Goal: Task Accomplishment & Management: Manage account settings

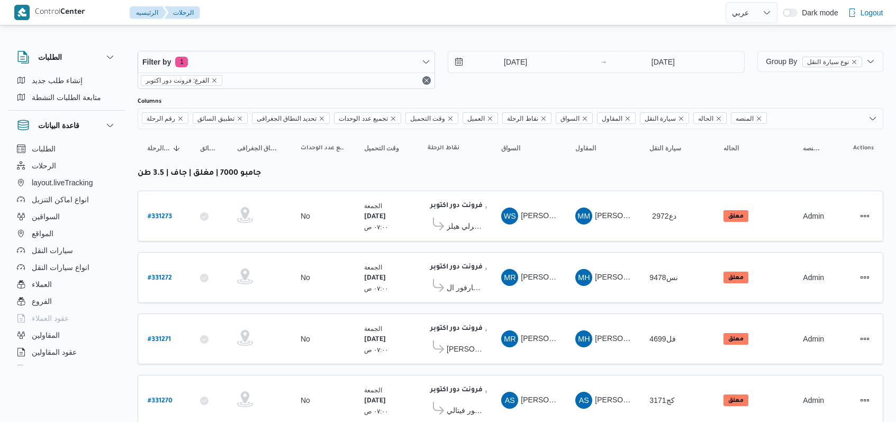
select select "ar"
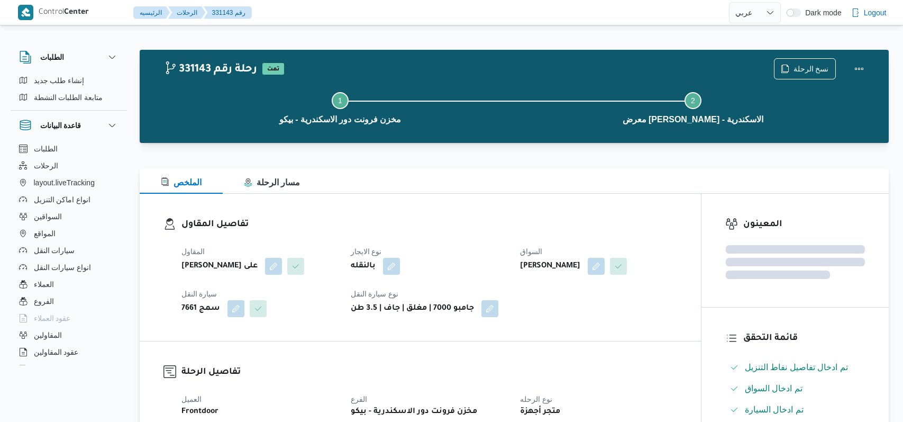
select select "ar"
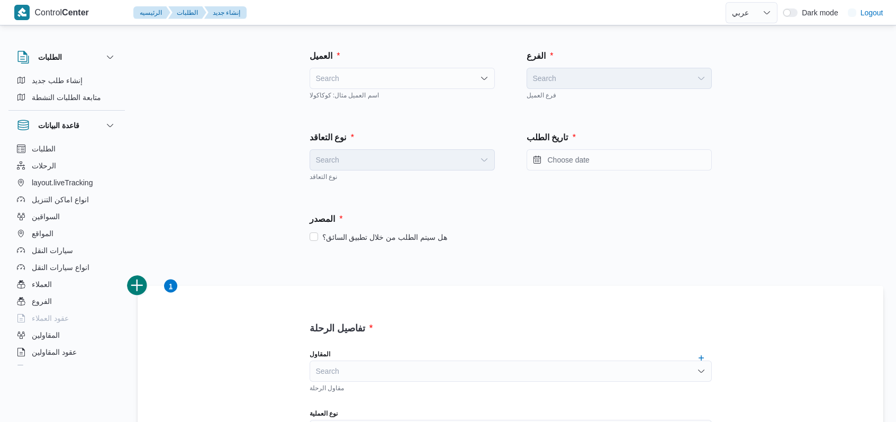
select select "ar"
drag, startPoint x: 391, startPoint y: 90, endPoint x: 394, endPoint y: 82, distance: 8.4
click at [391, 89] on div "اسم العميل مثال: كوكاكولا" at bounding box center [401, 94] width 185 height 11
click at [394, 82] on div "Search" at bounding box center [401, 78] width 185 height 21
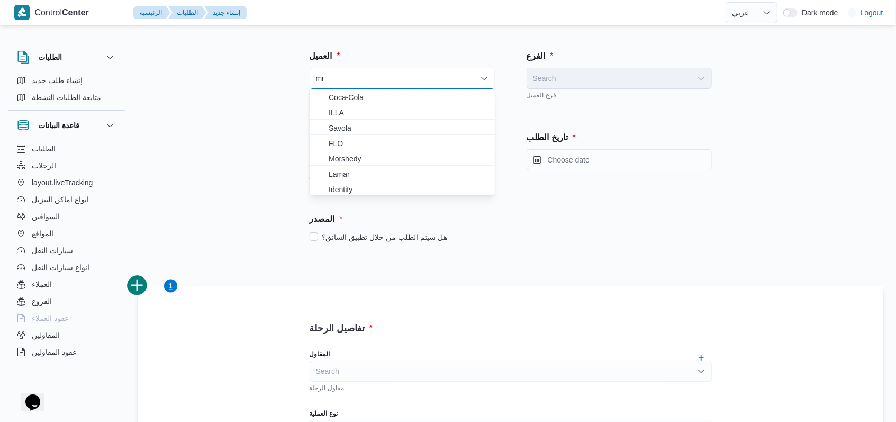
type input "m"
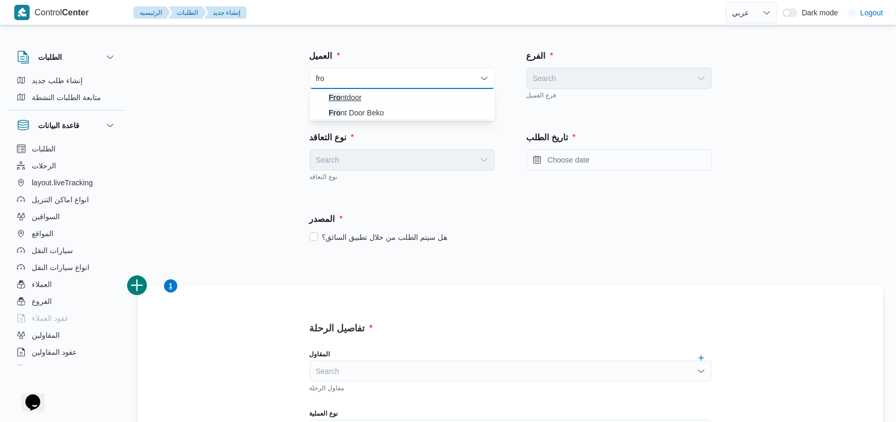
type input "fro"
click at [364, 103] on span "Fro ntdoor" at bounding box center [409, 97] width 160 height 13
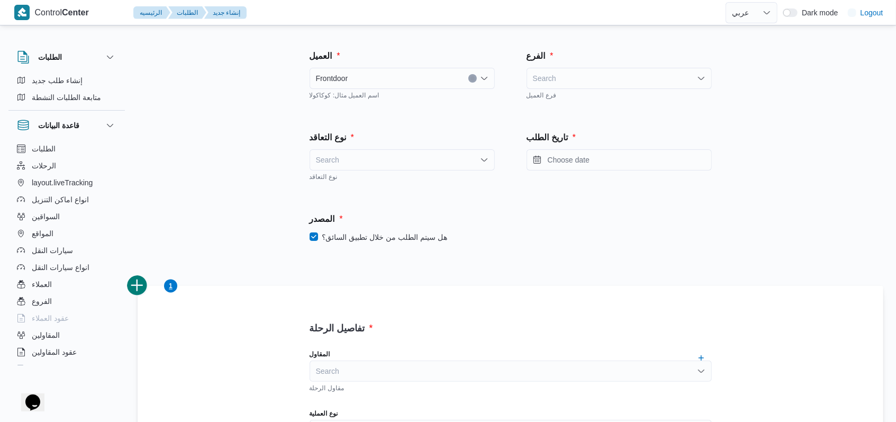
click at [420, 160] on div "Search" at bounding box center [401, 159] width 185 height 21
click at [407, 194] on span "On Demand" at bounding box center [409, 194] width 160 height 13
click at [412, 247] on div "المصدر هل سيتم الطلب من خلال تطبيق السائق؟" at bounding box center [511, 228] width 434 height 62
click at [412, 238] on label "هل سيتم الطلب من خلال تطبيق السائق؟" at bounding box center [378, 237] width 138 height 13
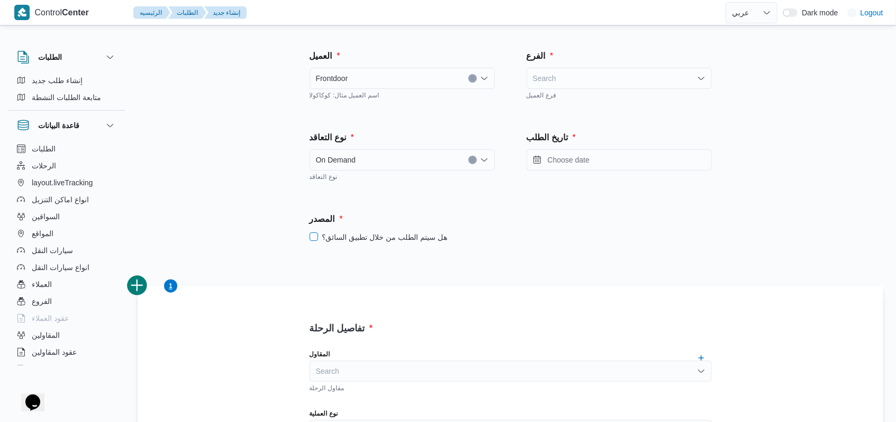
checkbox input "false"
click at [572, 81] on div "Search" at bounding box center [618, 78] width 185 height 21
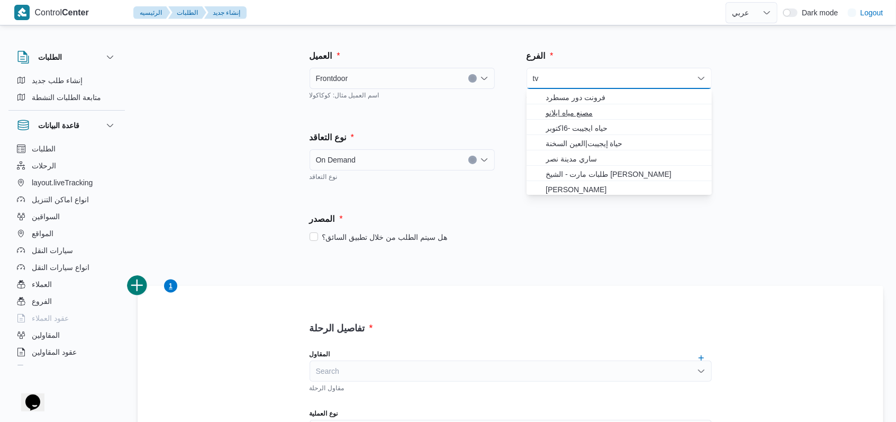
type input "t"
type input "فرونت"
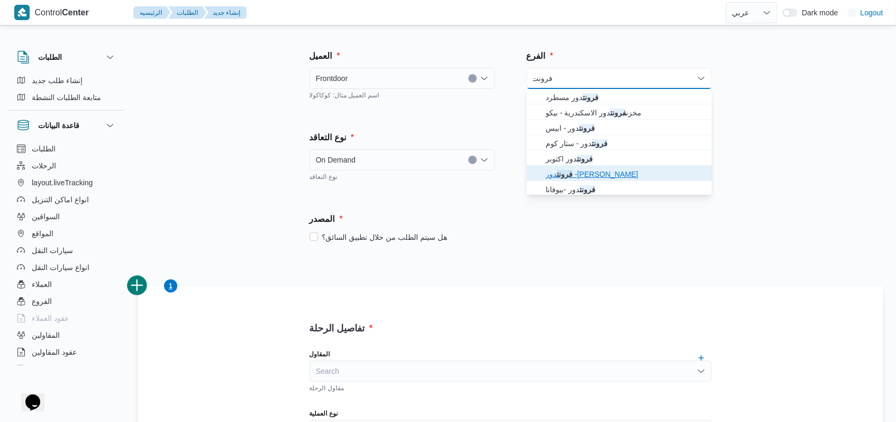
click at [589, 166] on span "فرونت دور -زي كولا" at bounding box center [619, 174] width 177 height 17
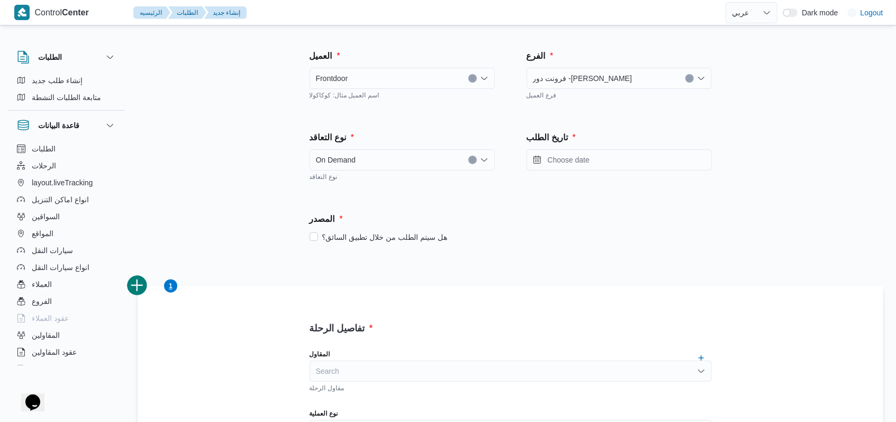
click at [601, 78] on div "فرونت دور -زي كولا" at bounding box center [618, 78] width 185 height 21
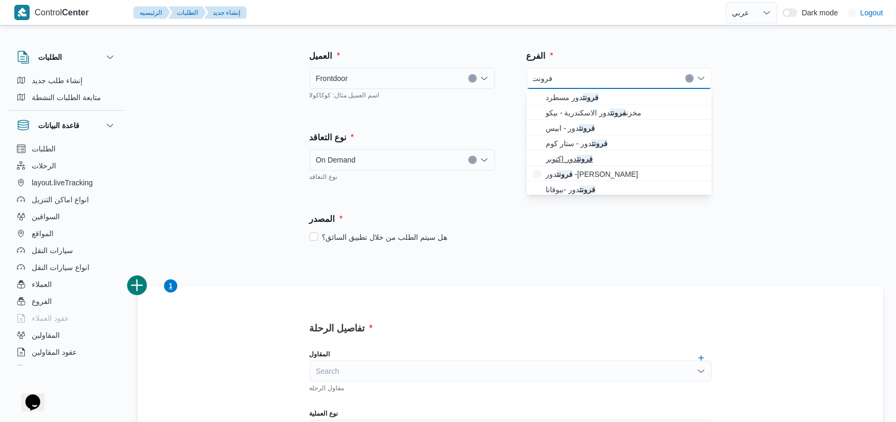
type input "فرونت"
click at [584, 163] on mark "فرونت" at bounding box center [585, 158] width 16 height 8
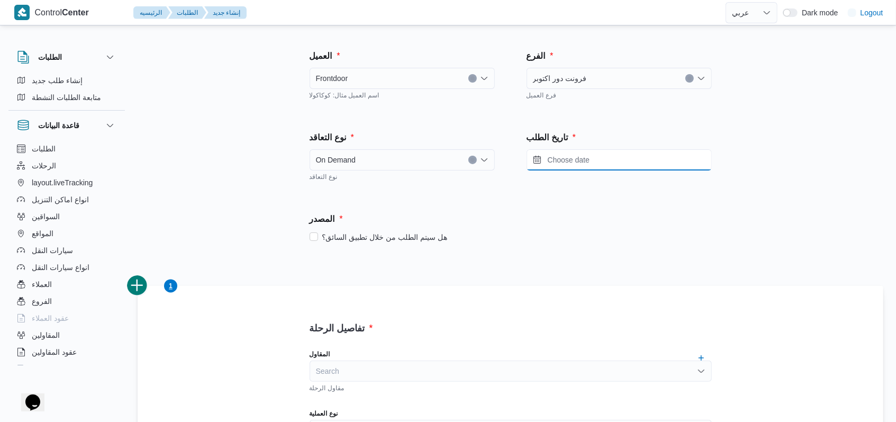
click at [600, 157] on input "Press the down key to open a popover containing a calendar." at bounding box center [618, 159] width 185 height 21
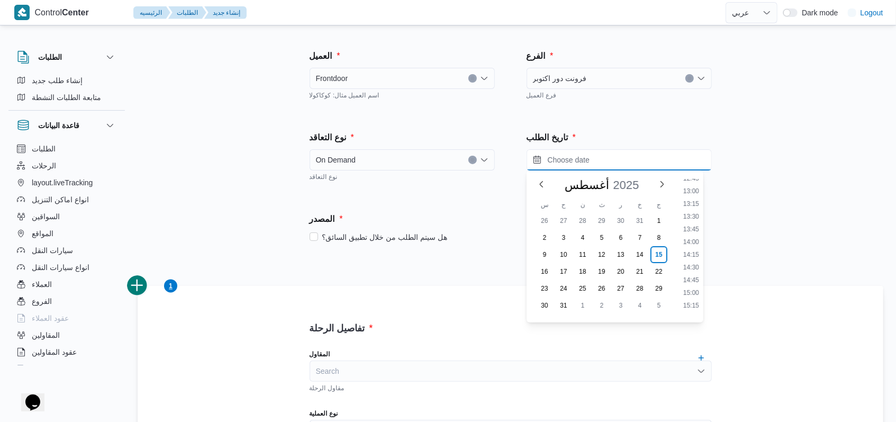
scroll to position [583, 0]
click at [697, 314] on li "14:00" at bounding box center [691, 312] width 24 height 11
type input "١٥/٠٨/٢٠٢٥ ١٤:٠٠"
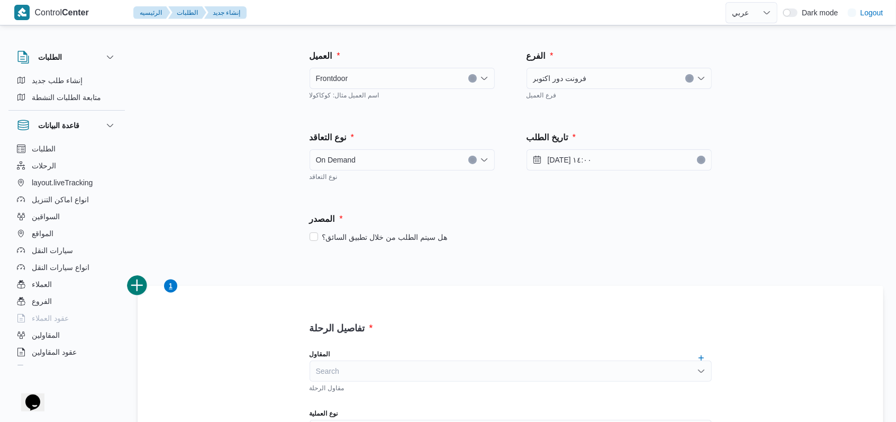
click at [631, 248] on div "المصدر هل سيتم الطلب من خلال تطبيق السائق؟" at bounding box center [511, 228] width 434 height 62
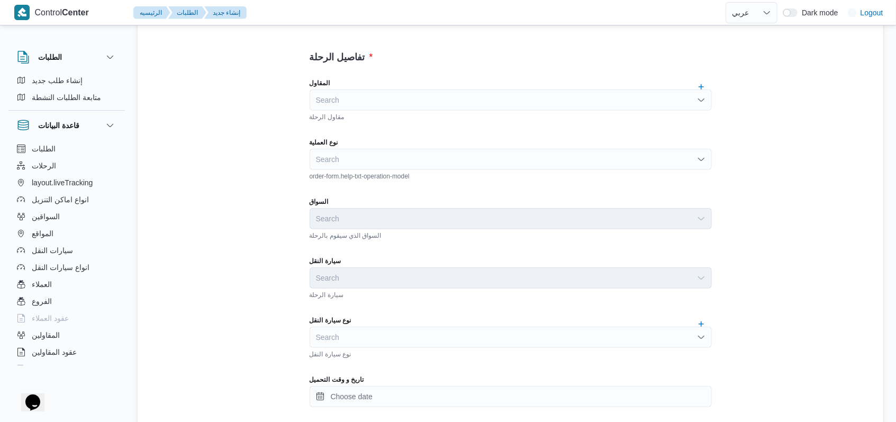
scroll to position [282, 0]
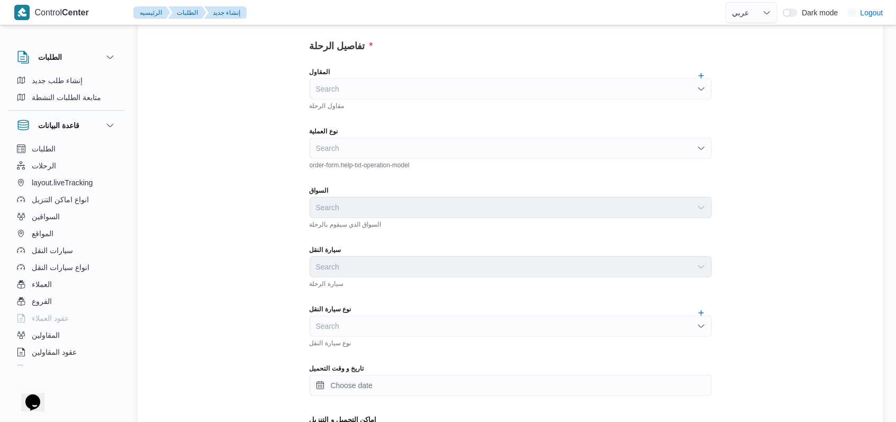
click at [404, 145] on div "Search" at bounding box center [510, 148] width 402 height 21
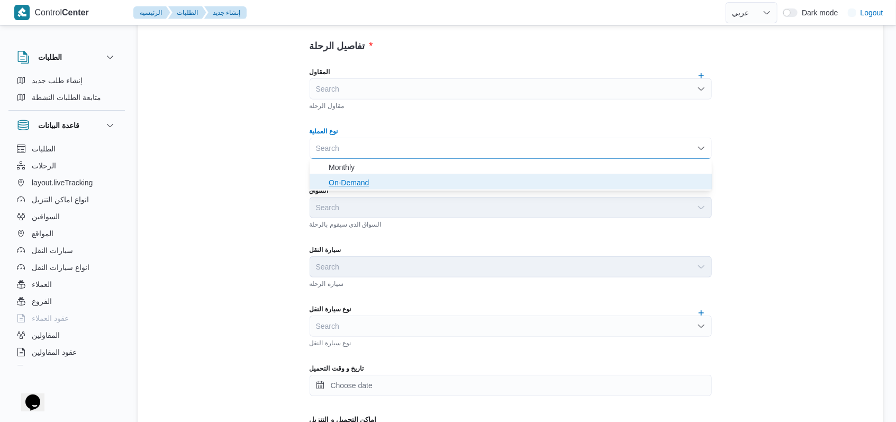
click at [384, 181] on span "On-Demand" at bounding box center [517, 182] width 377 height 13
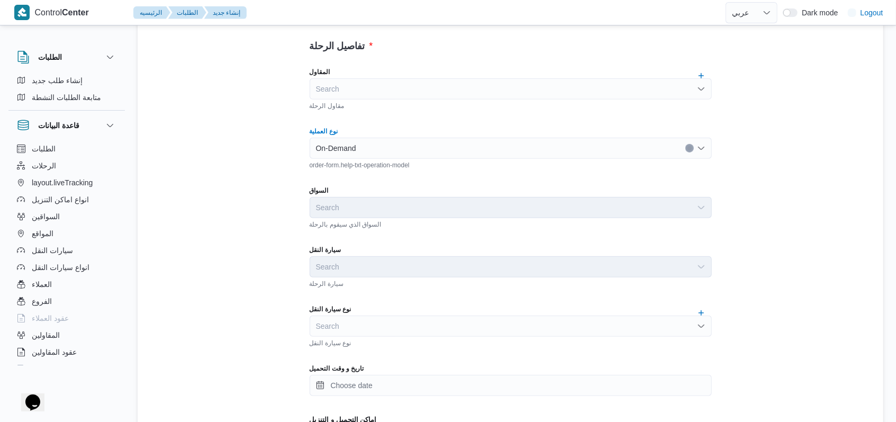
click at [393, 324] on div "Search" at bounding box center [510, 325] width 402 height 21
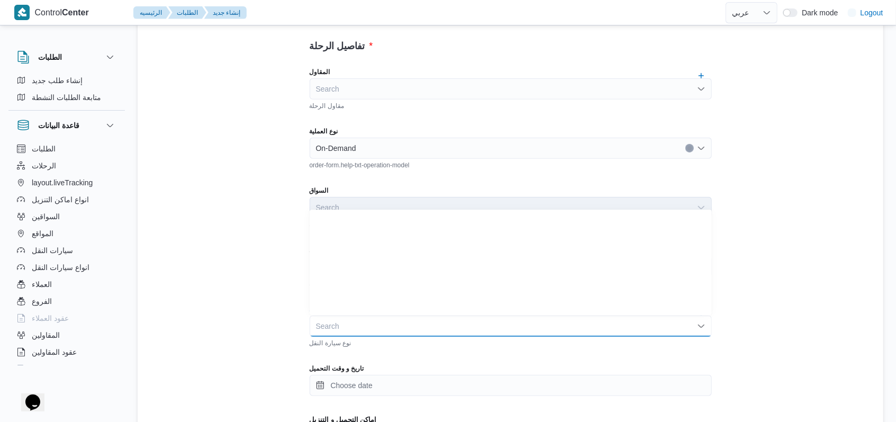
scroll to position [141, 0]
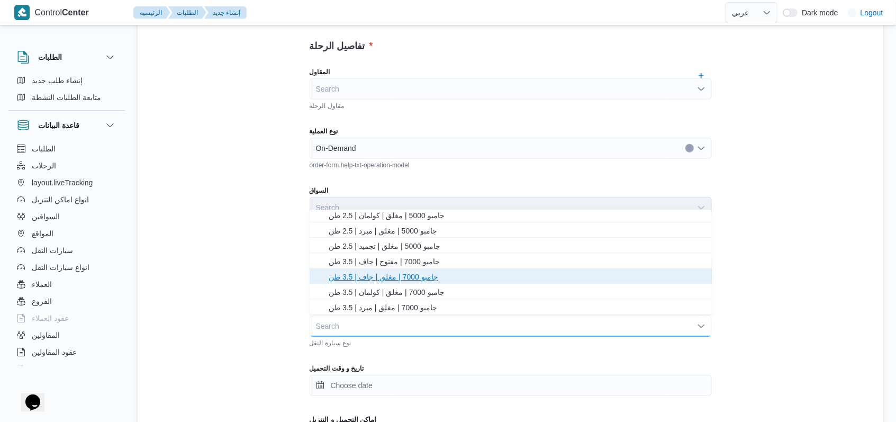
click at [402, 281] on span "جامبو 7000 | مغلق | جاف | 3.5 طن" at bounding box center [517, 276] width 377 height 13
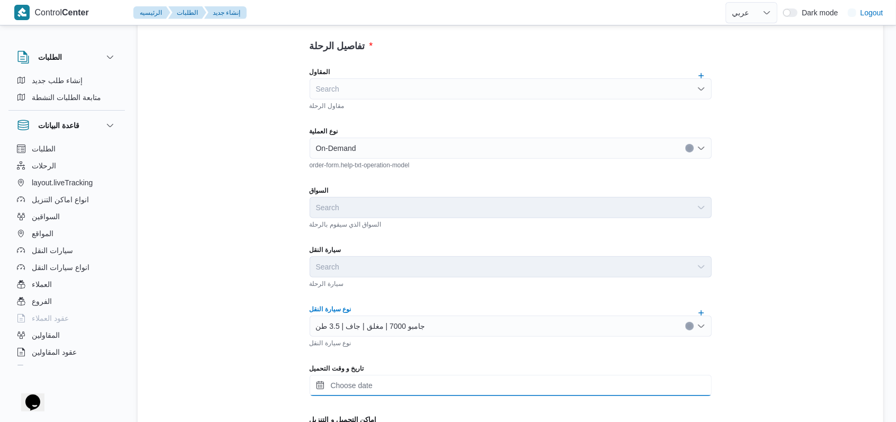
click at [391, 383] on input "تاريخ و وقت التحميل" at bounding box center [510, 385] width 402 height 21
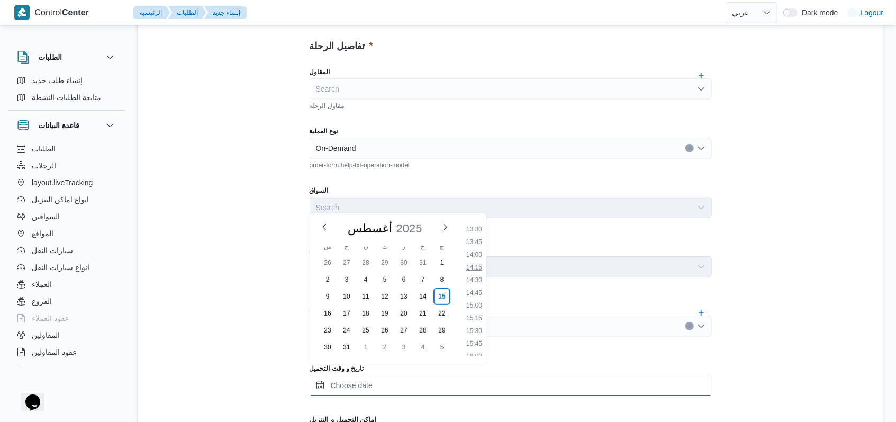
scroll to position [654, 0]
click at [481, 287] on li "14:00" at bounding box center [474, 284] width 24 height 11
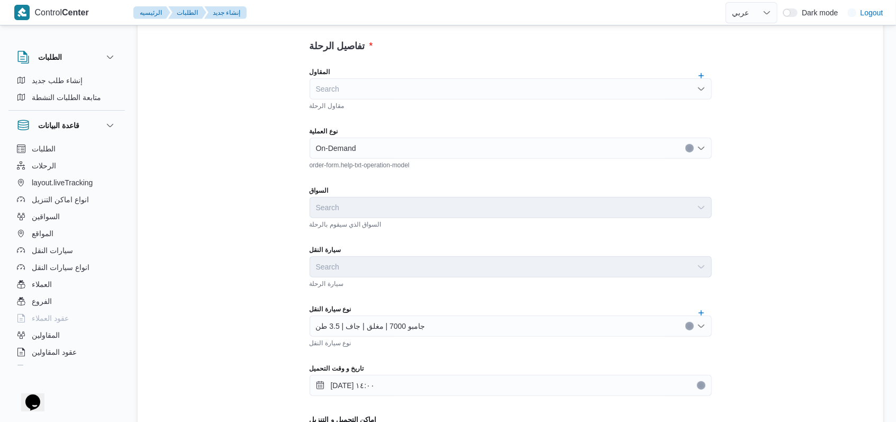
click at [500, 289] on div "المقاول Search مقاول الرحلة نوع العملية On-Demand order-form.help-txt-operation…" at bounding box center [510, 294] width 419 height 470
click at [241, 176] on div "تفاصيل الرحلة المقاول Search مقاول الرحلة نوع العملية On-Demand order-form.help…" at bounding box center [510, 377] width 745 height 747
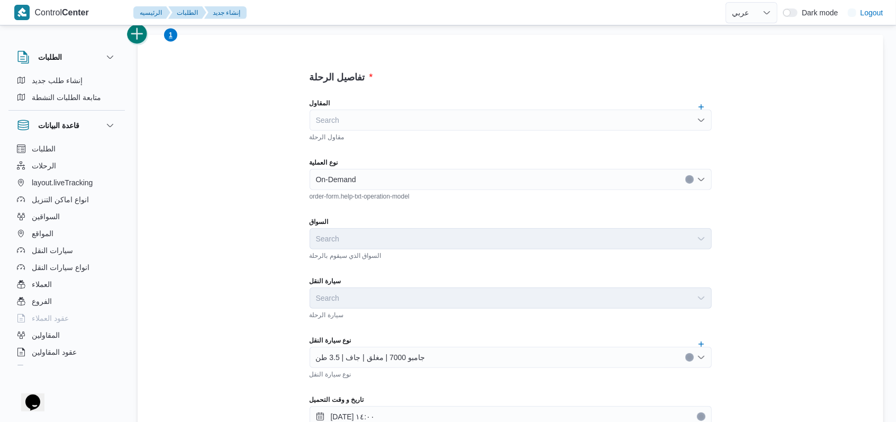
click at [145, 40] on button "add trip" at bounding box center [137, 34] width 21 height 21
click at [394, 186] on div "Search" at bounding box center [510, 179] width 402 height 21
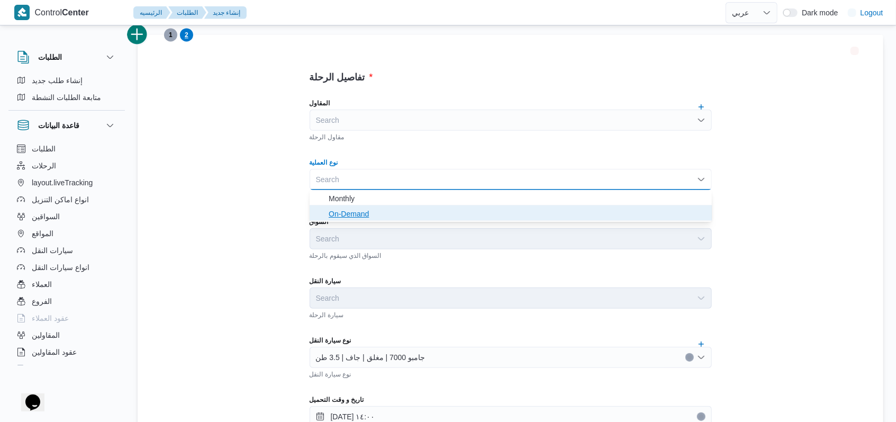
click at [380, 217] on span "On-Demand" at bounding box center [517, 213] width 377 height 13
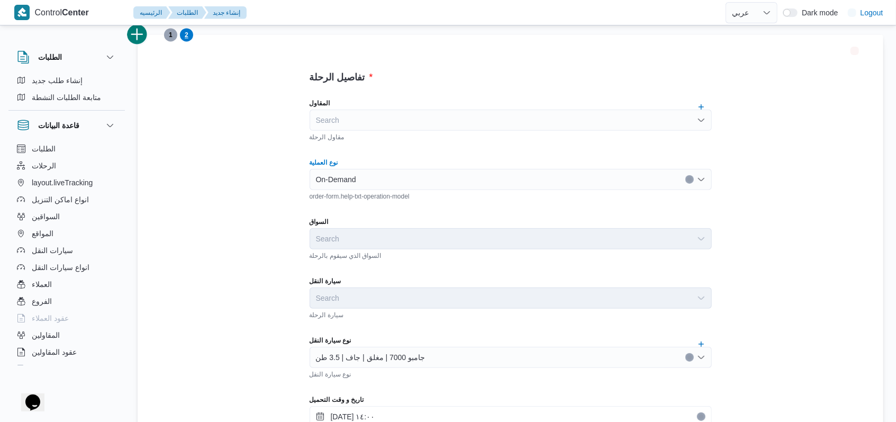
click at [372, 409] on input "١٥/٠٨/٢٠٢٥ ١٤:٠٠" at bounding box center [510, 416] width 402 height 21
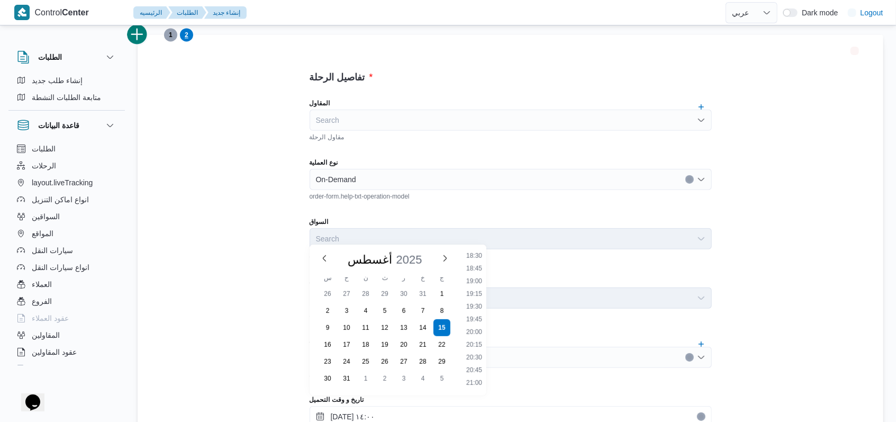
scroll to position [921, 0]
click at [479, 300] on li "19:00" at bounding box center [474, 302] width 24 height 11
type input "١٥/٠٨/٢٠٢٥ ١٩:٠٠"
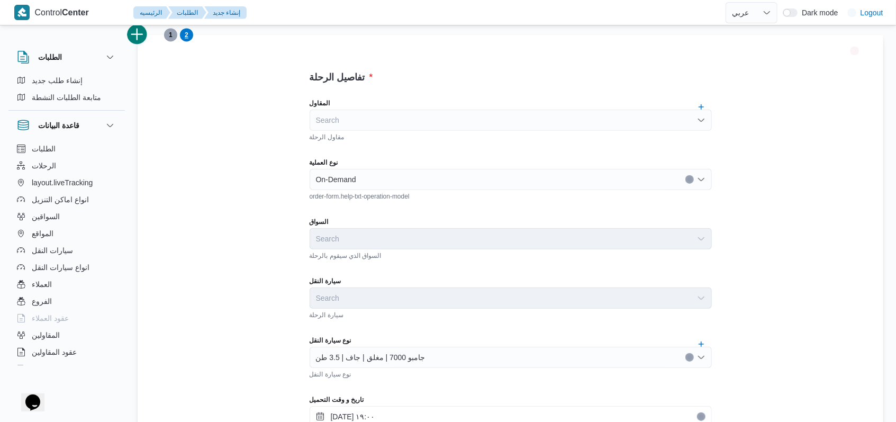
scroll to position [256, 0]
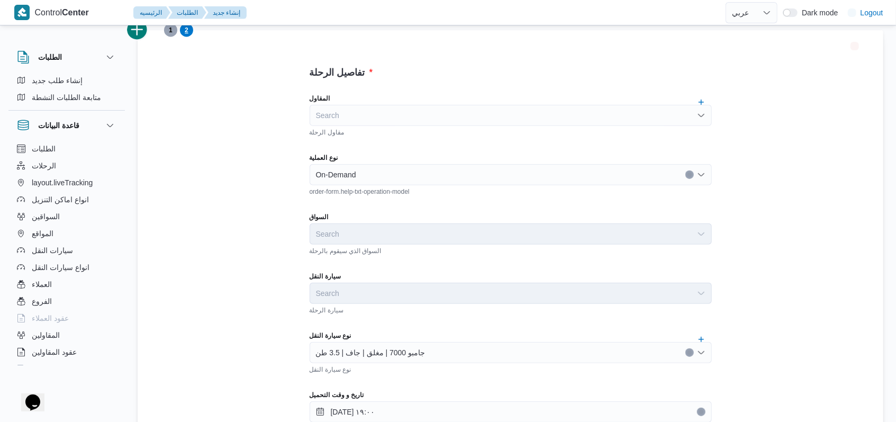
click at [470, 252] on div "السواق الذي سيقوم بالرحلة" at bounding box center [510, 249] width 402 height 11
click at [143, 37] on button "add trip" at bounding box center [137, 29] width 21 height 21
click at [347, 170] on div "Search" at bounding box center [510, 174] width 402 height 21
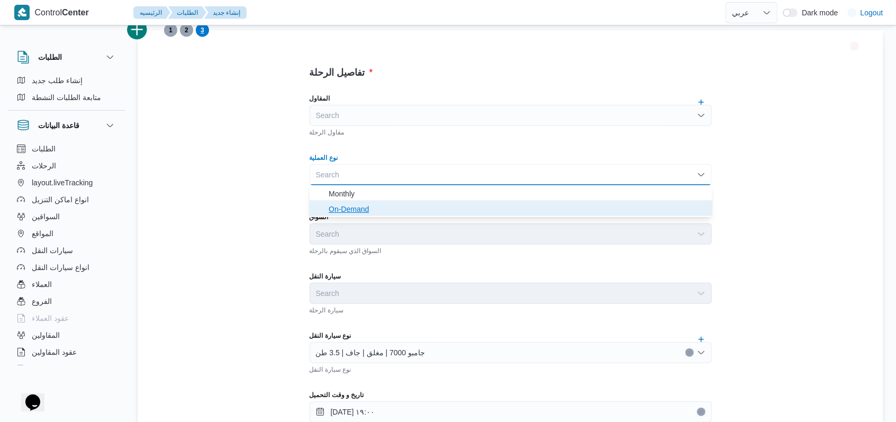
click at [343, 209] on span "On-Demand" at bounding box center [517, 209] width 377 height 13
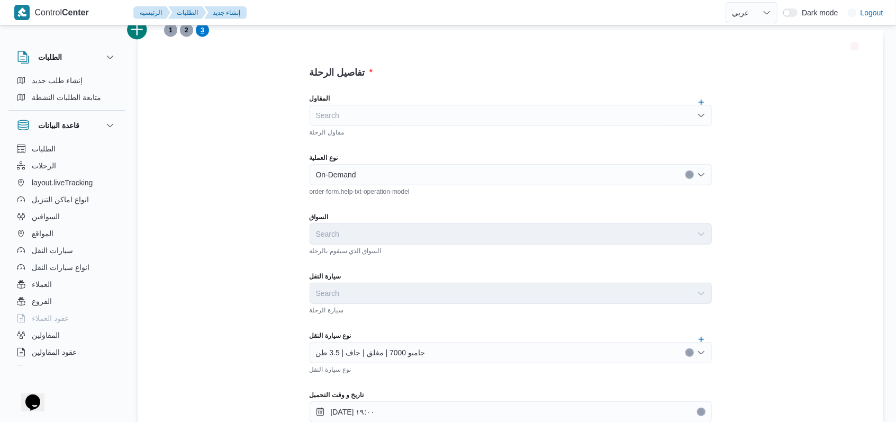
click at [238, 152] on div "تفاصيل الرحلة المقاول Search مقاول الرحلة نوع العملية On-Demand order-form.help…" at bounding box center [510, 403] width 745 height 747
click at [135, 37] on button "add trip" at bounding box center [137, 29] width 21 height 21
click at [342, 176] on div "Search" at bounding box center [510, 174] width 402 height 21
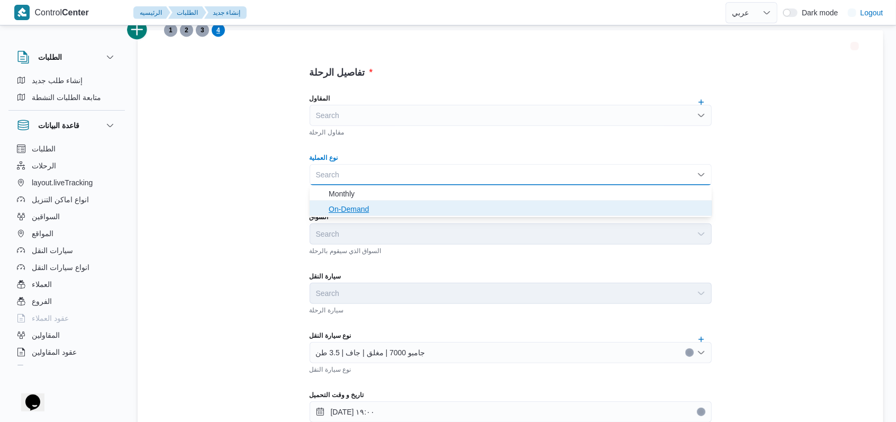
click at [354, 209] on span "On-Demand" at bounding box center [517, 209] width 377 height 13
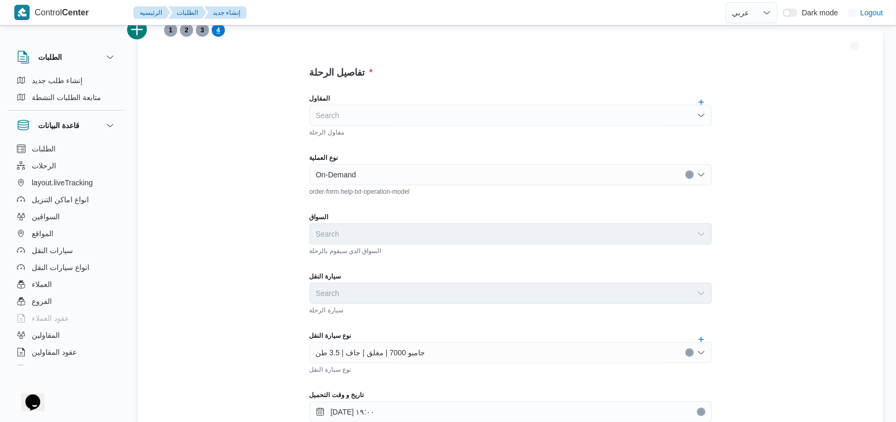
click at [250, 171] on div "تفاصيل الرحلة المقاول Search مقاول الرحلة نوع العملية On-Demand order-form.help…" at bounding box center [510, 403] width 745 height 747
click at [143, 31] on button "add trip" at bounding box center [137, 29] width 21 height 21
click at [338, 159] on label "نوع العملية" at bounding box center [323, 157] width 28 height 8
click at [317, 168] on input "نوع العملية" at bounding box center [316, 174] width 1 height 13
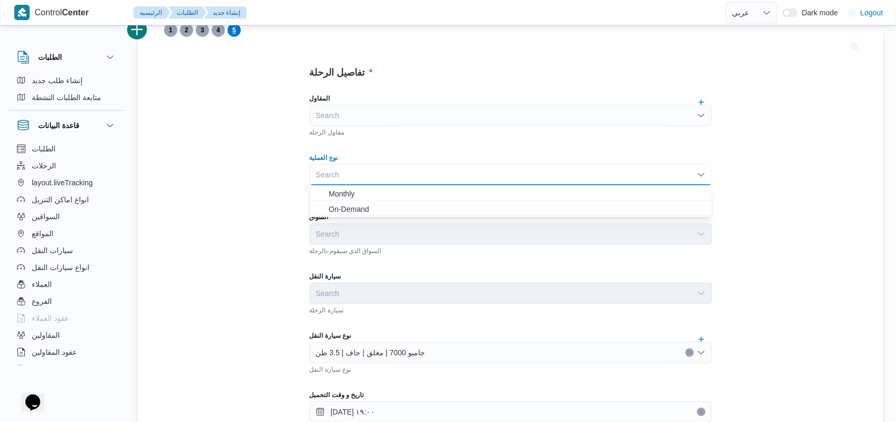
click at [342, 168] on div "Search Combo box. Selected. Combo box input. Search. Type some text or, to disp…" at bounding box center [510, 174] width 402 height 21
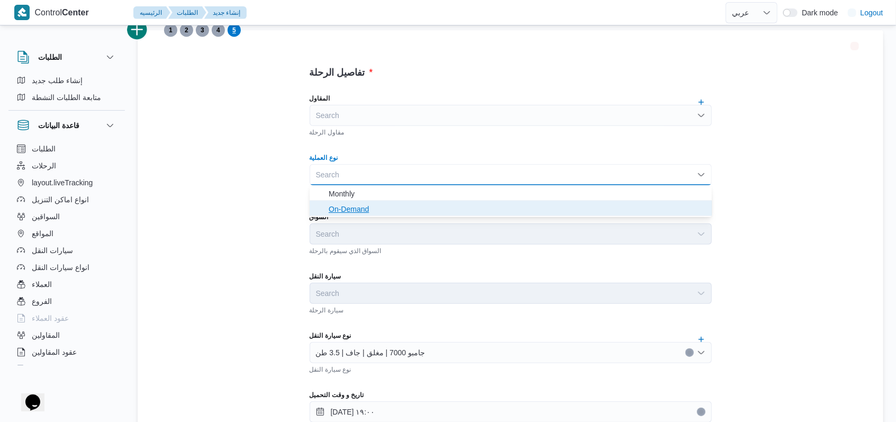
click at [350, 213] on span "On-Demand" at bounding box center [517, 209] width 377 height 13
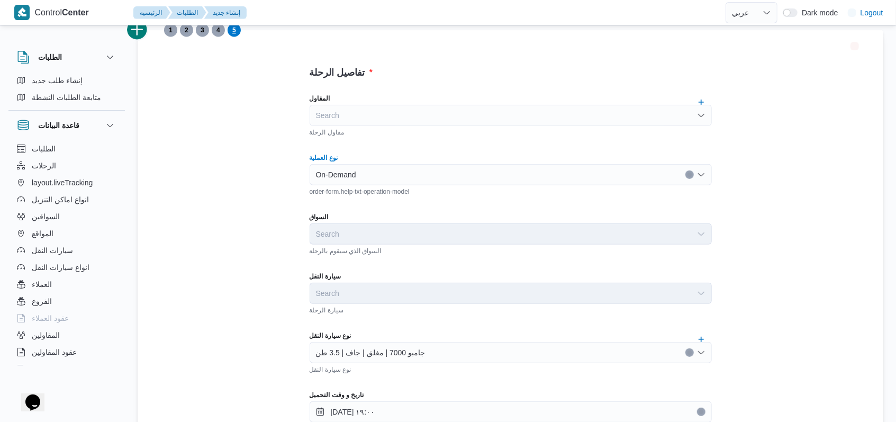
click at [279, 197] on div "تفاصيل الرحلة المقاول Search مقاول الرحلة نوع العملية On-Demand Combo box. Sele…" at bounding box center [510, 307] width 476 height 554
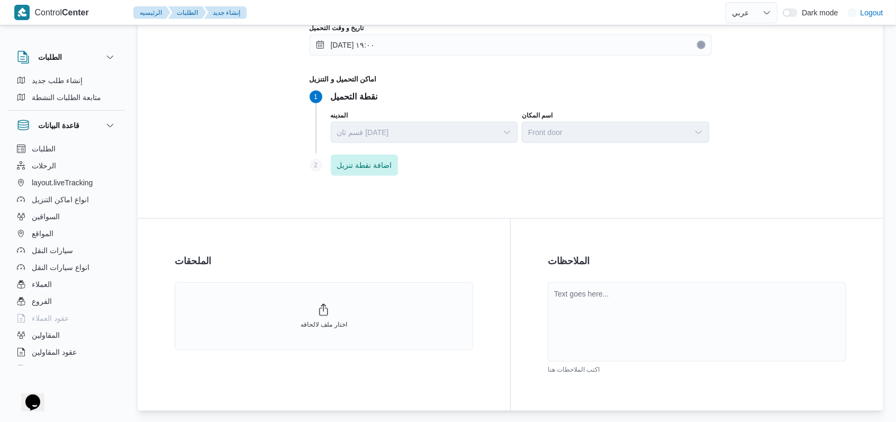
scroll to position [666, 0]
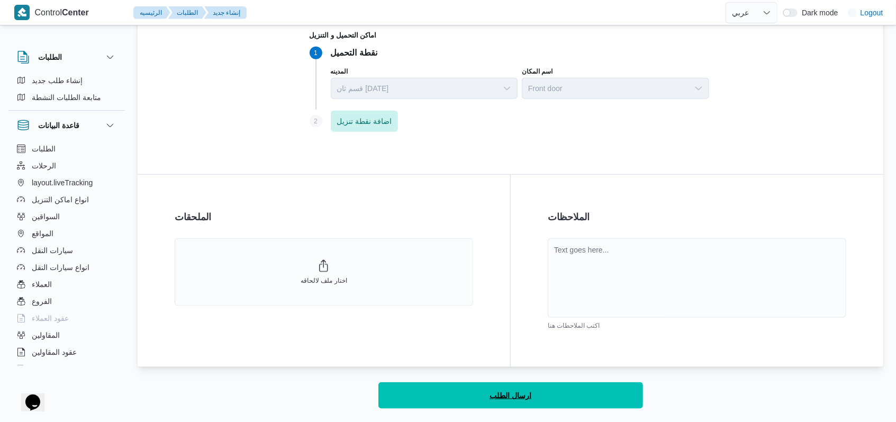
click at [499, 391] on span "ارسال الطلب" at bounding box center [510, 395] width 42 height 13
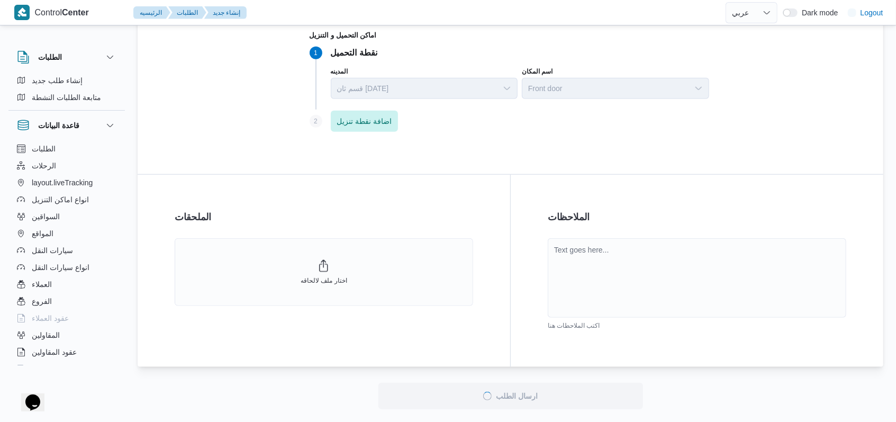
select select "ar"
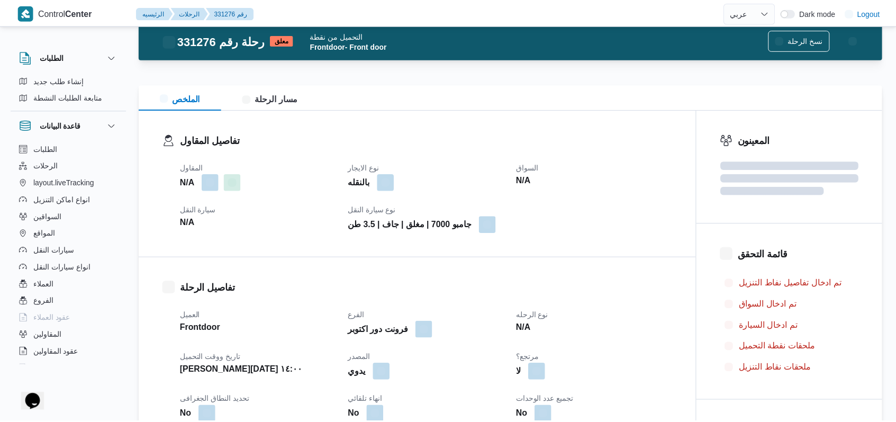
scroll to position [666, 0]
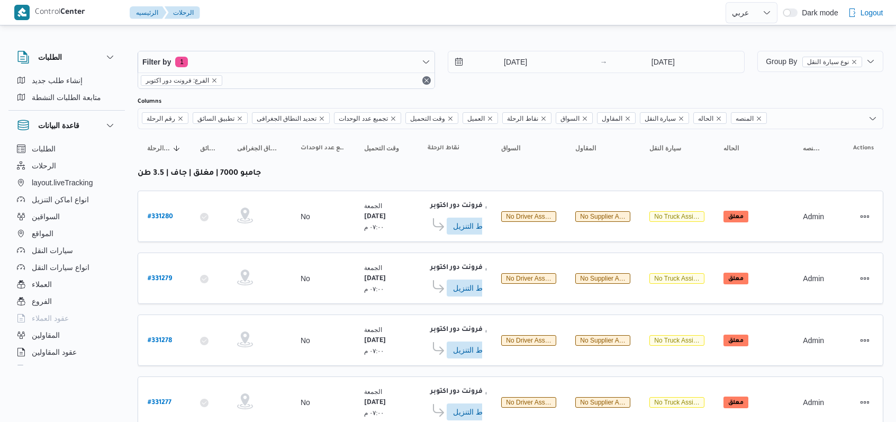
select select "ar"
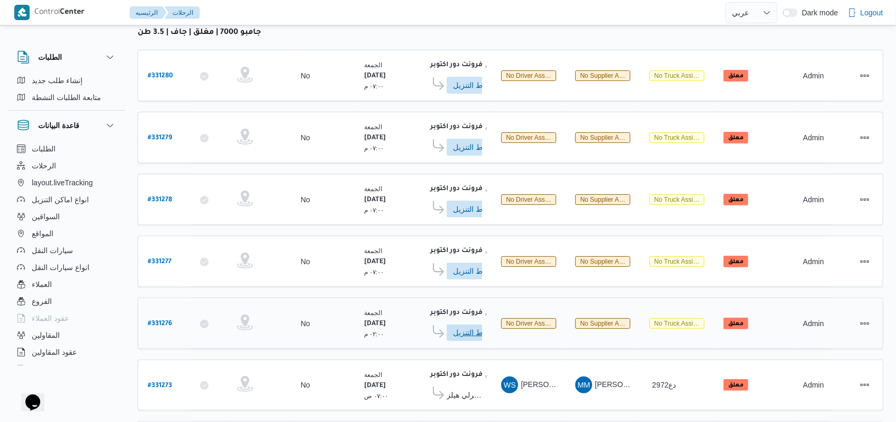
click at [459, 324] on span "ادخل تفاصيل نقاط التنزيل" at bounding box center [476, 332] width 47 height 17
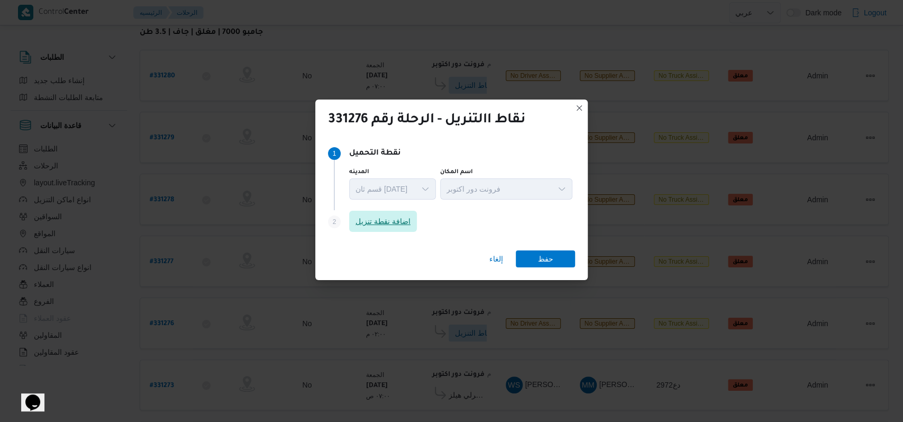
click at [382, 221] on span "اضافة نقطة تنزيل" at bounding box center [383, 221] width 55 height 13
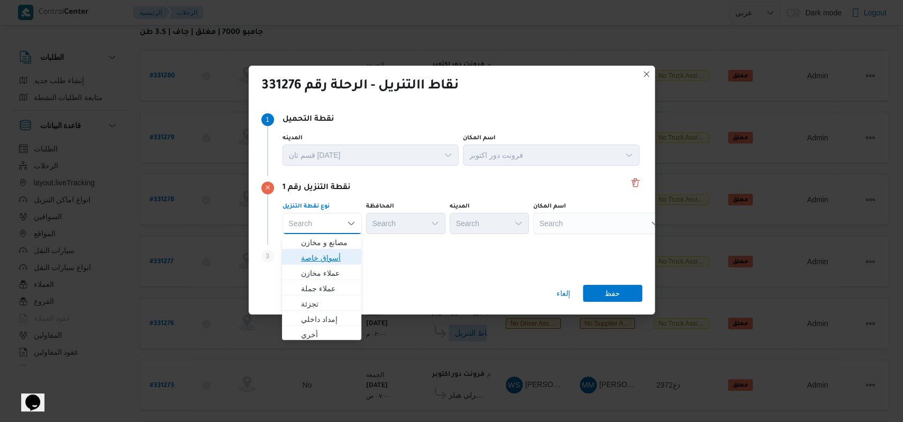
drag, startPoint x: 341, startPoint y: 259, endPoint x: 358, endPoint y: 250, distance: 19.6
click at [341, 259] on span "أسواق خاصة" at bounding box center [328, 257] width 54 height 13
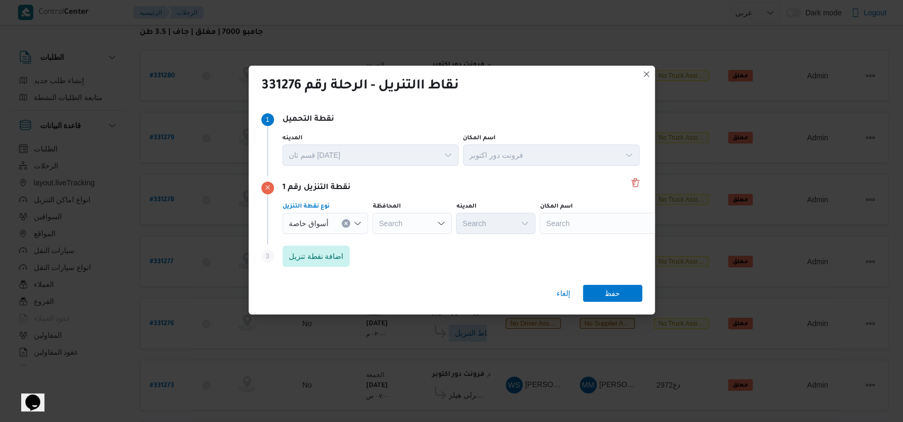
click at [417, 218] on div "Search" at bounding box center [411, 223] width 79 height 21
type input "اسوان"
click at [418, 238] on span "اسوان" at bounding box center [417, 242] width 54 height 13
click at [605, 223] on div "Search" at bounding box center [606, 223] width 132 height 21
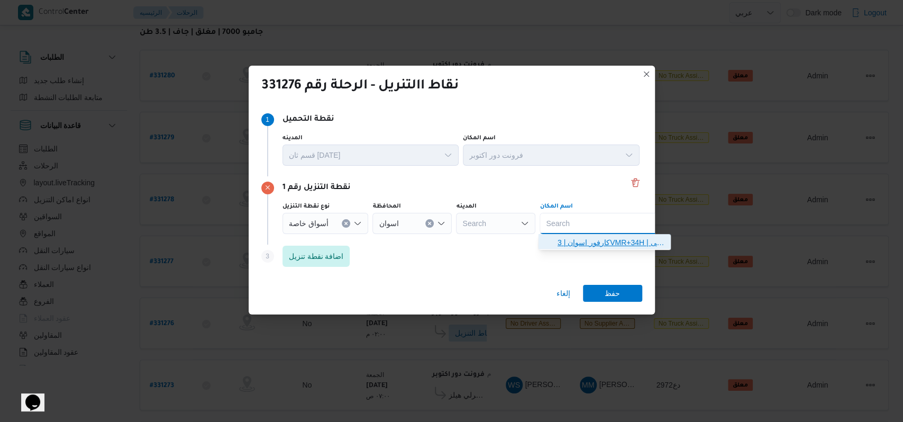
click at [601, 239] on span "كارفور اسوان | 3VMR+34H | شياخة أولى" at bounding box center [611, 242] width 107 height 13
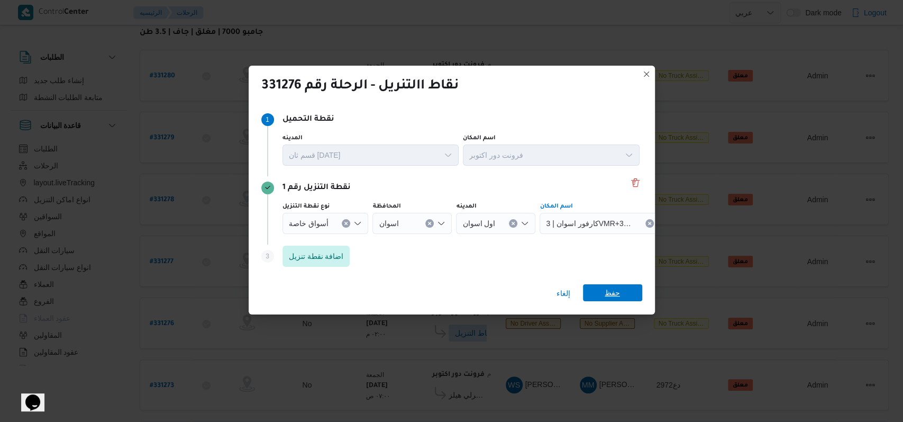
click at [616, 297] on span "حفظ" at bounding box center [612, 292] width 15 height 17
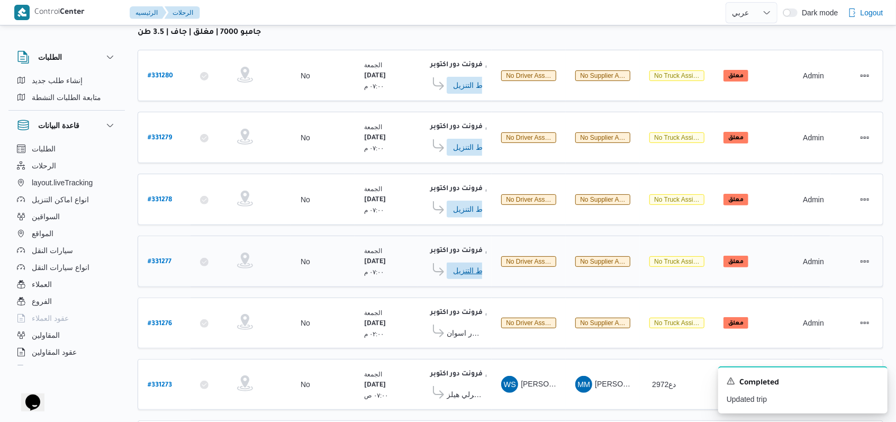
click at [470, 265] on span "ادخل تفاصيل نقاط التنزيل" at bounding box center [476, 270] width 47 height 17
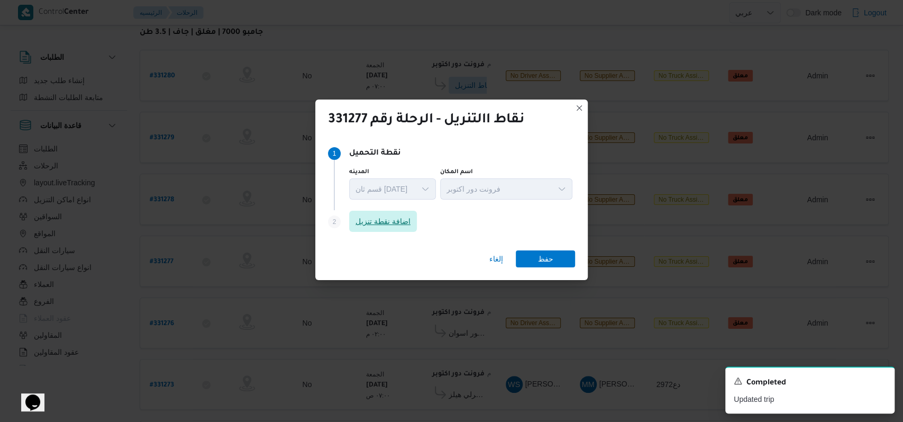
click at [373, 229] on span "اضافة نقطة تنزيل" at bounding box center [383, 221] width 68 height 21
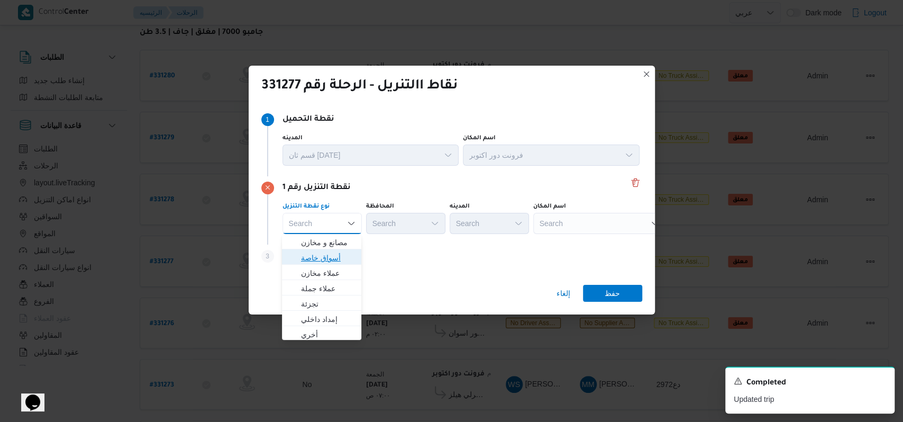
click at [335, 259] on span "أسواق خاصة" at bounding box center [328, 257] width 54 height 13
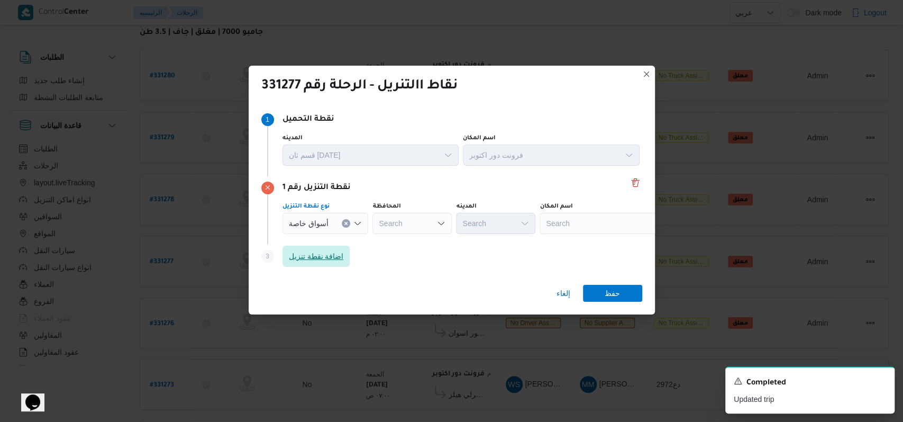
click at [335, 259] on span "اضافة نقطة تنزيل" at bounding box center [316, 256] width 55 height 13
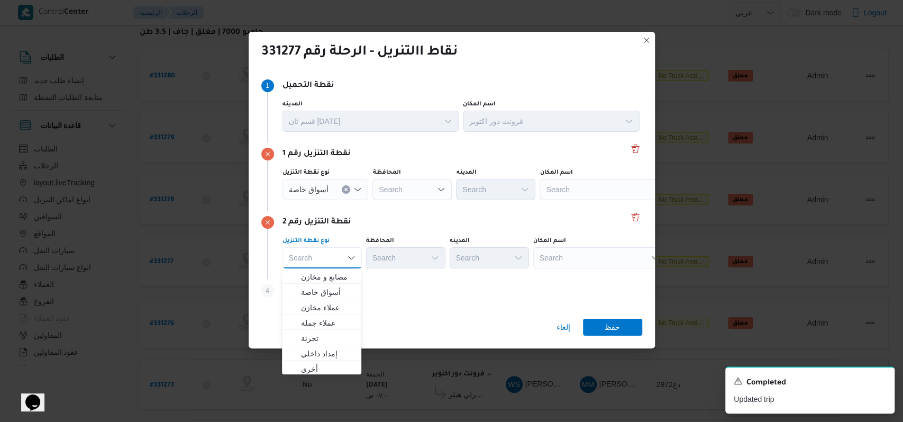
click at [406, 180] on div "Search" at bounding box center [411, 189] width 79 height 21
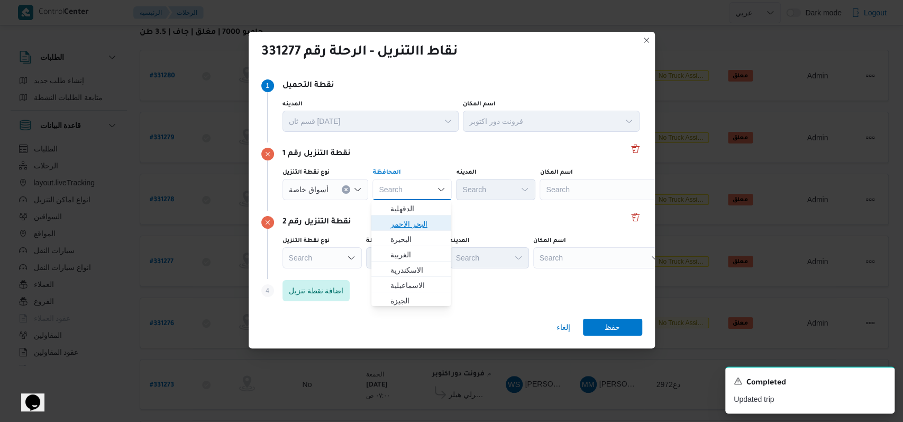
click at [406, 229] on span "البحر الاحمر" at bounding box center [417, 223] width 54 height 13
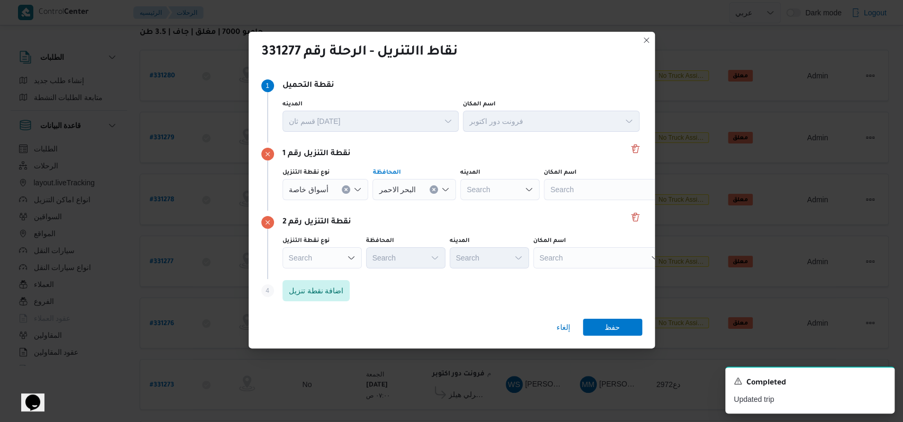
click at [333, 200] on div "Search" at bounding box center [326, 189] width 86 height 21
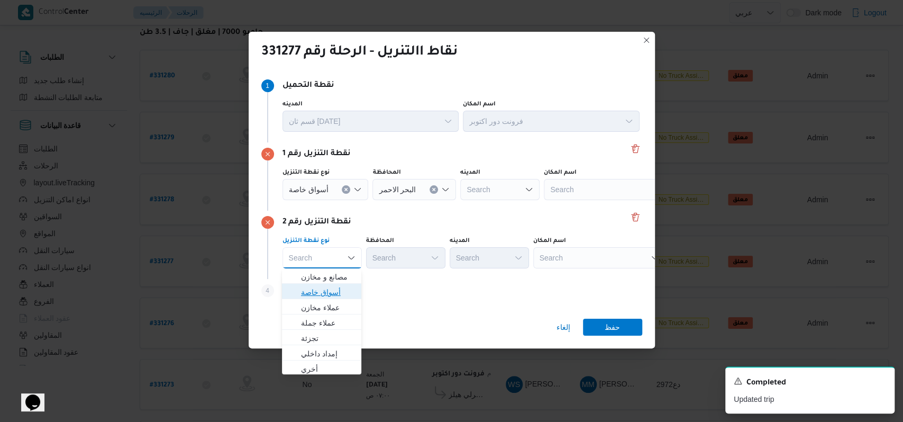
click at [330, 290] on span "أسواق خاصة" at bounding box center [328, 292] width 54 height 13
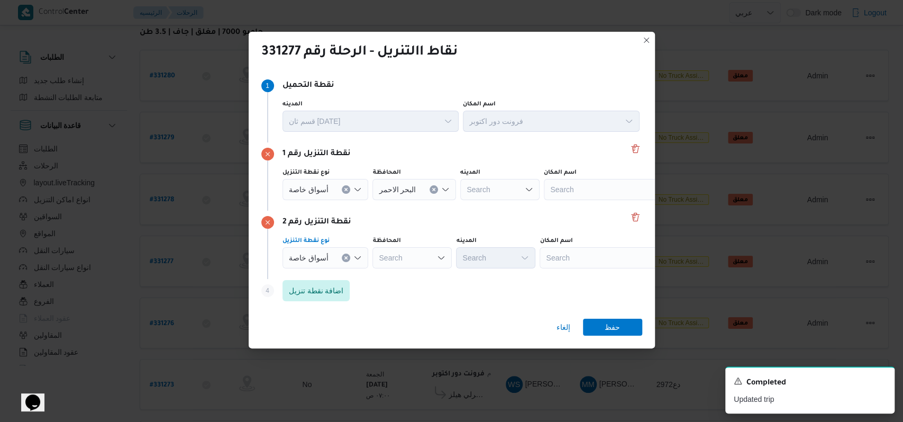
click at [405, 200] on div "Search" at bounding box center [414, 189] width 84 height 21
click at [450, 307] on div "Step 1 1 نقطة التحميل المدينه قسم ثان 6 أكتوبر اسم المكان فرونت دور اكتوبر نقطة…" at bounding box center [452, 190] width 406 height 240
click at [431, 200] on div "Search" at bounding box center [414, 189] width 84 height 21
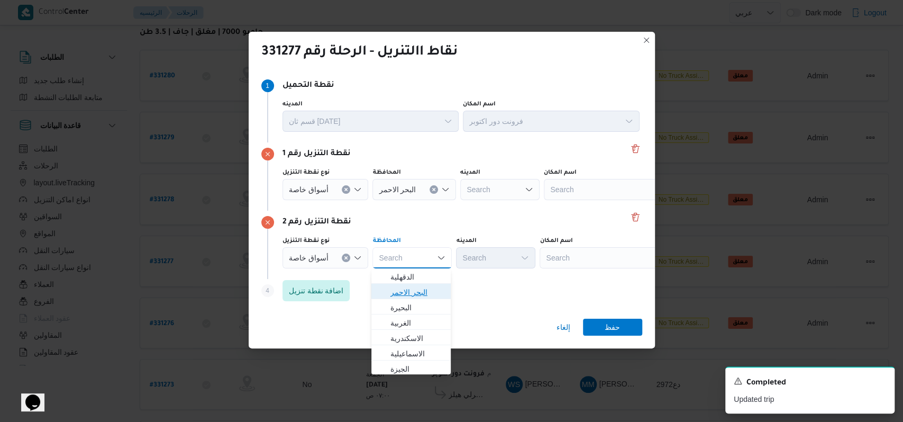
click at [423, 290] on span "البحر الاحمر" at bounding box center [417, 292] width 54 height 13
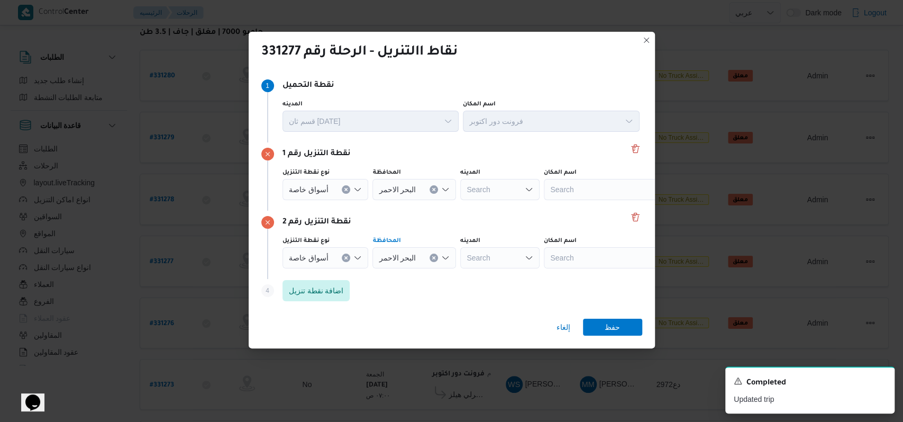
click at [597, 108] on div "اسم المكان" at bounding box center [551, 104] width 177 height 8
click at [596, 191] on div "Search" at bounding box center [610, 189] width 132 height 21
click at [592, 209] on span "كارفور هامبرا الغردقة | | null" at bounding box center [612, 208] width 107 height 13
click at [592, 200] on div "Search" at bounding box center [630, 189] width 132 height 21
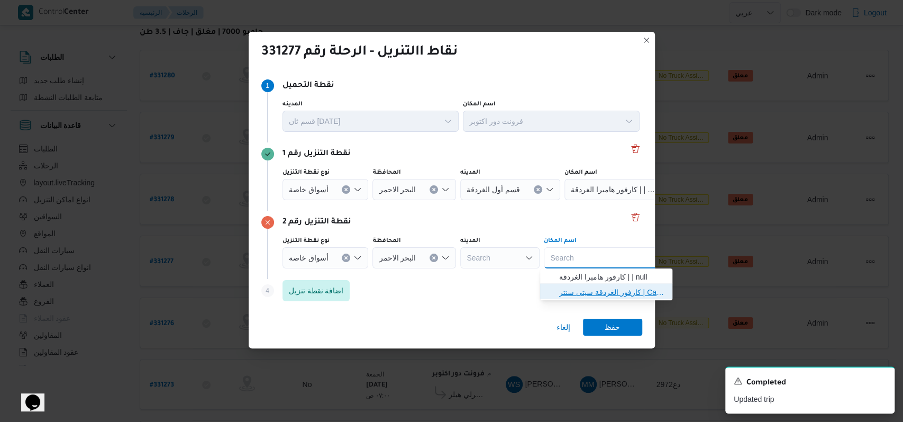
click at [592, 295] on span "كارفور الغردقة سيتى سنتر | Carrefour - Hurghada City Center | null" at bounding box center [612, 292] width 107 height 13
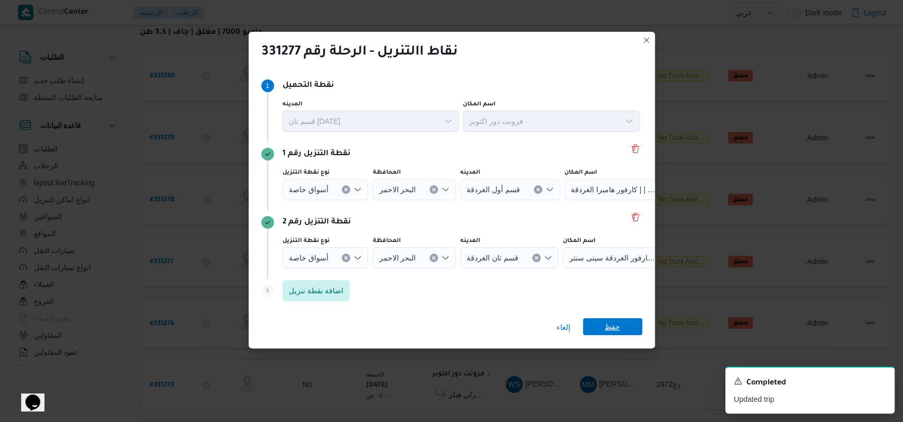
click at [614, 323] on span "حفظ" at bounding box center [612, 326] width 15 height 17
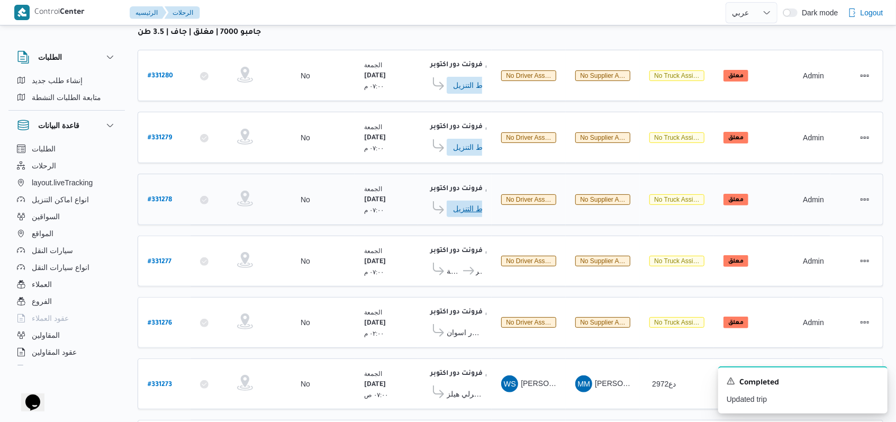
click at [458, 205] on span "ادخل تفاصيل نقاط التنزيل" at bounding box center [476, 208] width 47 height 17
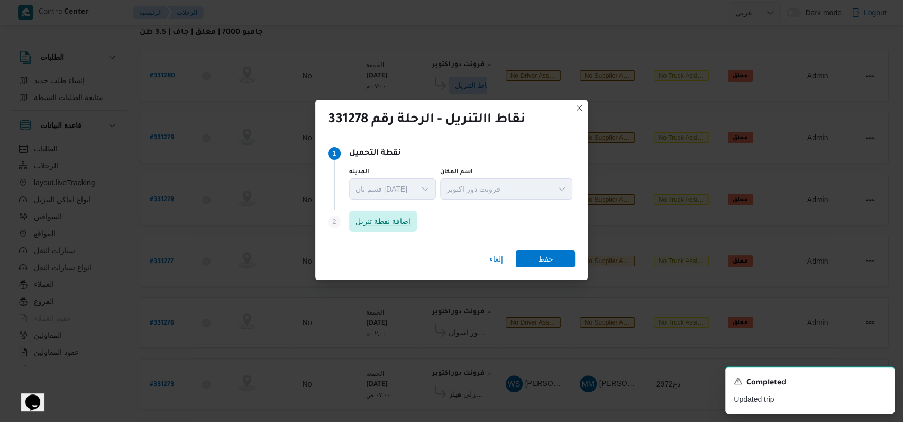
click at [377, 218] on span "اضافة نقطة تنزيل" at bounding box center [383, 221] width 55 height 13
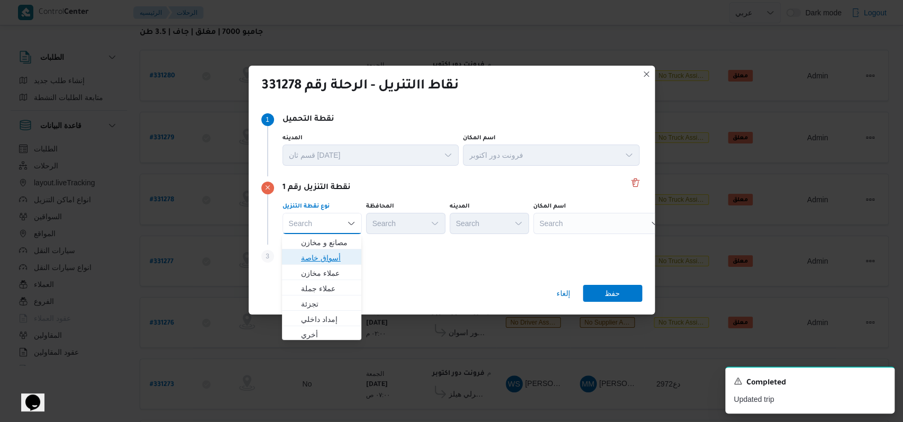
click at [342, 257] on span "أسواق خاصة" at bounding box center [328, 257] width 54 height 13
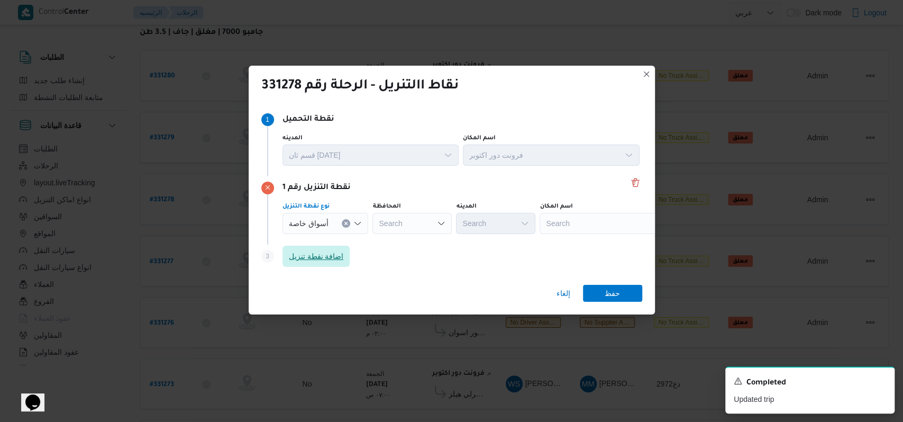
click at [342, 257] on span "اضافة نقطة تنزيل" at bounding box center [316, 256] width 55 height 13
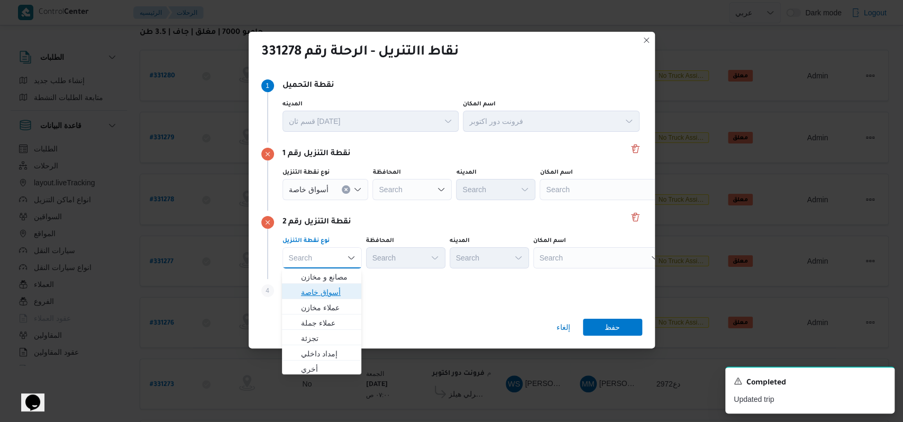
click at [333, 295] on span "أسواق خاصة" at bounding box center [328, 292] width 54 height 13
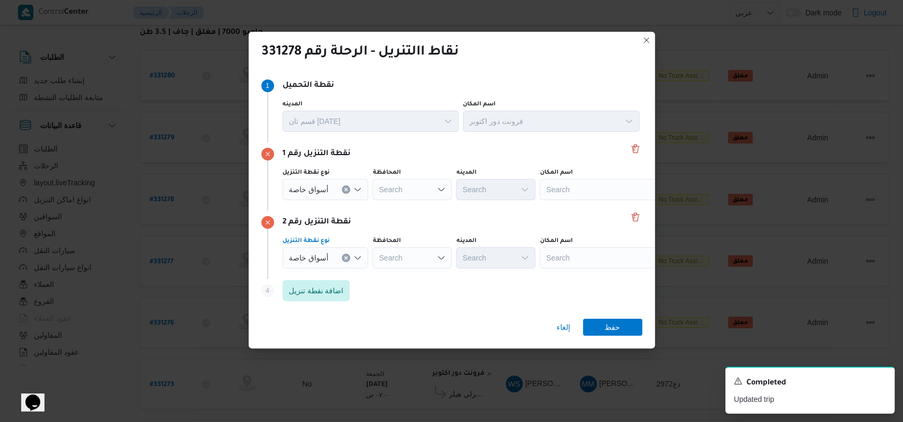
click at [400, 186] on div "Search" at bounding box center [411, 189] width 79 height 21
click at [424, 226] on span "البحر الاحمر" at bounding box center [417, 223] width 54 height 13
click at [422, 200] on div "Search" at bounding box center [414, 189] width 84 height 21
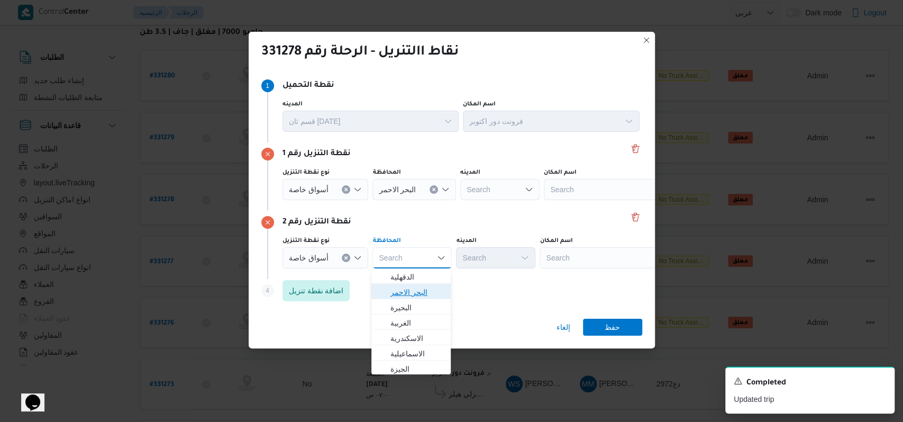
drag, startPoint x: 428, startPoint y: 286, endPoint x: 450, endPoint y: 277, distance: 23.8
click at [428, 286] on span "البحر الاحمر" at bounding box center [417, 292] width 54 height 13
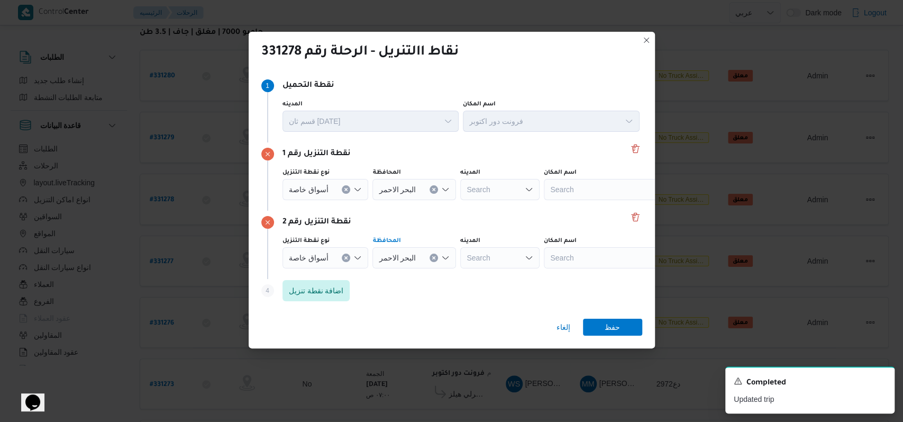
click at [579, 186] on div "Search" at bounding box center [610, 189] width 132 height 21
click at [580, 206] on span "كارفور هامبرا الغردقة | | null" at bounding box center [612, 208] width 107 height 13
click at [580, 200] on div "Search" at bounding box center [630, 189] width 132 height 21
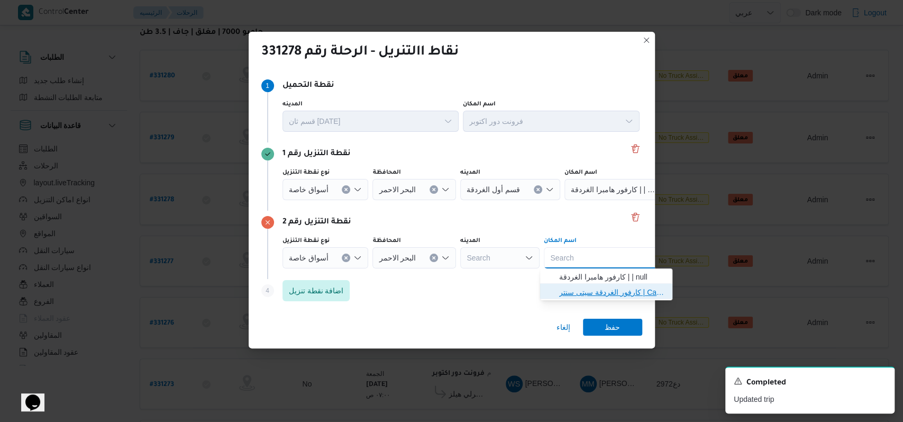
click at [588, 288] on span "كارفور الغردقة سيتى سنتر | Carrefour - Hurghada City Center | null" at bounding box center [612, 292] width 107 height 13
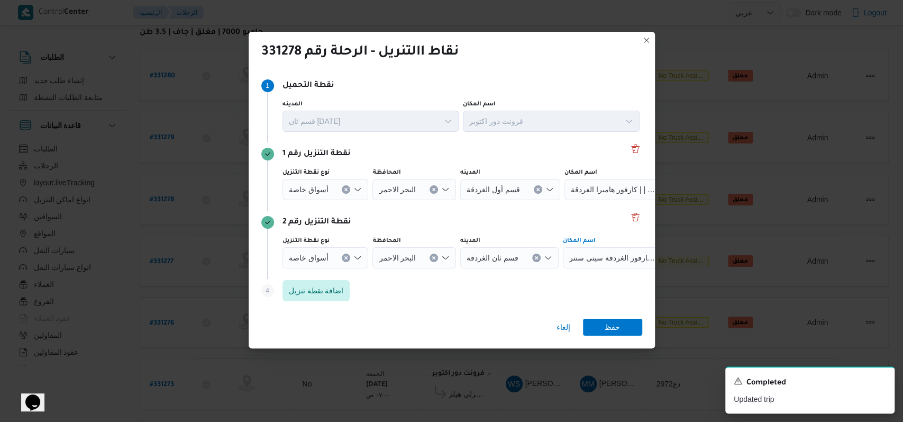
click at [604, 316] on div "إلغاء حفظ" at bounding box center [452, 329] width 406 height 38
click at [606, 320] on span "حفظ" at bounding box center [612, 326] width 15 height 17
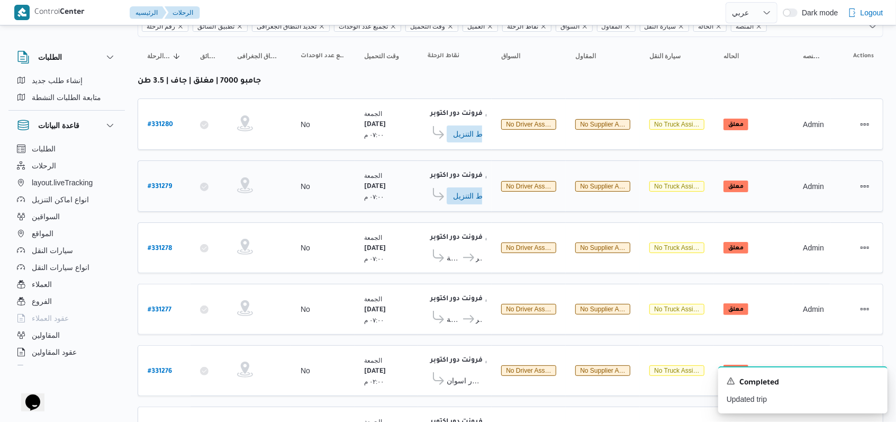
scroll to position [70, 0]
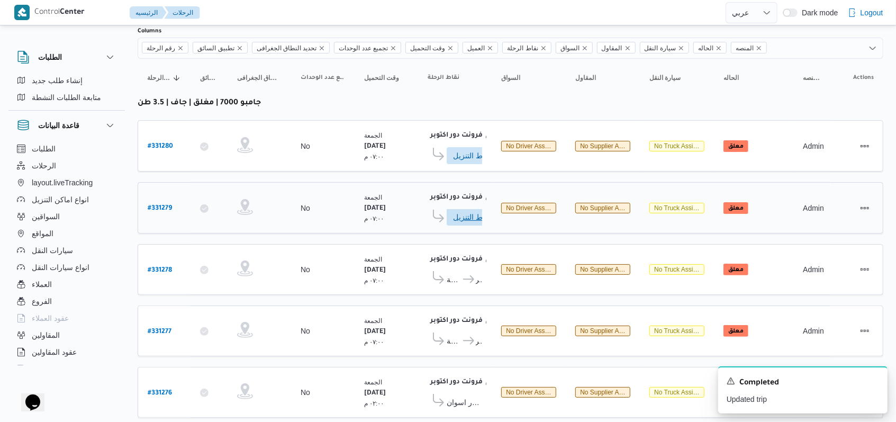
click at [462, 208] on span "ادخل تفاصيل نقاط التنزيل" at bounding box center [476, 216] width 47 height 17
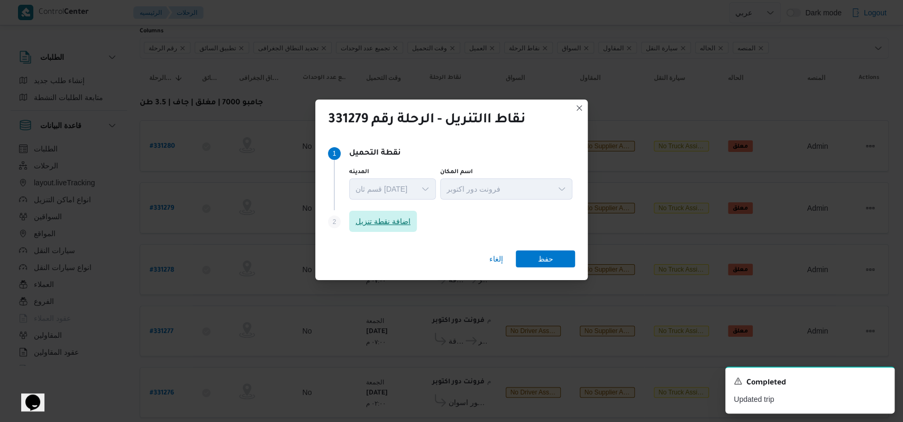
click at [372, 216] on span "اضافة نقطة تنزيل" at bounding box center [383, 221] width 55 height 13
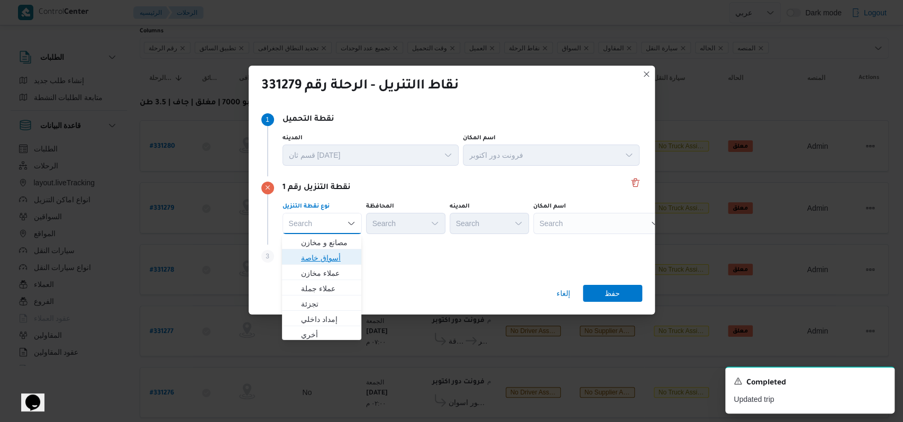
click at [341, 252] on span "أسواق خاصة" at bounding box center [328, 257] width 54 height 13
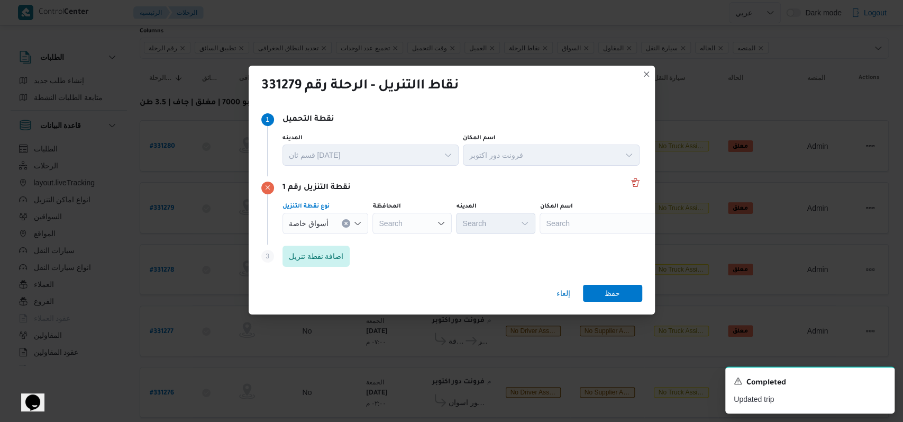
click at [419, 223] on div "Search" at bounding box center [411, 223] width 79 height 21
type input "جنوب"
click at [420, 238] on mark "جنوب" at bounding box center [413, 242] width 13 height 8
click at [609, 223] on div "Search" at bounding box center [670, 223] width 132 height 21
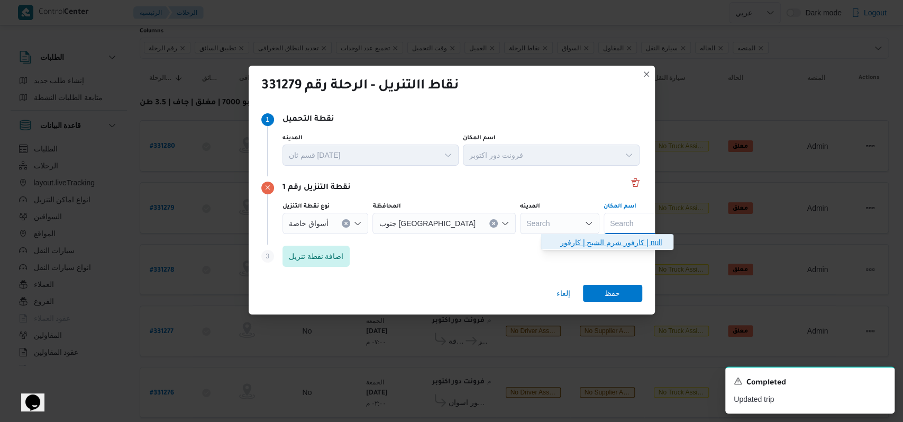
click at [604, 239] on span "كارفور شرم الشيخ | كارفور | null" at bounding box center [613, 242] width 107 height 13
click at [624, 288] on span "حفظ" at bounding box center [612, 292] width 59 height 17
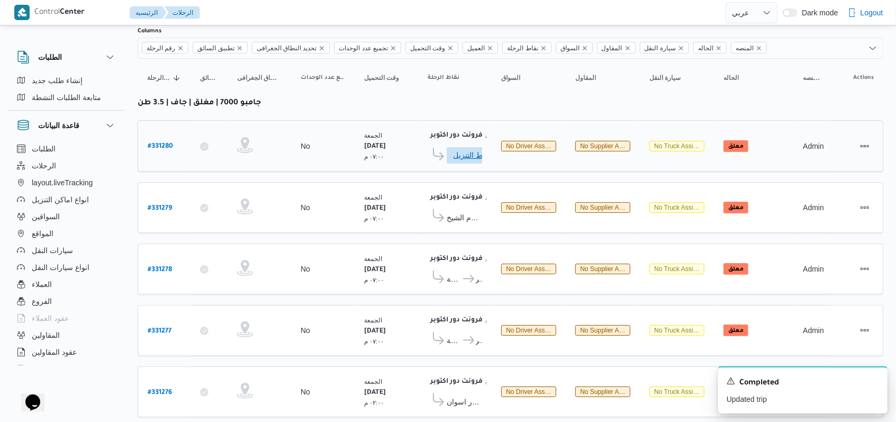
click at [454, 157] on span "ادخل تفاصيل نقاط التنزيل" at bounding box center [476, 155] width 47 height 17
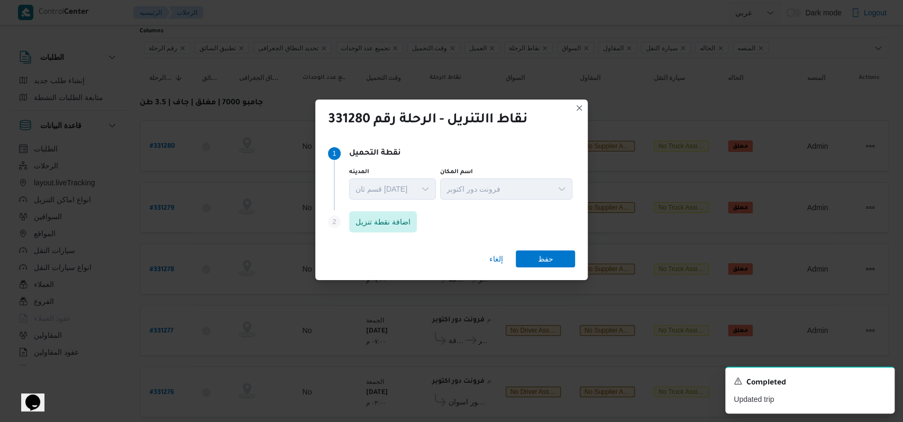
click at [398, 209] on div "Step 1 1 نقطة التحميل المدينه قسم ثان 6 أكتوبر اسم المكان فرونت دور اكتوبر" at bounding box center [451, 176] width 247 height 68
click at [398, 210] on div "Step 2 is disabled 2 اضافة نقطة تنزيل" at bounding box center [451, 224] width 247 height 28
click at [393, 221] on span "اضافة نقطة تنزيل" at bounding box center [383, 221] width 55 height 13
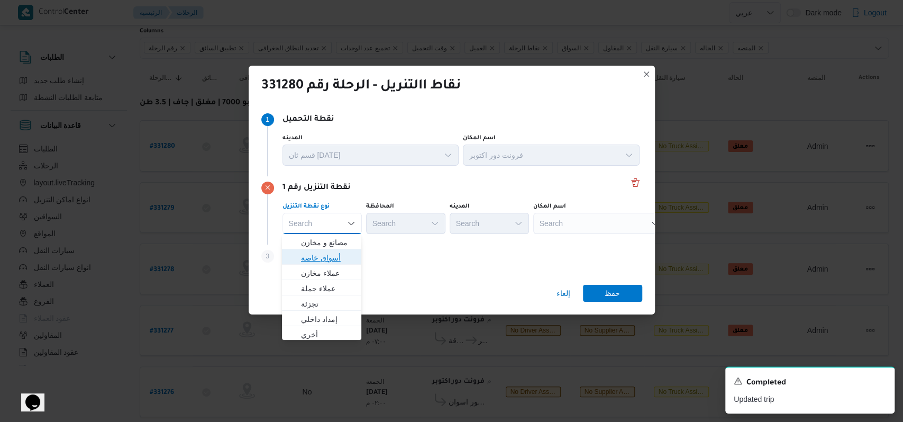
click at [334, 256] on span "أسواق خاصة" at bounding box center [328, 257] width 54 height 13
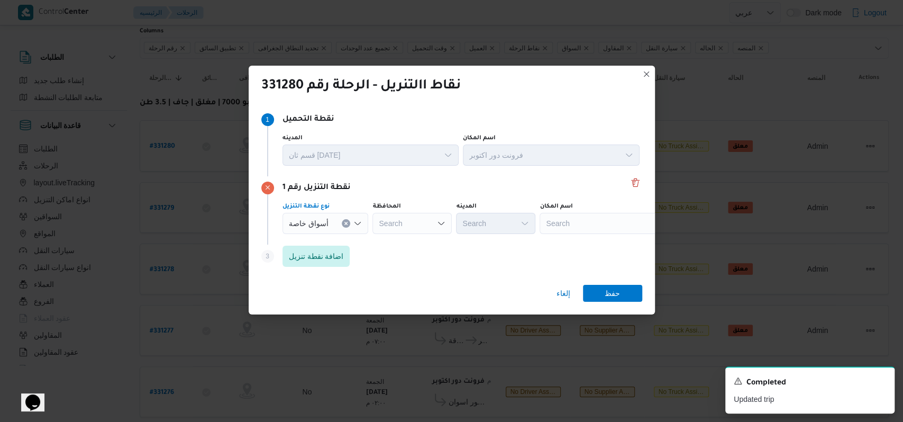
click at [429, 224] on div "Search" at bounding box center [411, 223] width 79 height 21
type input "جنوب"
click at [420, 242] on mark "جنوب" at bounding box center [413, 242] width 13 height 8
click at [604, 220] on div "Search" at bounding box center [670, 223] width 132 height 21
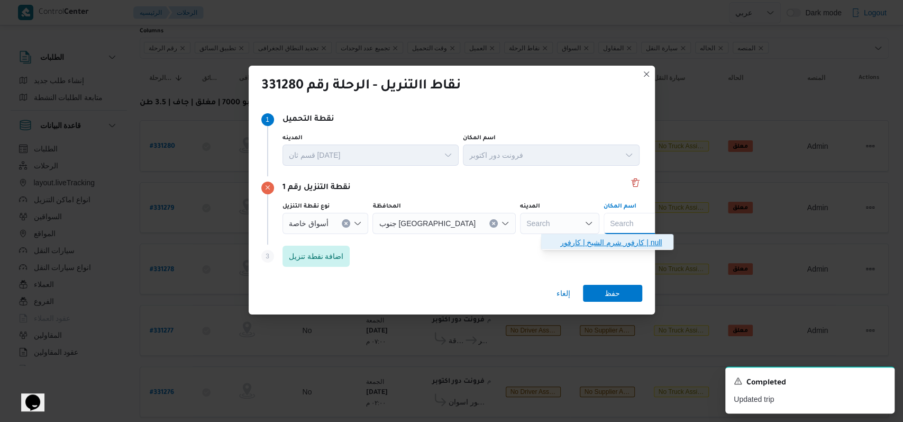
click at [576, 236] on span "كارفور شرم الشيخ | كارفور | null" at bounding box center [613, 242] width 107 height 13
click at [599, 291] on span "حفظ" at bounding box center [612, 292] width 59 height 17
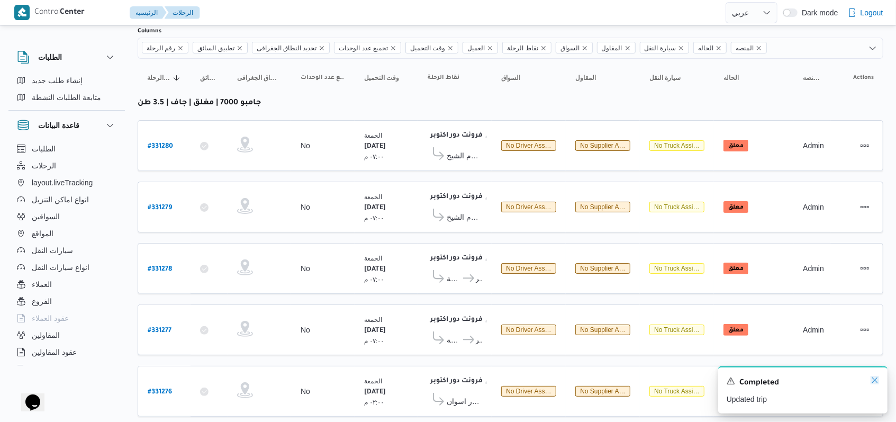
click at [876, 378] on icon "Dismiss toast" at bounding box center [874, 380] width 8 height 8
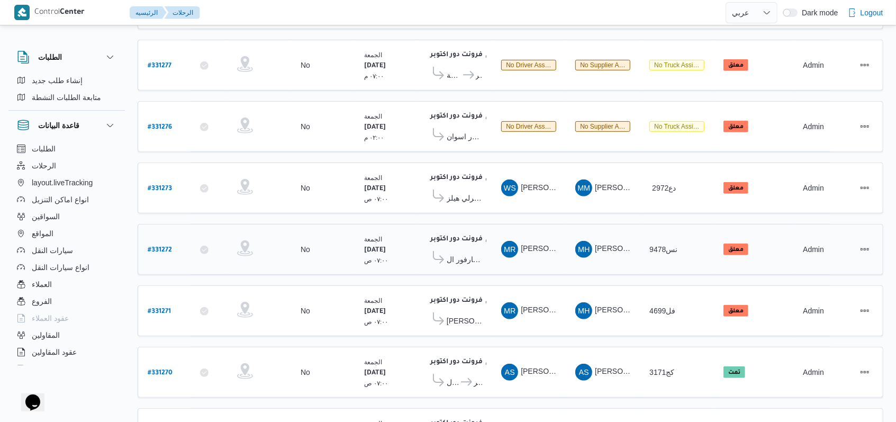
scroll to position [388, 0]
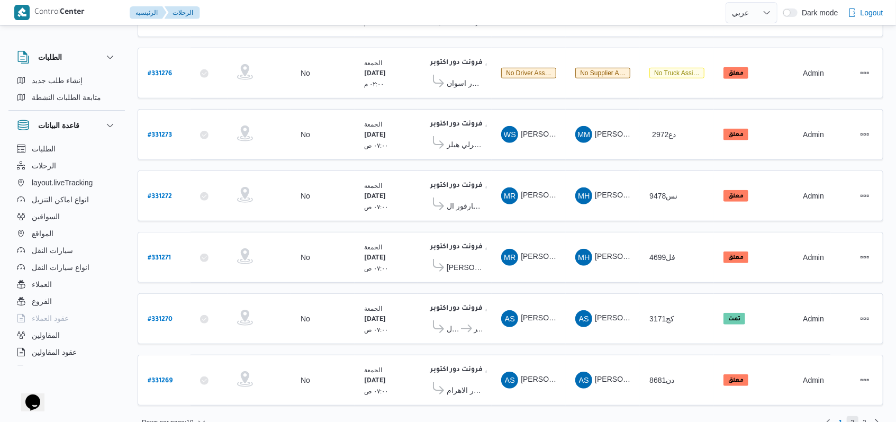
click at [856, 416] on span "2" at bounding box center [852, 422] width 12 height 13
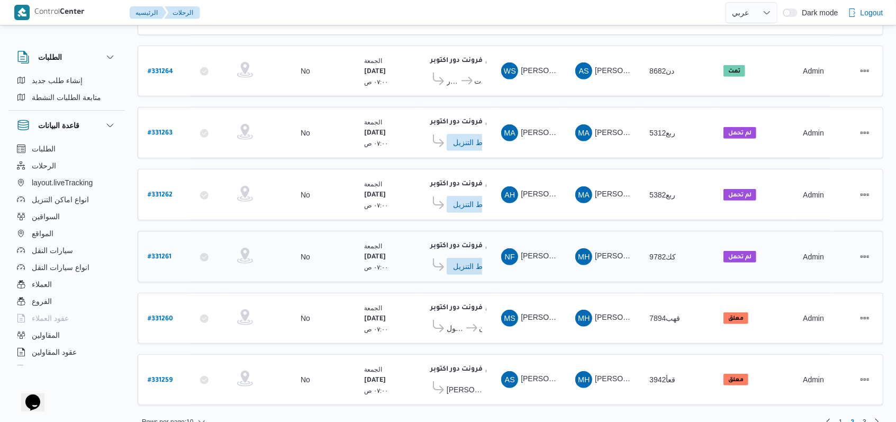
scroll to position [391, 0]
click at [828, 414] on link "Previous page, 1" at bounding box center [828, 420] width 13 height 13
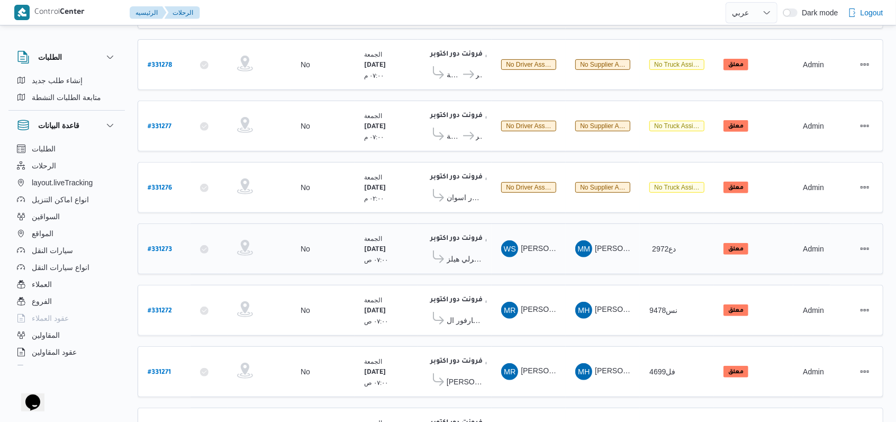
scroll to position [268, 0]
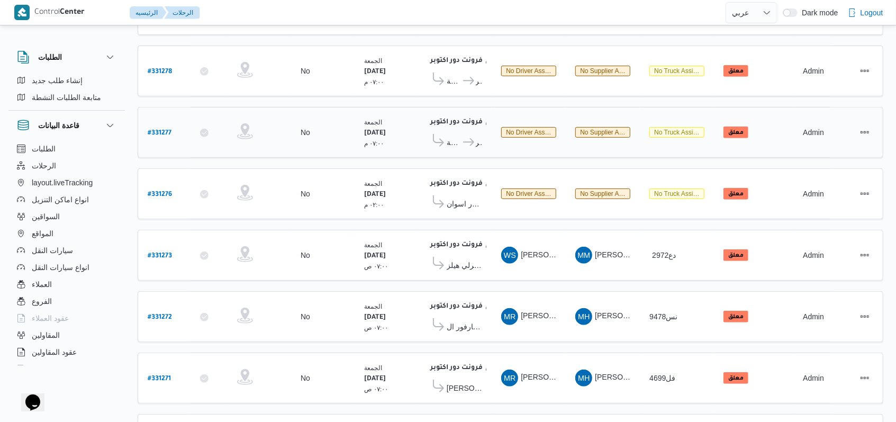
click at [171, 125] on div "# 331277" at bounding box center [164, 132] width 42 height 23
click at [162, 130] on b "# 331277" at bounding box center [160, 133] width 24 height 7
select select "ar"
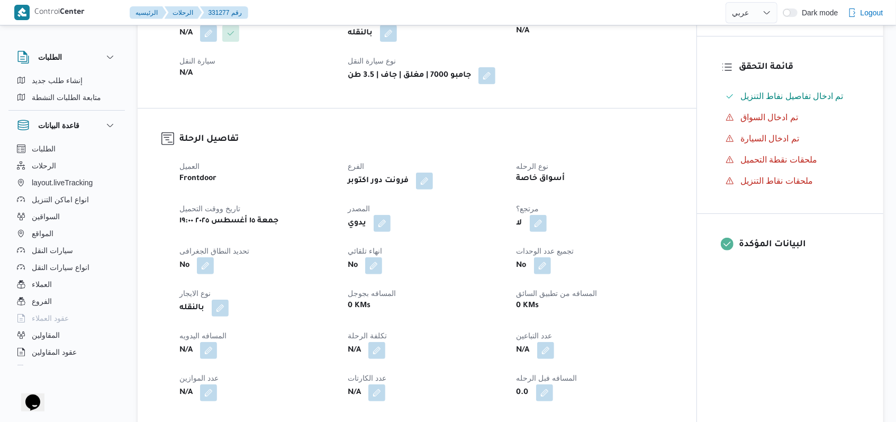
scroll to position [127, 0]
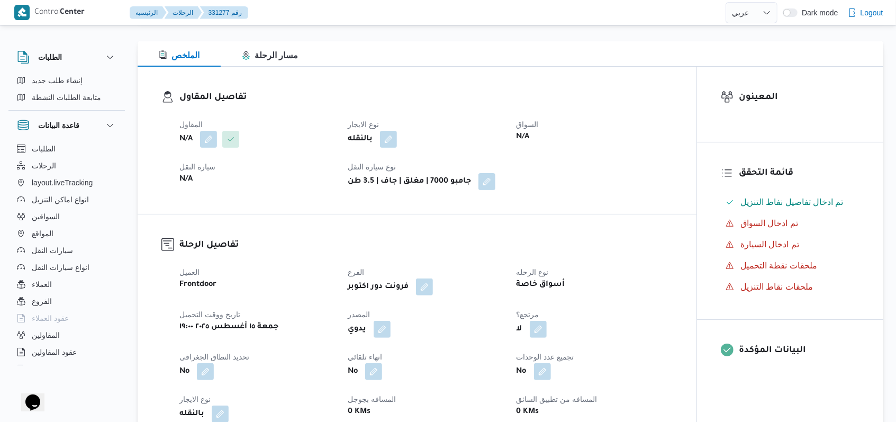
click at [218, 138] on span at bounding box center [228, 139] width 22 height 17
drag, startPoint x: 217, startPoint y: 138, endPoint x: 211, endPoint y: 140, distance: 7.2
click at [217, 138] on div at bounding box center [217, 139] width 44 height 17
click at [211, 140] on button "button" at bounding box center [208, 138] width 17 height 17
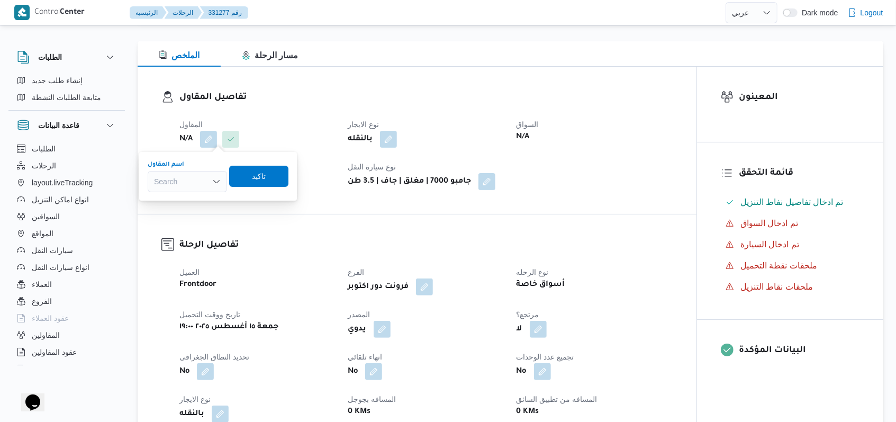
click at [205, 184] on div "Search" at bounding box center [187, 181] width 79 height 21
type input "محمد حسني محمد"
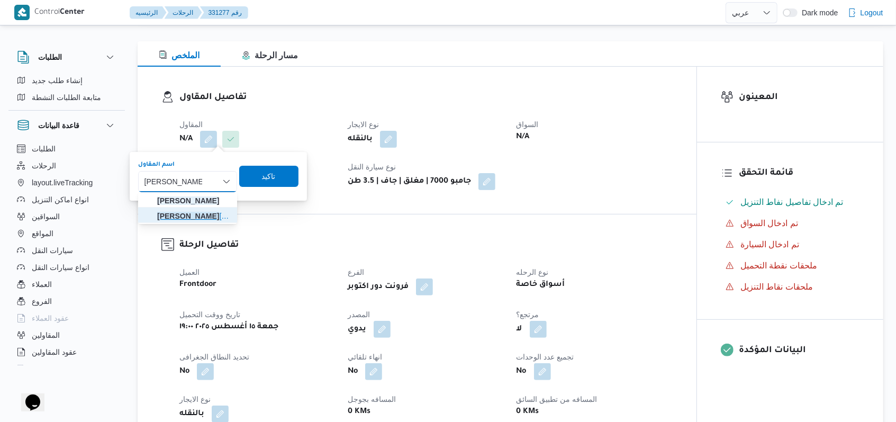
click at [195, 216] on mark "محمد حسني محمد" at bounding box center [188, 216] width 62 height 8
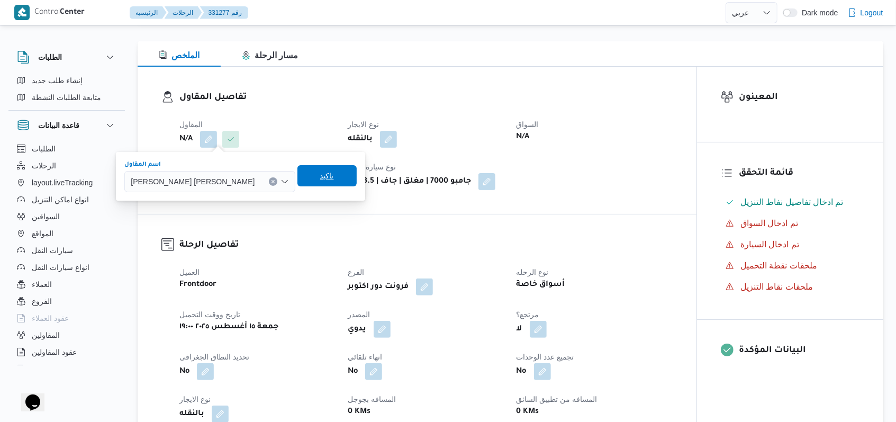
click at [320, 179] on span "تاكيد" at bounding box center [327, 175] width 14 height 13
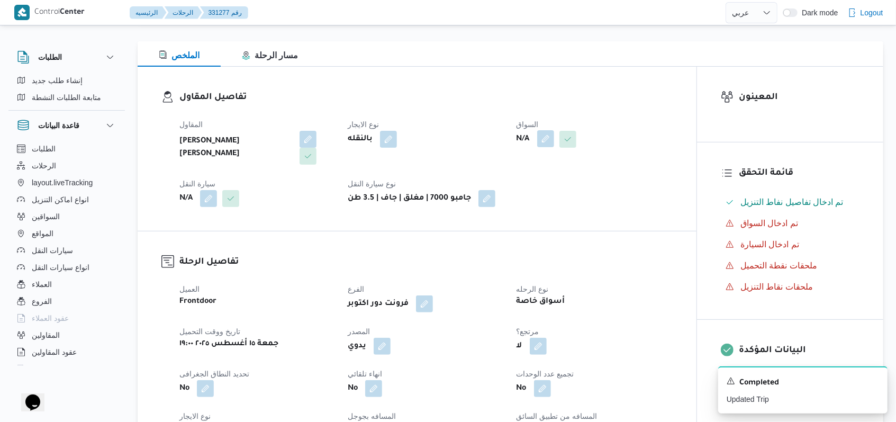
click at [540, 145] on button "button" at bounding box center [545, 138] width 17 height 17
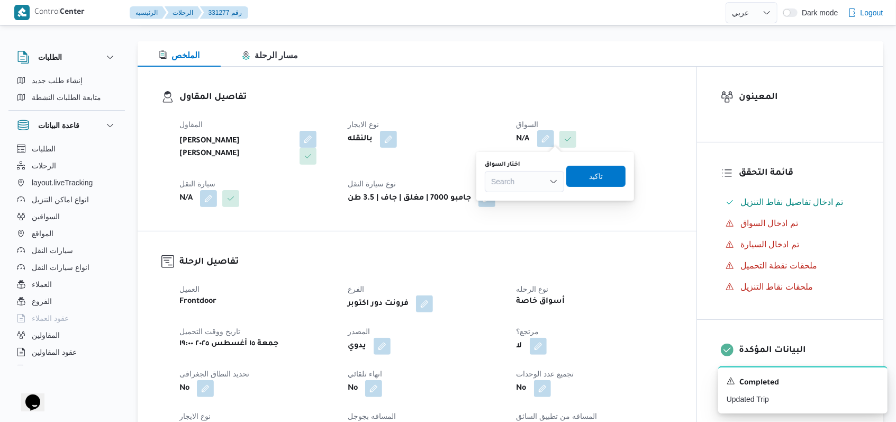
click at [537, 171] on div "Search" at bounding box center [524, 181] width 79 height 21
type input "مروان"
click at [872, 382] on icon "Dismiss toast" at bounding box center [874, 380] width 8 height 8
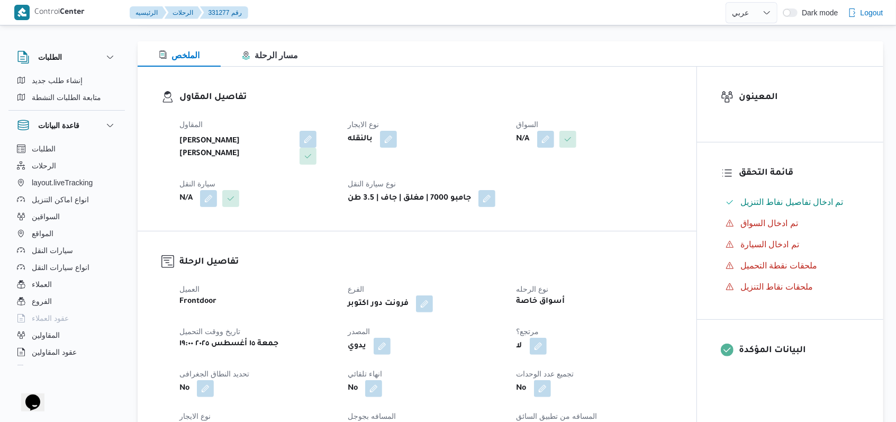
click at [551, 148] on div "N/A" at bounding box center [594, 139] width 158 height 19
click at [551, 138] on button "button" at bounding box center [545, 138] width 17 height 17
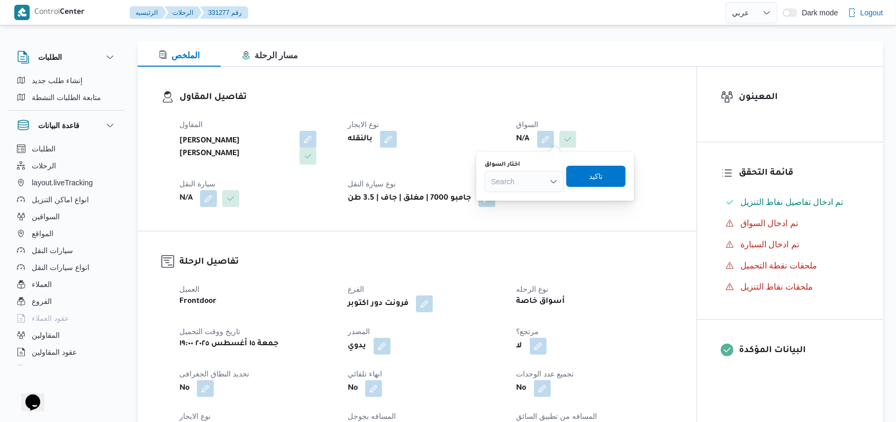
click at [536, 184] on div "Search" at bounding box center [524, 181] width 79 height 21
type input "سيف"
click at [534, 201] on span "سيف الدين رضا طه" at bounding box center [531, 200] width 54 height 13
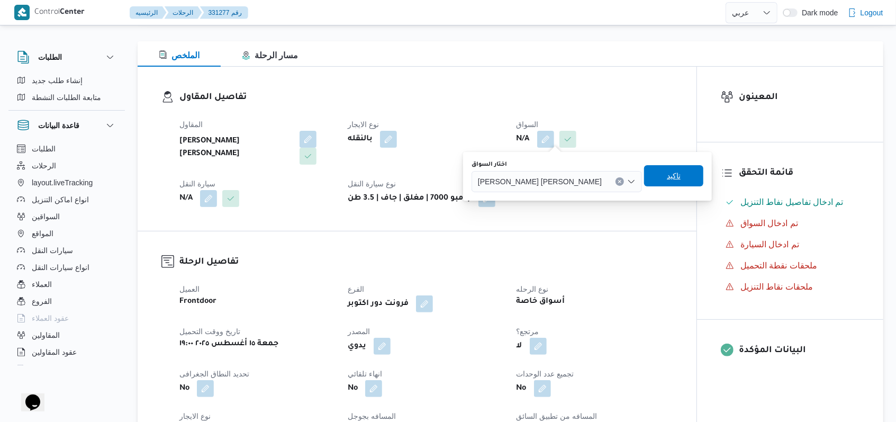
click at [644, 170] on span "تاكيد" at bounding box center [673, 175] width 59 height 21
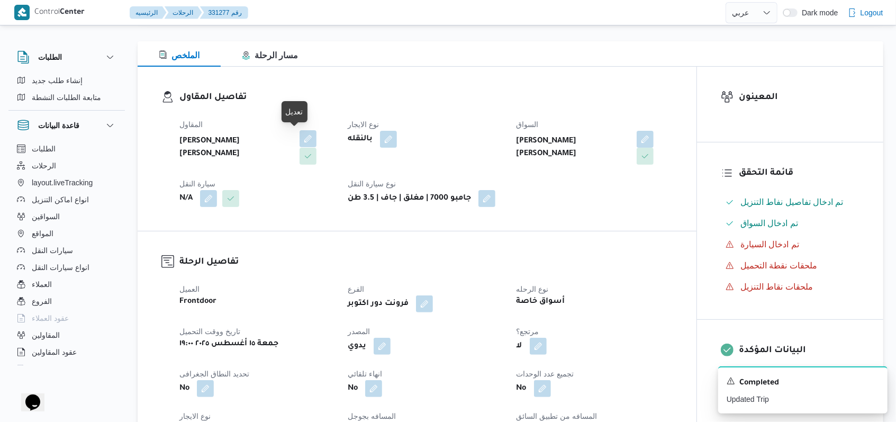
click at [299, 140] on button "button" at bounding box center [307, 138] width 17 height 17
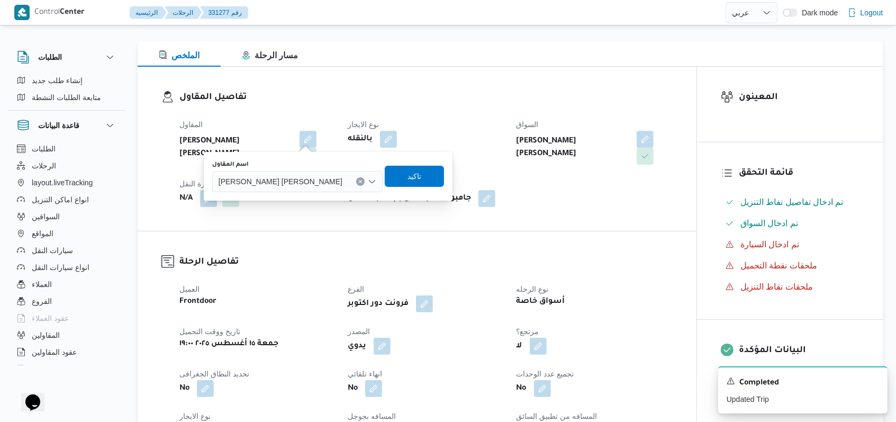
click at [344, 180] on div at bounding box center [346, 181] width 5 height 17
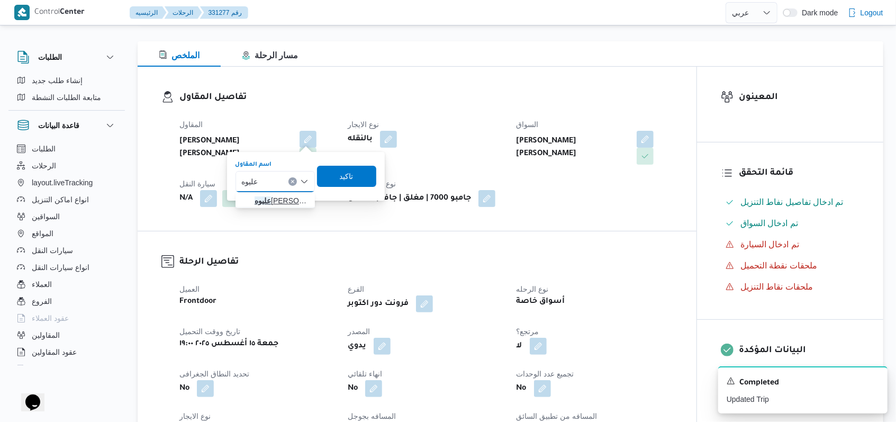
type input "عليوه"
click at [297, 198] on span "عليوه سراج الدين عليوه محمد" at bounding box center [281, 200] width 54 height 13
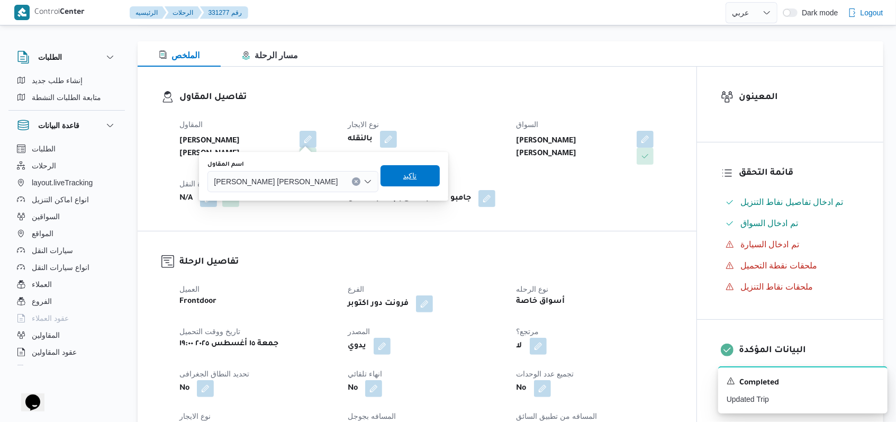
click at [380, 180] on span "تاكيد" at bounding box center [409, 175] width 59 height 21
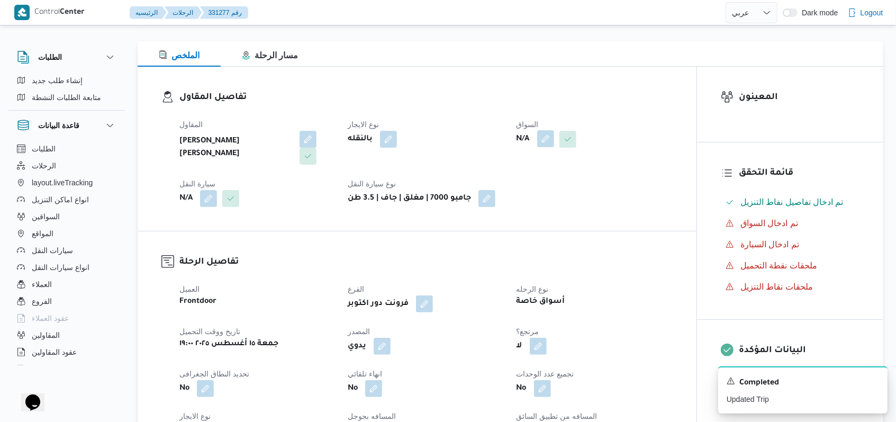
click at [550, 141] on button "button" at bounding box center [545, 138] width 17 height 17
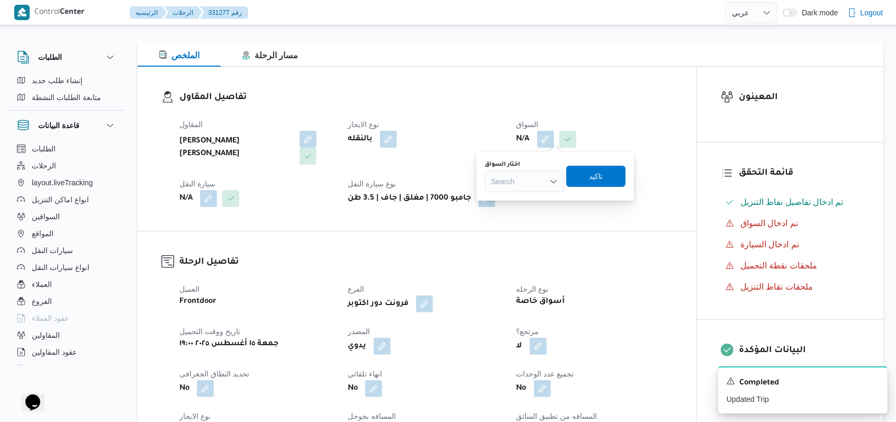
click at [541, 181] on div "Search" at bounding box center [524, 181] width 79 height 21
type input "سيف"
click at [533, 198] on span "سيف رفيق حسين سيد فرج" at bounding box center [531, 200] width 54 height 13
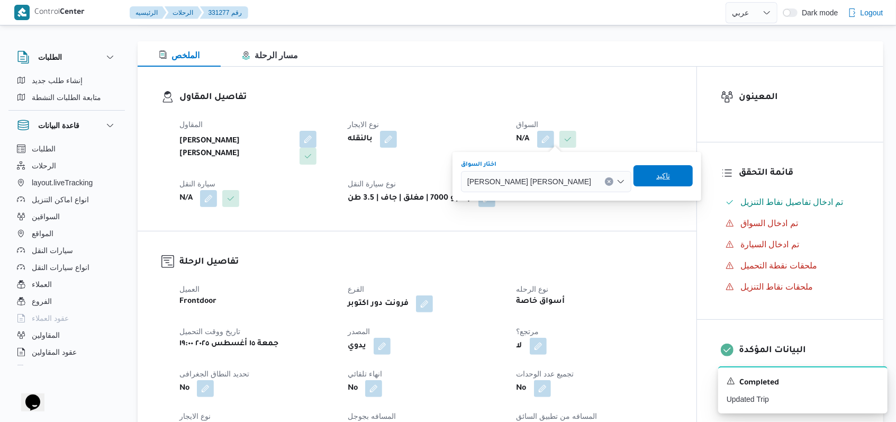
click at [633, 181] on span "تاكيد" at bounding box center [662, 175] width 59 height 21
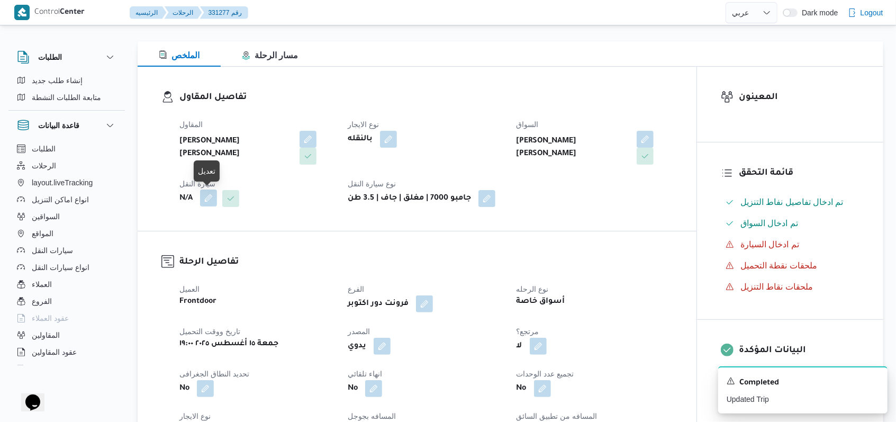
click at [206, 203] on button "button" at bounding box center [208, 197] width 17 height 17
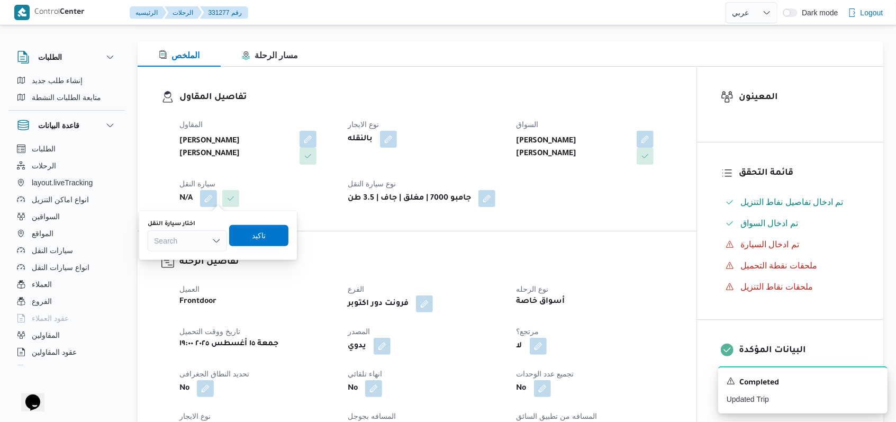
click at [193, 240] on div "Search" at bounding box center [187, 240] width 79 height 21
type input "3157"
click at [196, 262] on span "بص 3157 | null" at bounding box center [194, 259] width 54 height 13
click at [247, 245] on span "تاكيد" at bounding box center [264, 234] width 59 height 21
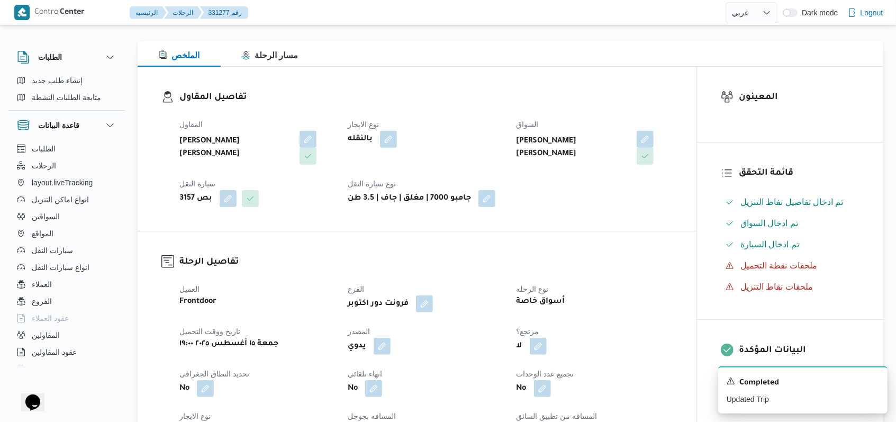
select select "ar"
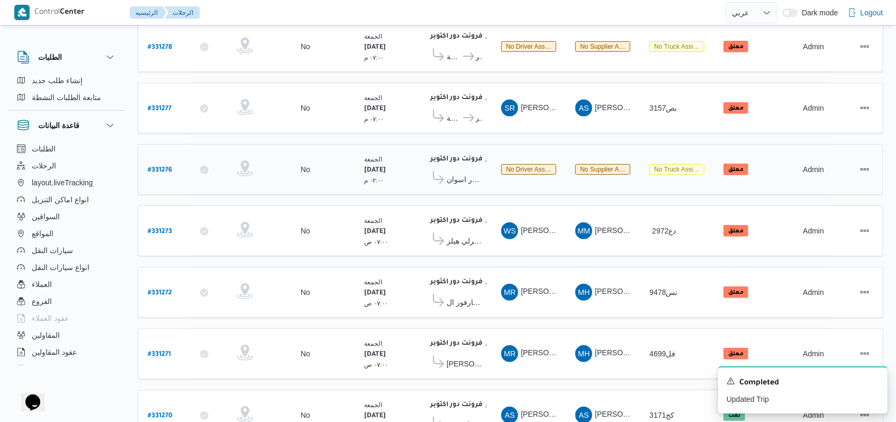
scroll to position [222, 0]
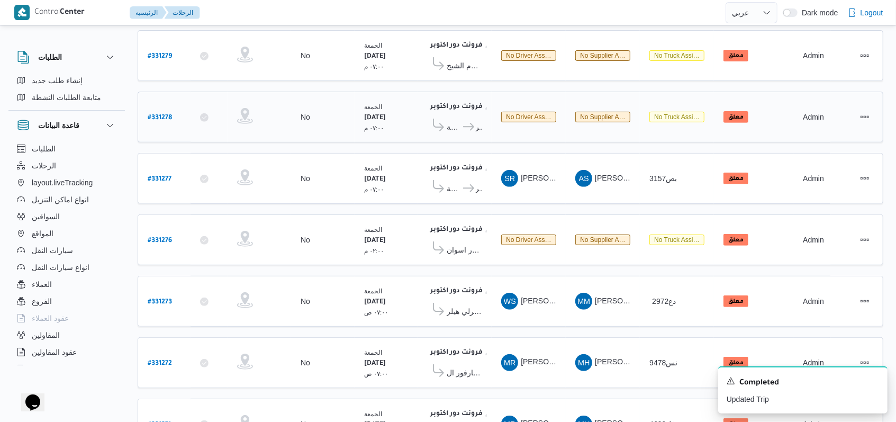
click at [166, 114] on b "# 331278" at bounding box center [160, 117] width 24 height 7
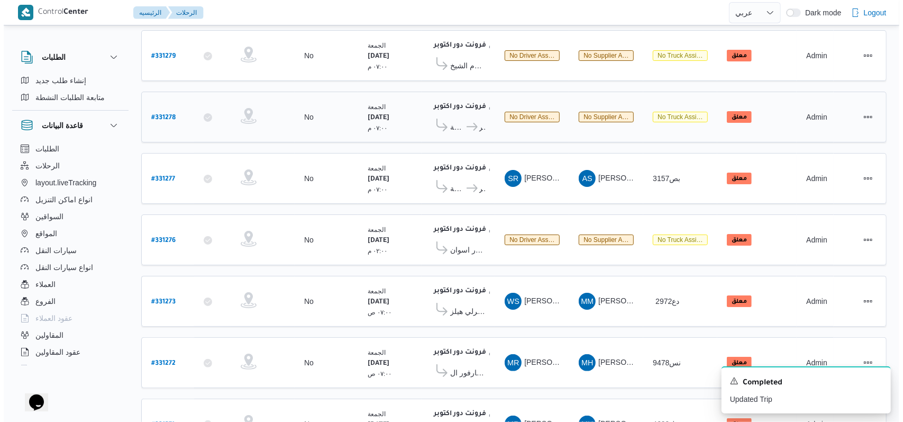
scroll to position [29, 0]
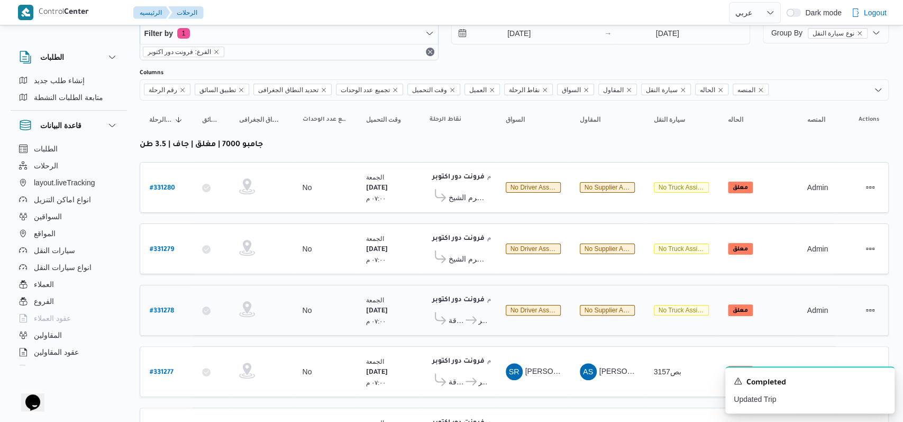
select select "ar"
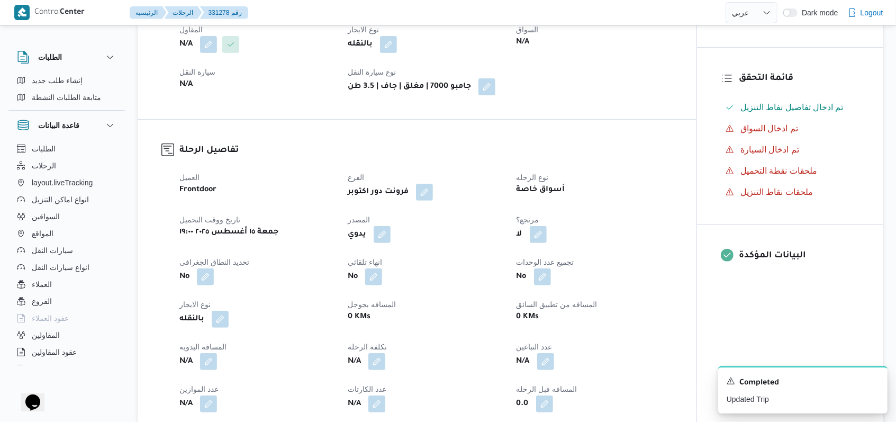
scroll to position [151, 0]
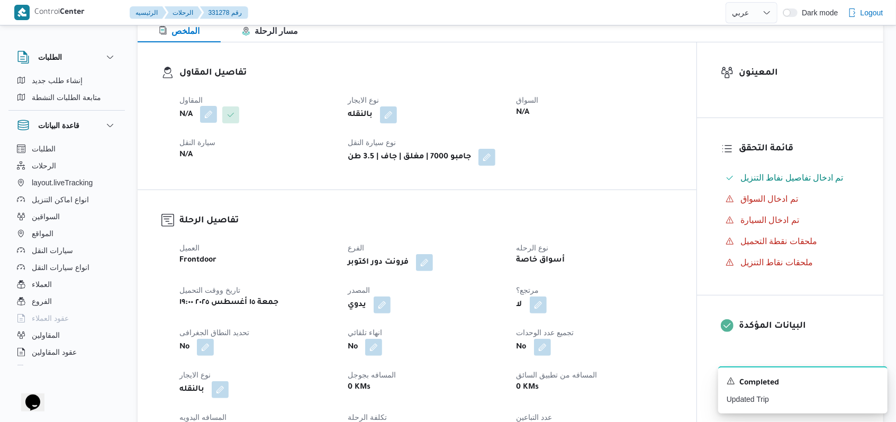
click at [209, 110] on button "button" at bounding box center [208, 114] width 17 height 17
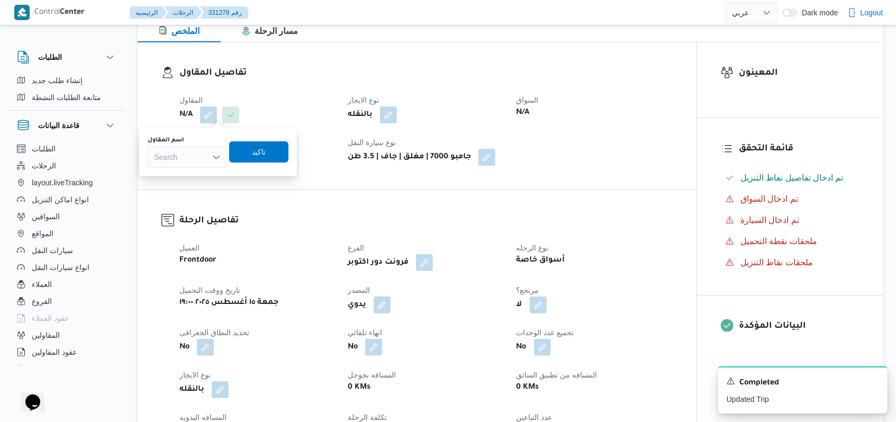
click at [197, 159] on div "Search" at bounding box center [187, 157] width 79 height 21
type input "محمد محمد شح"
click at [199, 178] on mark "محمد محمد شح" at bounding box center [192, 176] width 62 height 8
click at [294, 152] on span "تاكيد" at bounding box center [266, 151] width 59 height 21
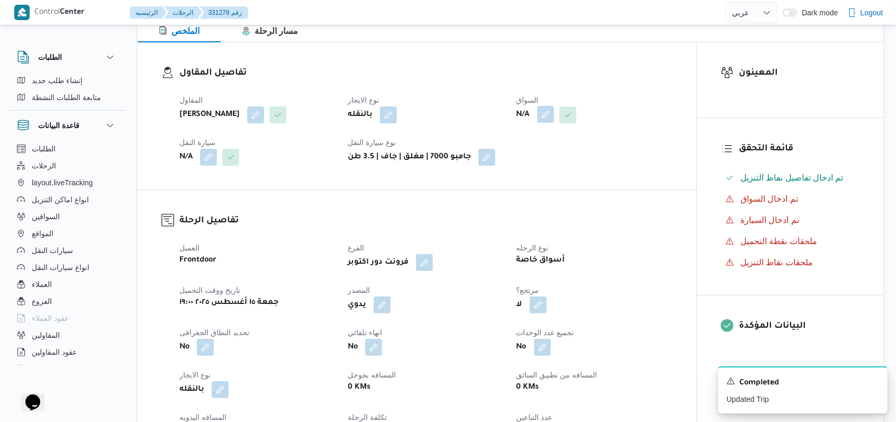
click at [548, 116] on button "button" at bounding box center [545, 114] width 17 height 17
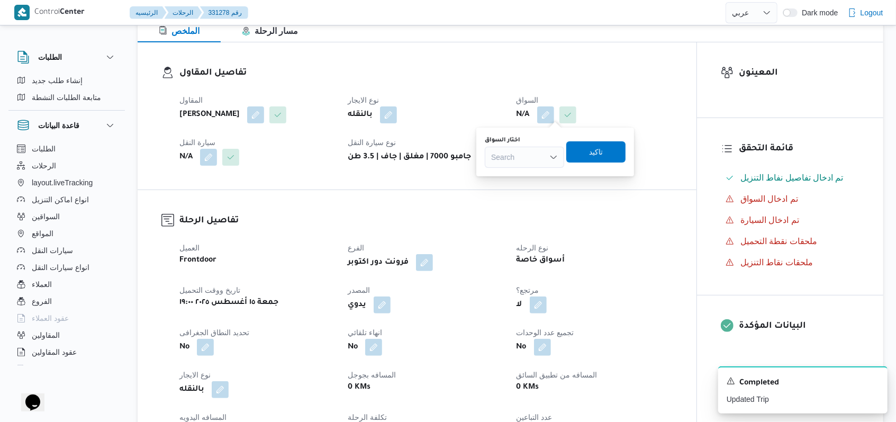
click at [539, 157] on div "Search" at bounding box center [524, 157] width 79 height 21
type input "مروا"
click at [537, 171] on span "مروا ن عبدالرحمن محمد مصطفى" at bounding box center [531, 176] width 54 height 13
click at [607, 150] on span "تاكيد" at bounding box center [590, 151] width 59 height 21
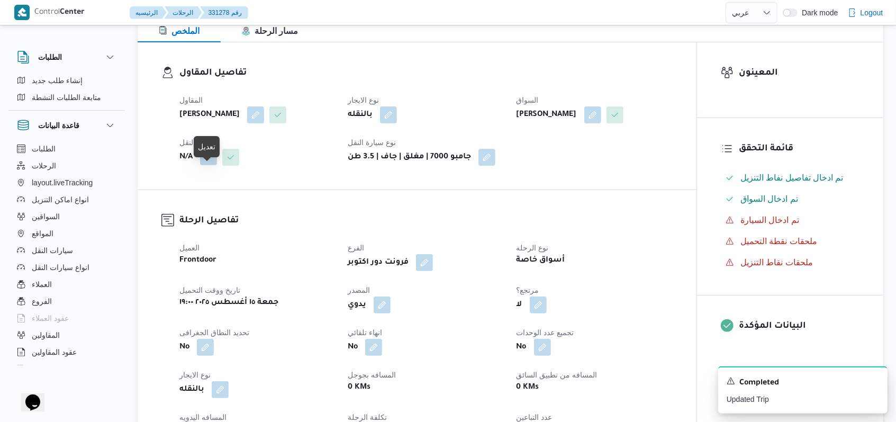
click at [211, 165] on button "button" at bounding box center [208, 156] width 17 height 17
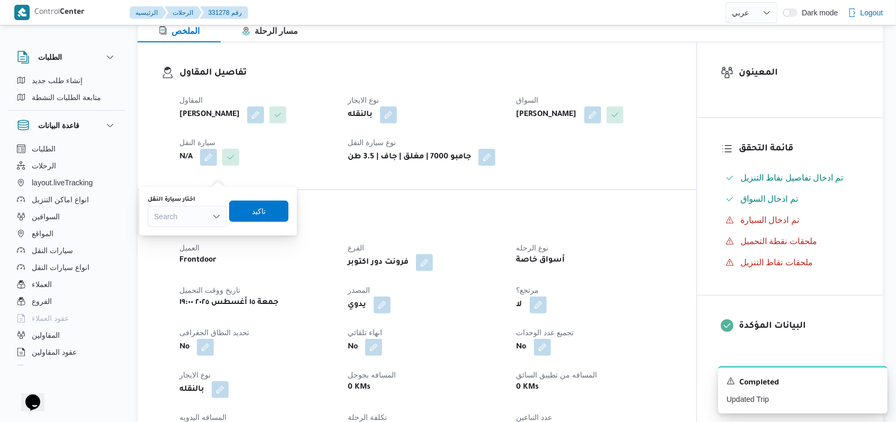
click at [189, 214] on div "Search" at bounding box center [187, 216] width 79 height 21
type input "638"
click at [193, 234] on span "علف 638 | null" at bounding box center [194, 235] width 54 height 13
click at [252, 218] on span "تاكيد" at bounding box center [264, 210] width 59 height 21
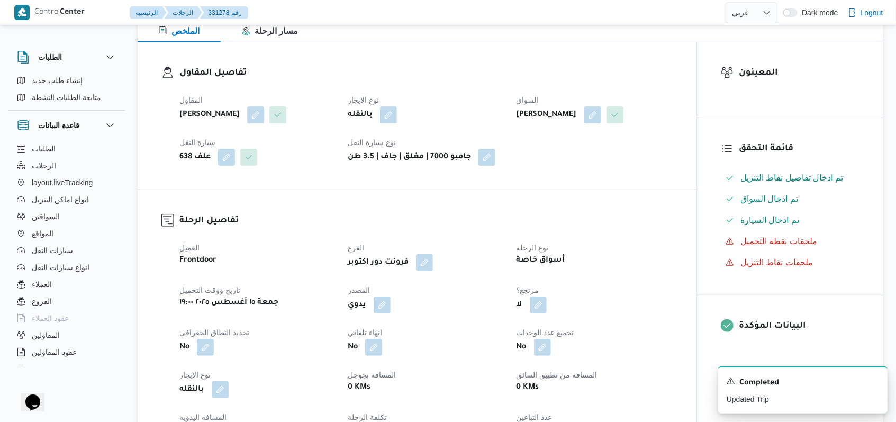
select select "ar"
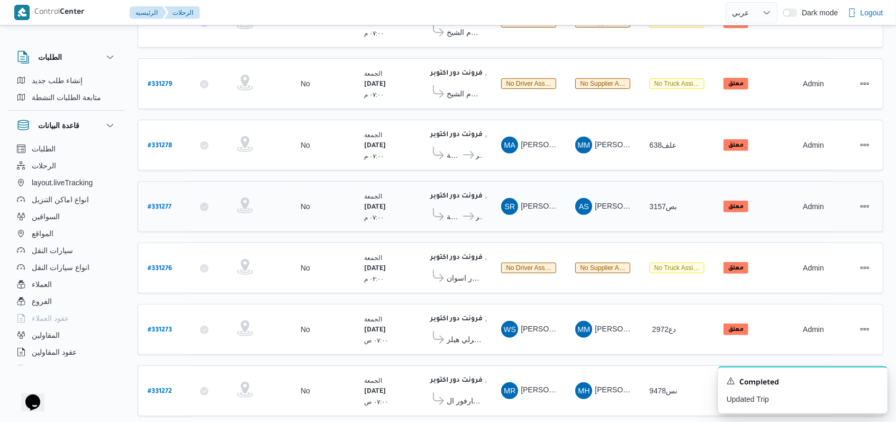
scroll to position [176, 0]
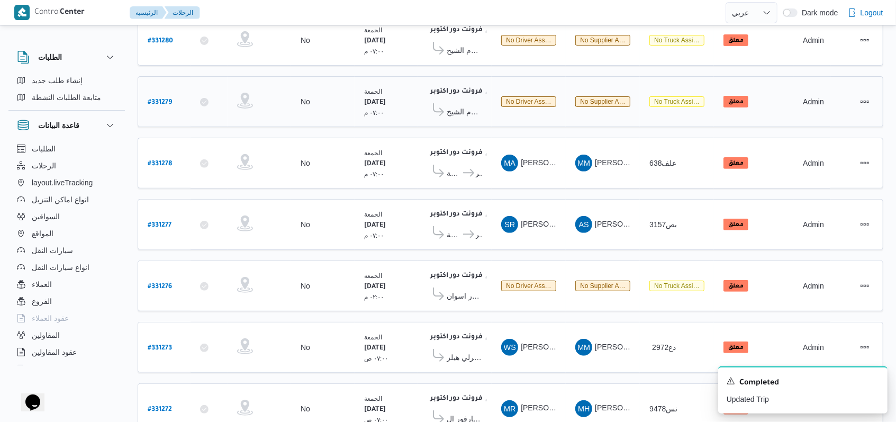
click at [169, 102] on b "# 331279" at bounding box center [160, 102] width 24 height 7
select select "ar"
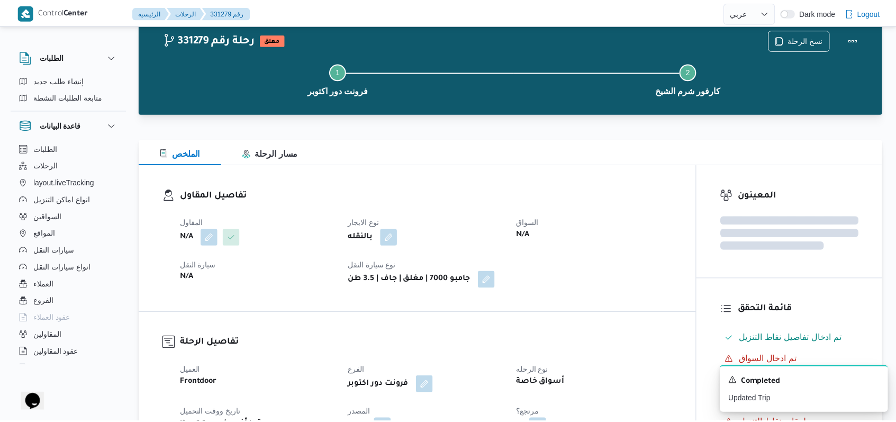
scroll to position [176, 0]
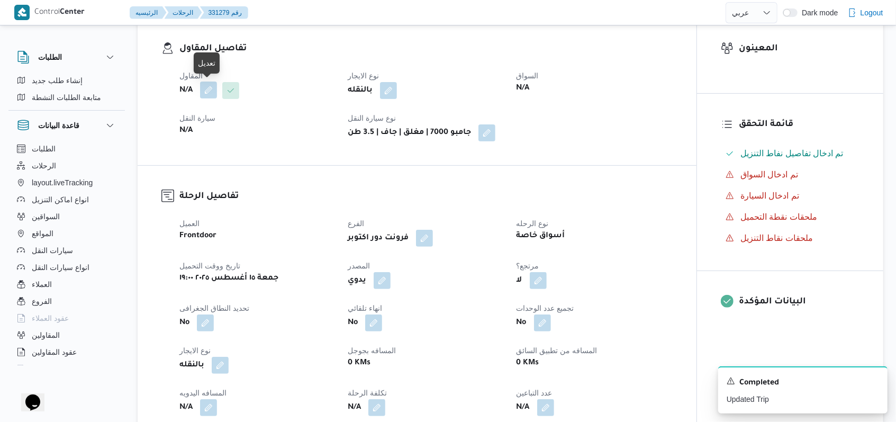
click at [204, 93] on button "button" at bounding box center [208, 89] width 17 height 17
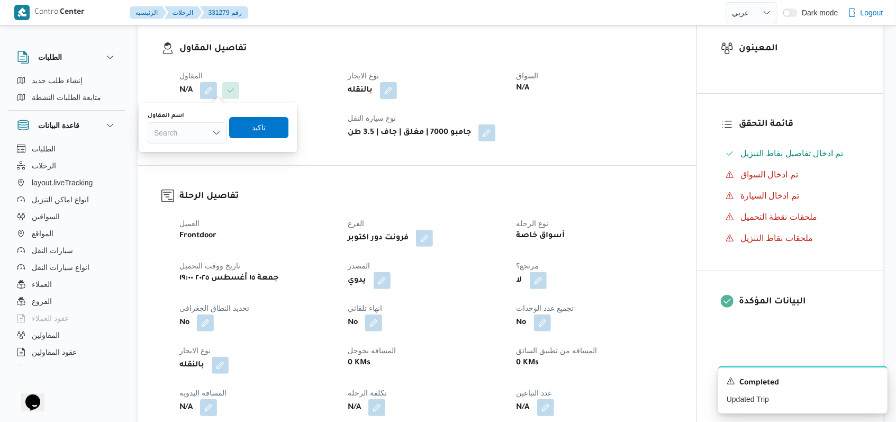
click at [199, 125] on div "Search" at bounding box center [187, 132] width 79 height 21
type input "محمد محمد شحات"
click at [180, 143] on span "محمد محمد شحات ه سليم" at bounding box center [187, 151] width 90 height 17
click at [273, 131] on span "تاكيد" at bounding box center [267, 127] width 14 height 13
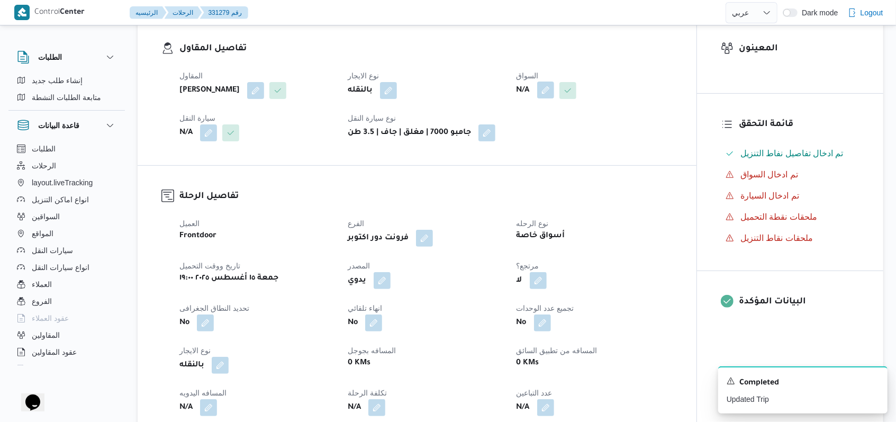
click at [541, 96] on button "button" at bounding box center [545, 89] width 17 height 17
click at [534, 135] on div "Search" at bounding box center [524, 132] width 79 height 21
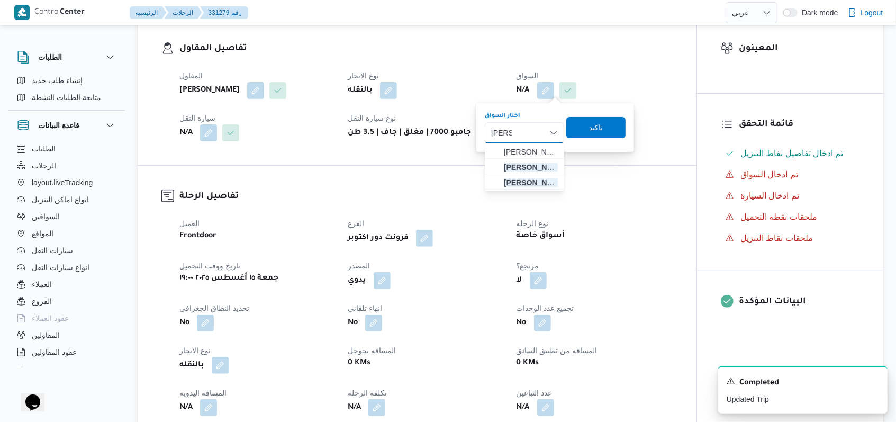
type input "عبدالله"
click at [536, 180] on span "عبدالله عبده قطب يونس" at bounding box center [531, 182] width 54 height 13
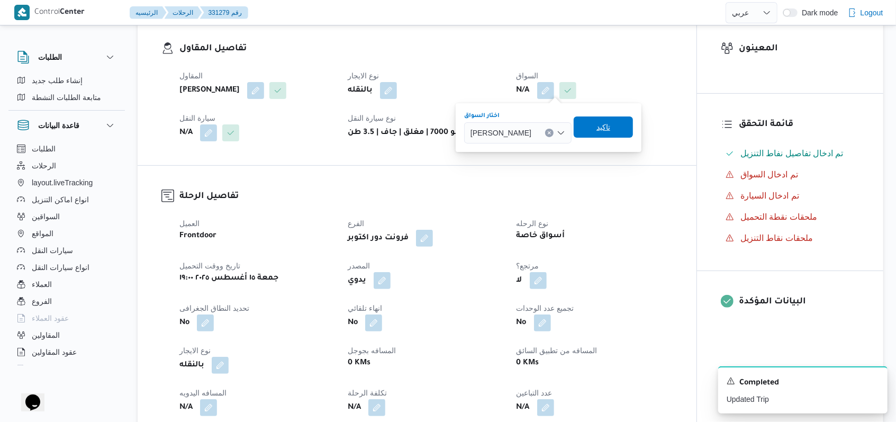
click at [610, 126] on span "تاكيد" at bounding box center [603, 127] width 14 height 13
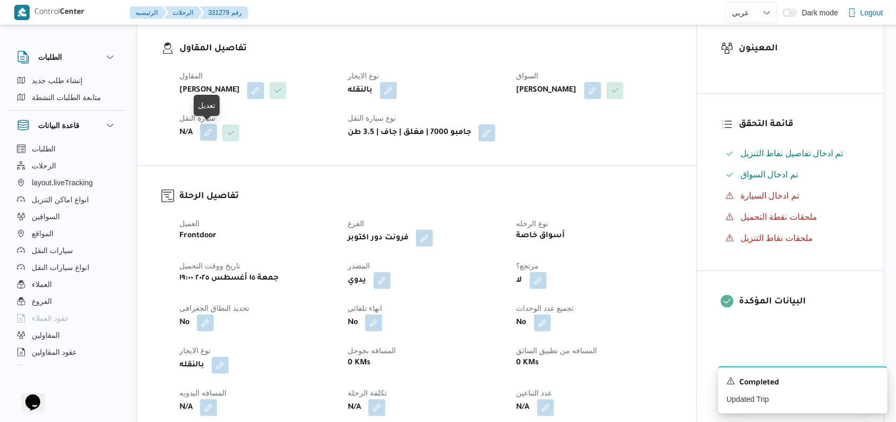
click at [209, 132] on button "button" at bounding box center [208, 132] width 17 height 17
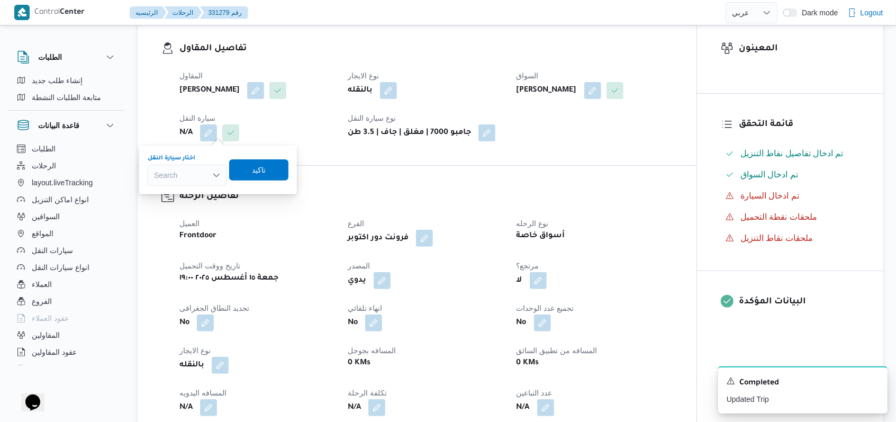
click at [196, 168] on div "Search" at bounding box center [187, 175] width 79 height 21
type input "2641"
click at [215, 189] on span "ادو 2641 | null" at bounding box center [187, 194] width 71 height 17
click at [243, 176] on span "تاكيد" at bounding box center [263, 169] width 59 height 21
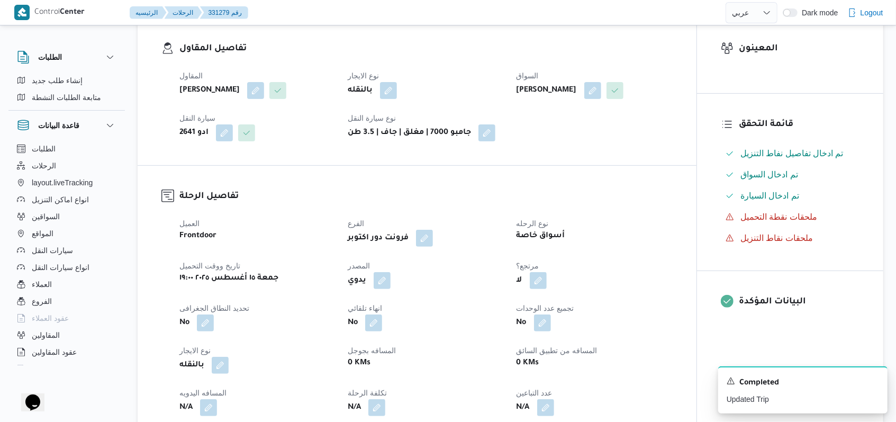
select select "ar"
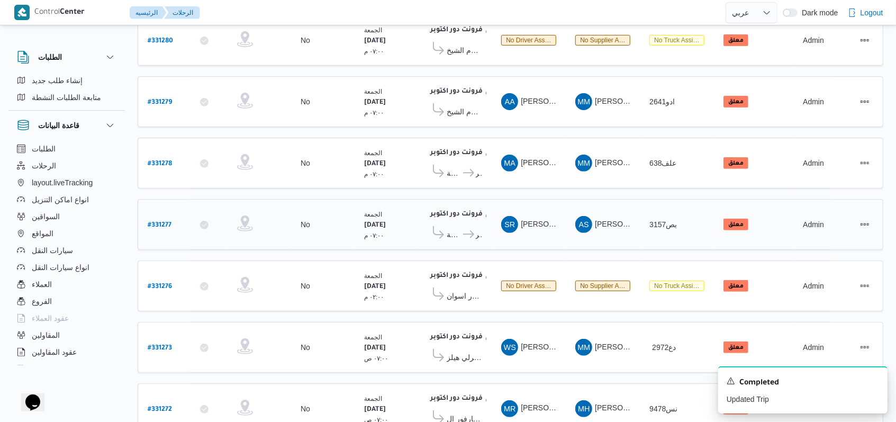
click at [161, 222] on b "# 331277" at bounding box center [160, 225] width 24 height 7
select select "ar"
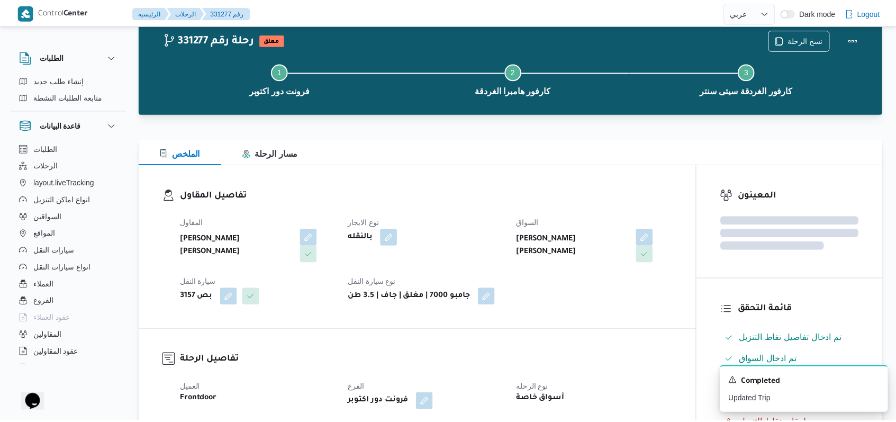
scroll to position [176, 0]
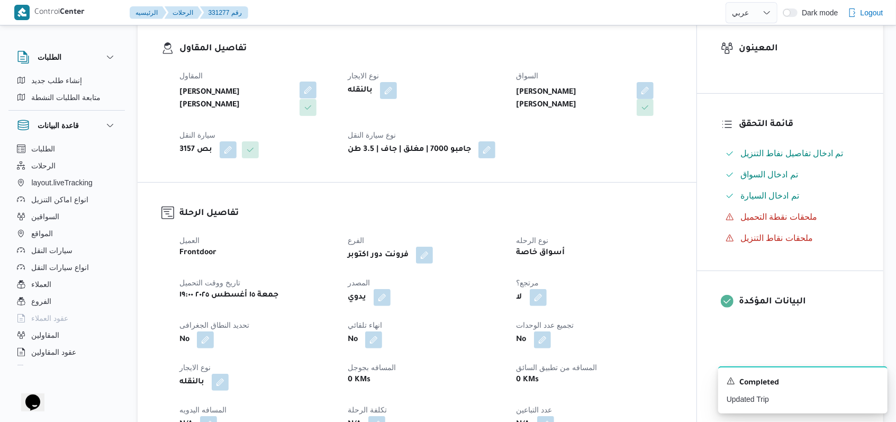
click at [300, 82] on span at bounding box center [305, 90] width 22 height 17
click at [305, 89] on button "button" at bounding box center [307, 89] width 17 height 17
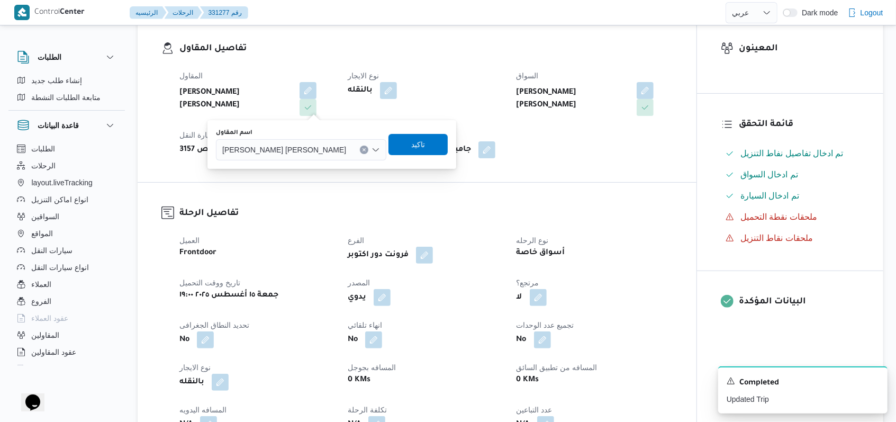
click at [299, 134] on div "اسم المقاول" at bounding box center [301, 133] width 170 height 8
click at [299, 145] on span "عليوه سراج الدين عليوه محمد" at bounding box center [284, 149] width 124 height 12
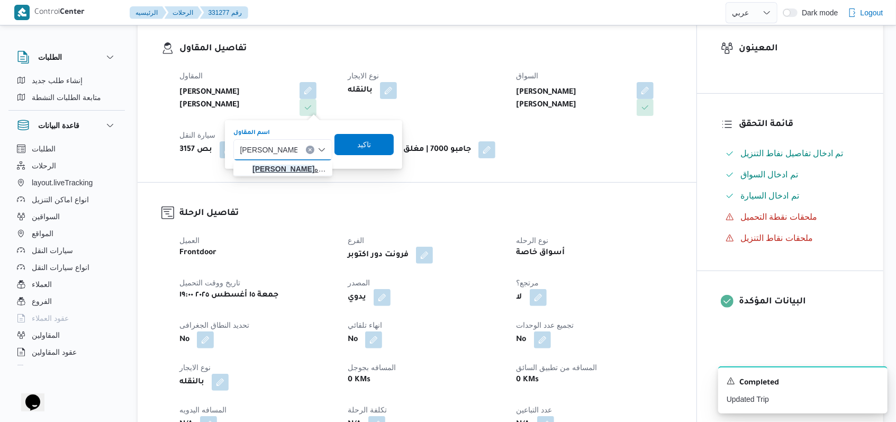
type input "محمد محمد شحات"
click at [305, 173] on mark "محمد محمد شحات" at bounding box center [283, 169] width 62 height 8
click at [361, 150] on span "تاكيد" at bounding box center [362, 144] width 59 height 21
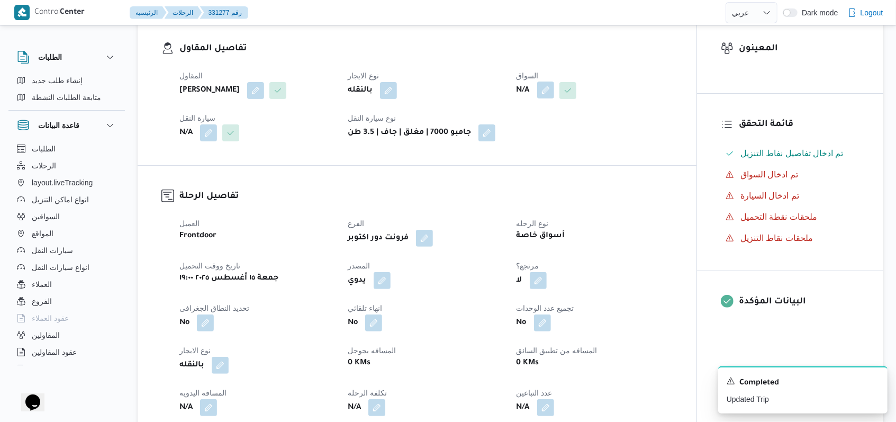
click at [547, 92] on button "button" at bounding box center [545, 89] width 17 height 17
click at [534, 133] on div "Search" at bounding box center [524, 132] width 79 height 21
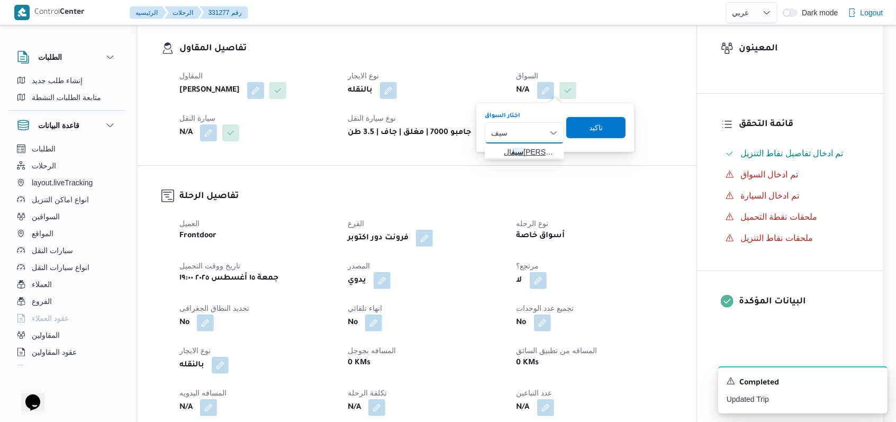
type input "سيف"
click at [534, 148] on span "سيف الدين بابو اترون" at bounding box center [531, 151] width 54 height 13
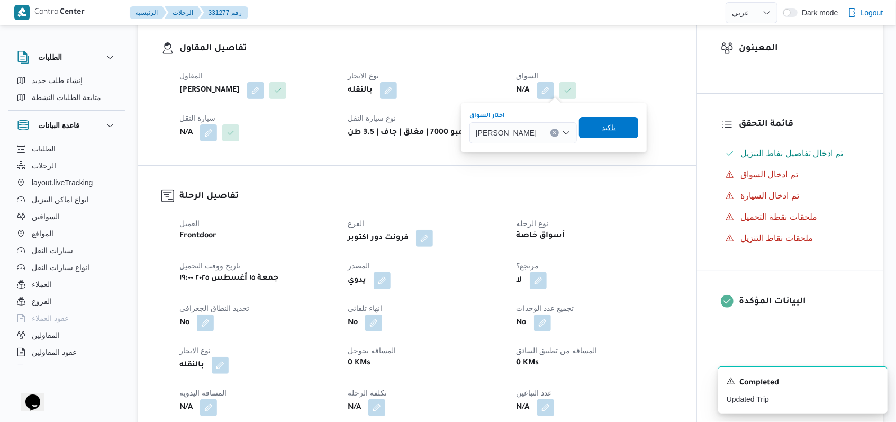
click at [606, 126] on span "تاكيد" at bounding box center [609, 127] width 14 height 13
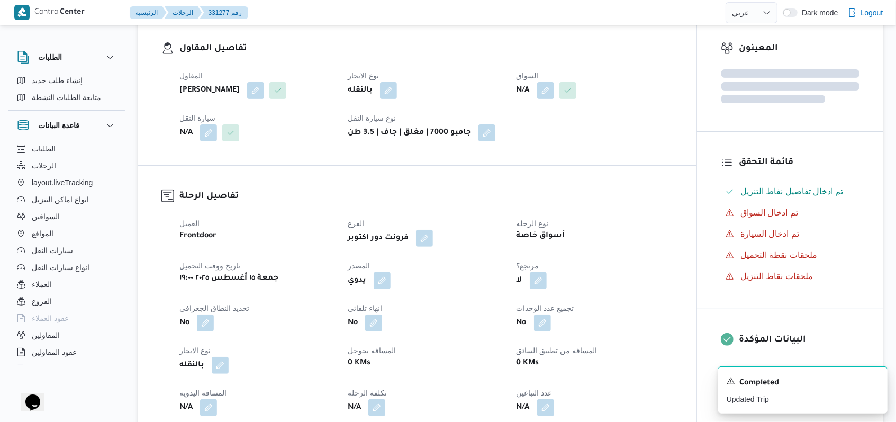
select select "ar"
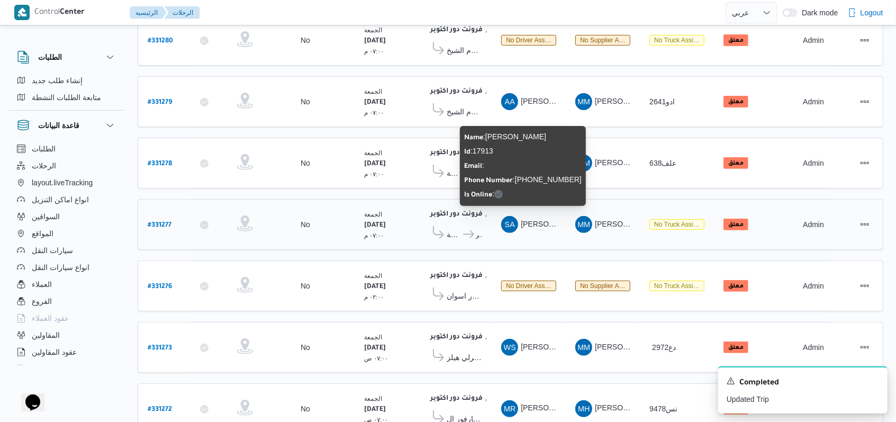
click at [536, 220] on span "سيف الدين بابو اترون" at bounding box center [551, 224] width 61 height 8
copy tr "سيف الدين بابو اترون المقاول"
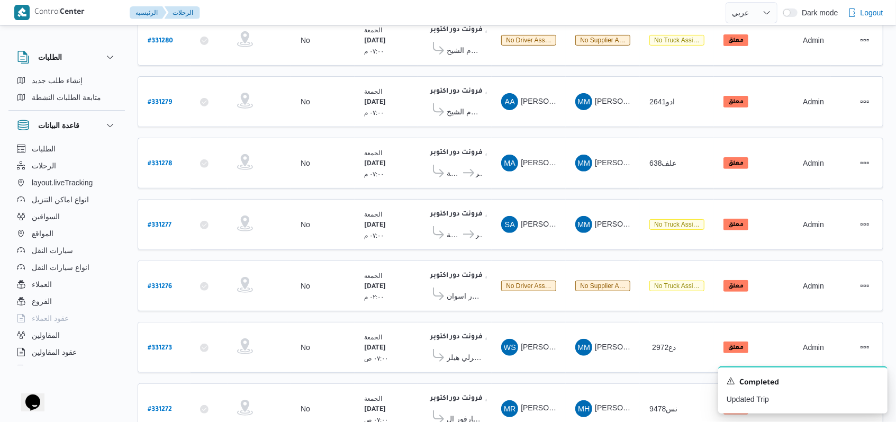
click at [537, 247] on table "رقم الرحلة Click to sort in ascending order تطبيق السائق Click to sort in ascen…" at bounding box center [510, 290] width 745 height 675
click at [154, 222] on b "# 331277" at bounding box center [160, 225] width 24 height 7
select select "ar"
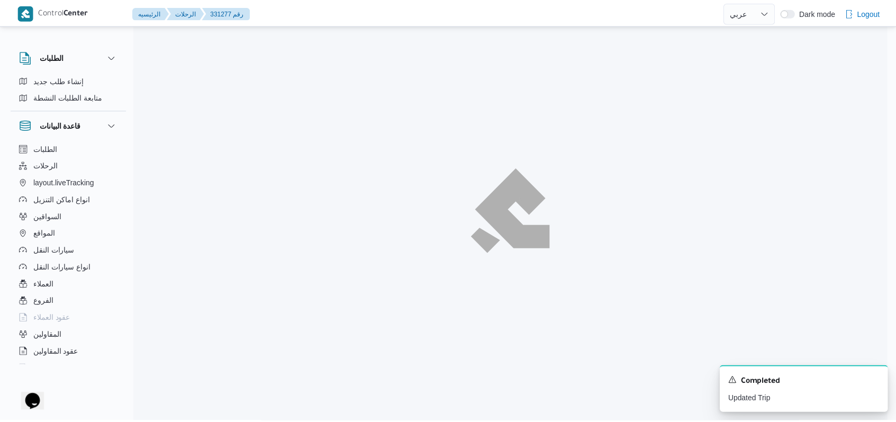
scroll to position [176, 0]
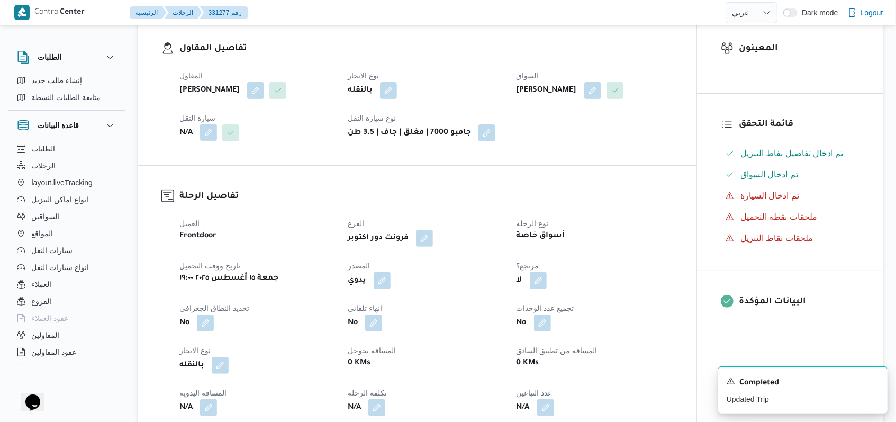
click at [210, 133] on button "button" at bounding box center [208, 132] width 17 height 17
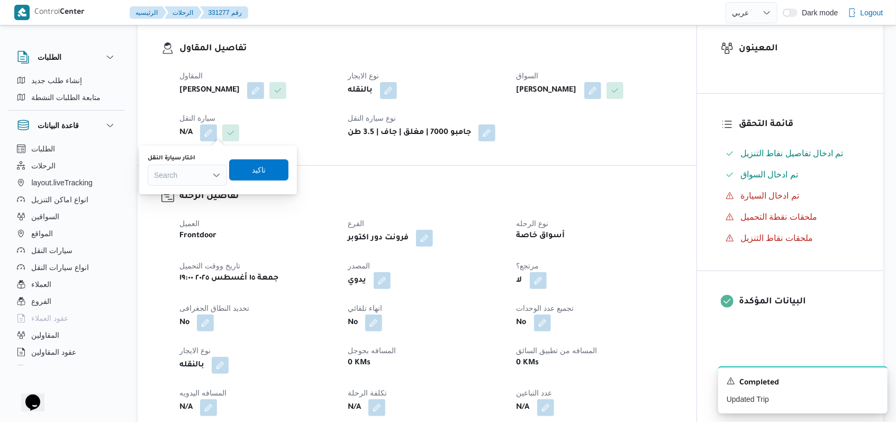
click at [198, 172] on div "Search" at bounding box center [187, 175] width 79 height 21
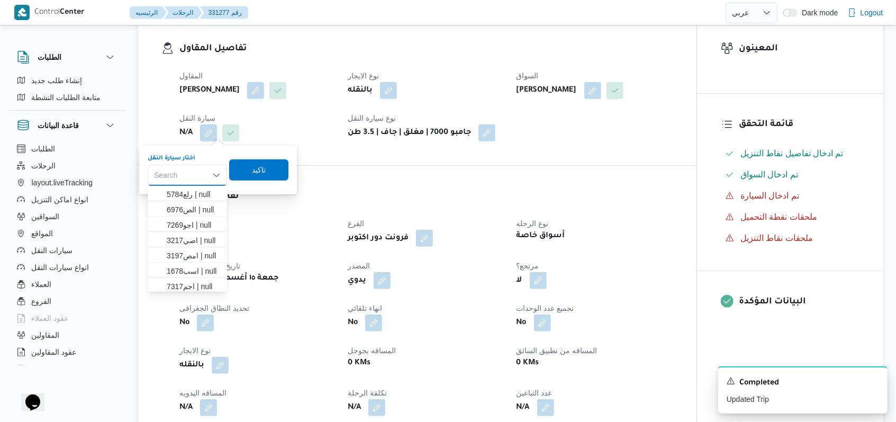
paste input "علف638"
type input "علف638"
click at [182, 184] on div "علف638 علف638 Combo box. Selected. علف638. Selected. Combo box input. Search. T…" at bounding box center [187, 175] width 79 height 21
click at [184, 190] on mark "علف638" at bounding box center [180, 194] width 27 height 8
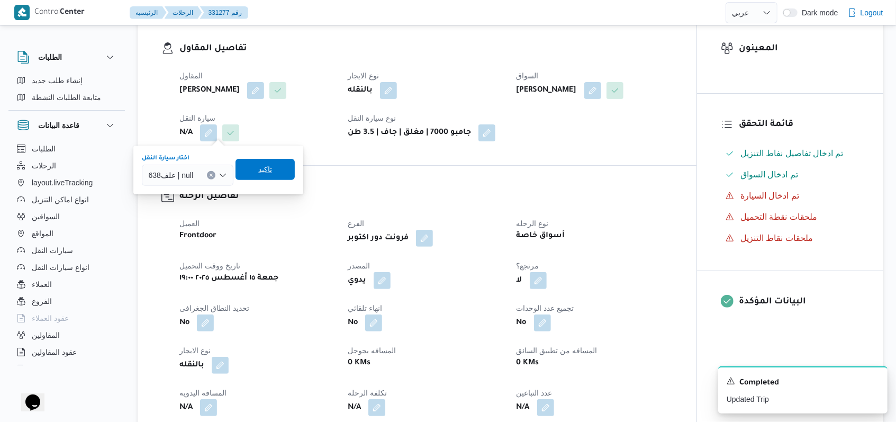
click at [262, 168] on span "تاكيد" at bounding box center [265, 169] width 14 height 13
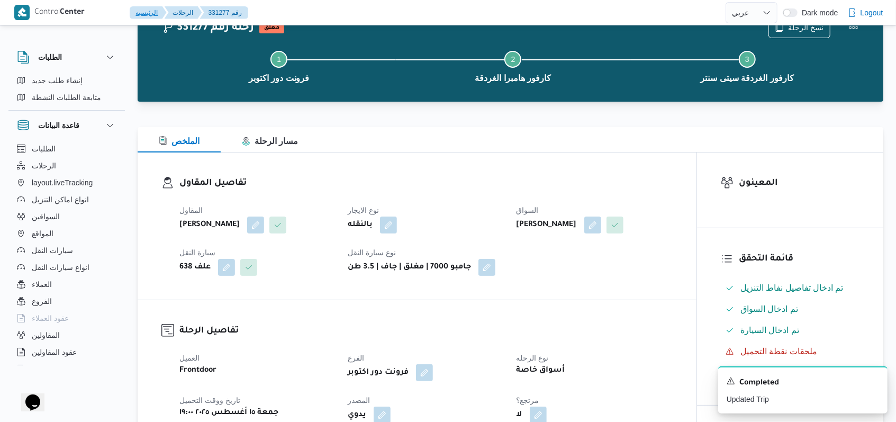
scroll to position [0, 0]
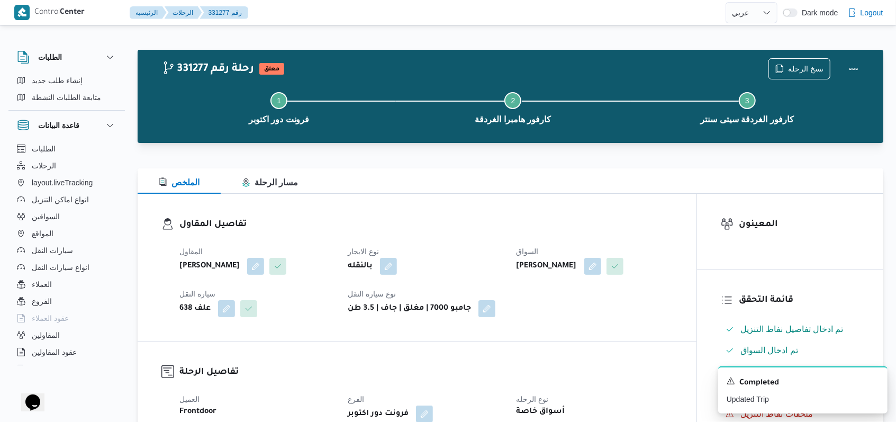
select select "ar"
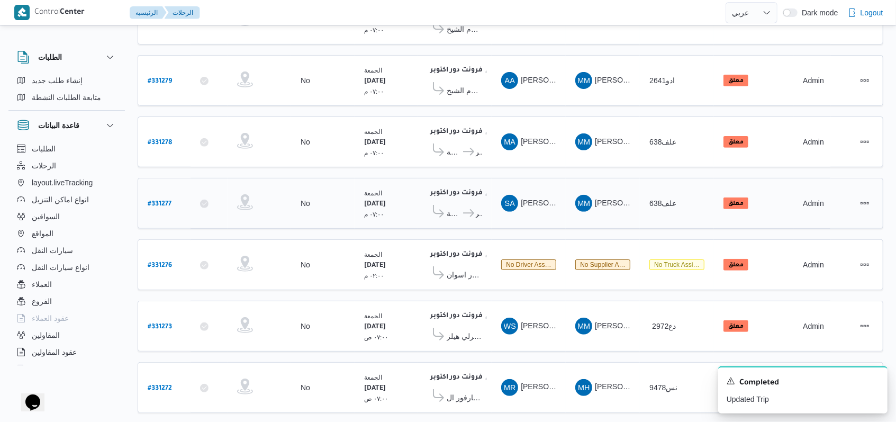
scroll to position [267, 0]
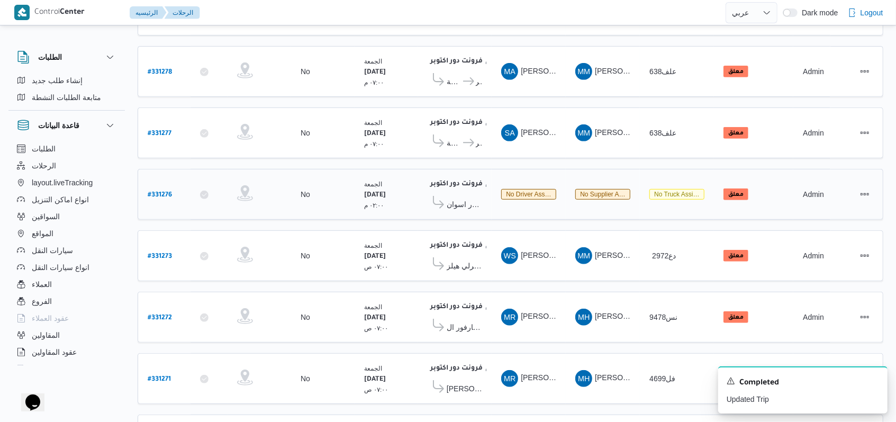
click at [168, 192] on b "# 331276" at bounding box center [160, 195] width 24 height 7
select select "ar"
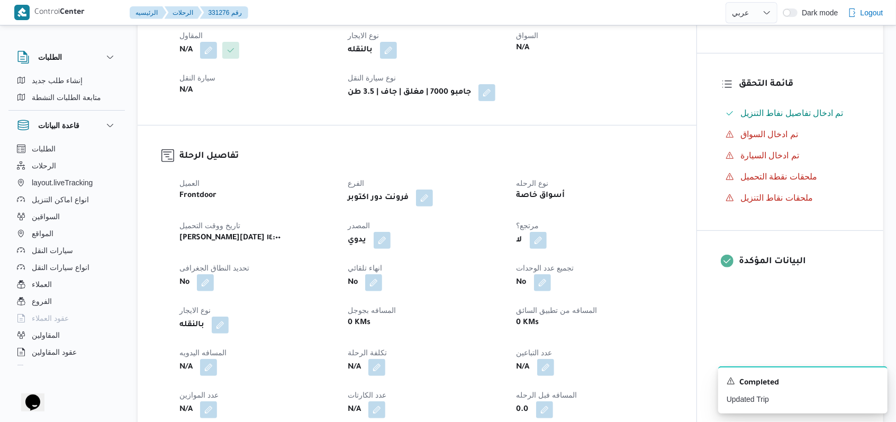
scroll to position [126, 0]
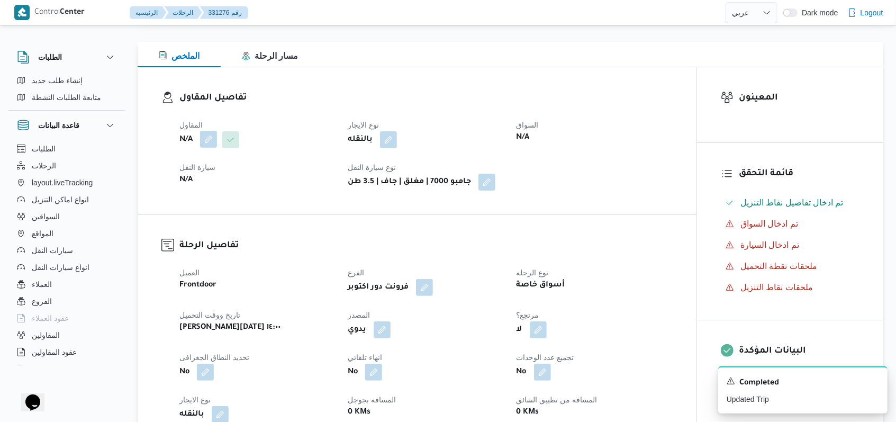
click at [216, 141] on button "button" at bounding box center [208, 139] width 17 height 17
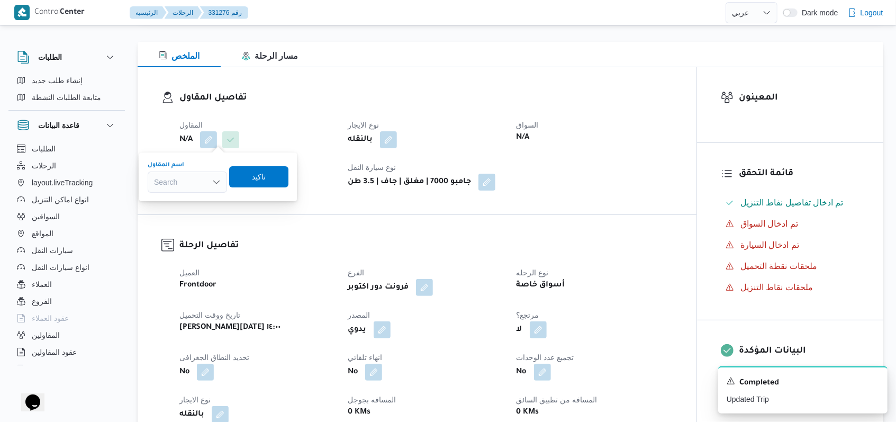
click at [207, 177] on div "Search" at bounding box center [187, 181] width 79 height 21
type input "سعيد احمد س"
click at [194, 200] on mark "سعيد احمد س" at bounding box center [194, 201] width 62 height 8
click at [277, 180] on span "تاكيد" at bounding box center [270, 176] width 14 height 13
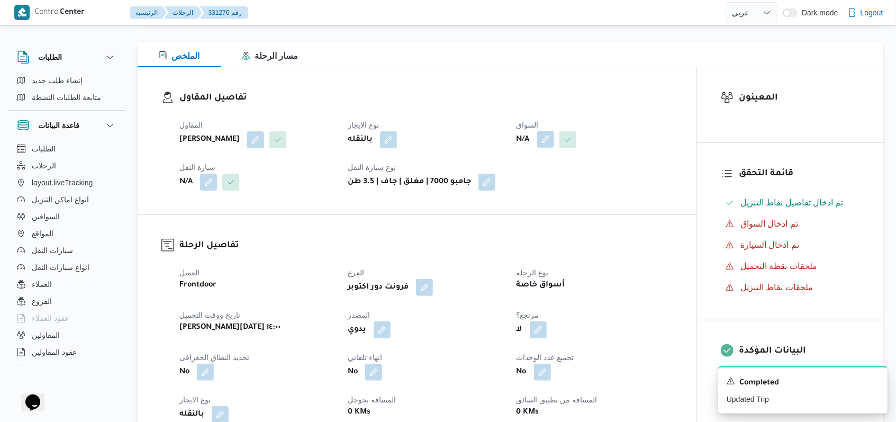
click at [546, 141] on button "button" at bounding box center [545, 139] width 17 height 17
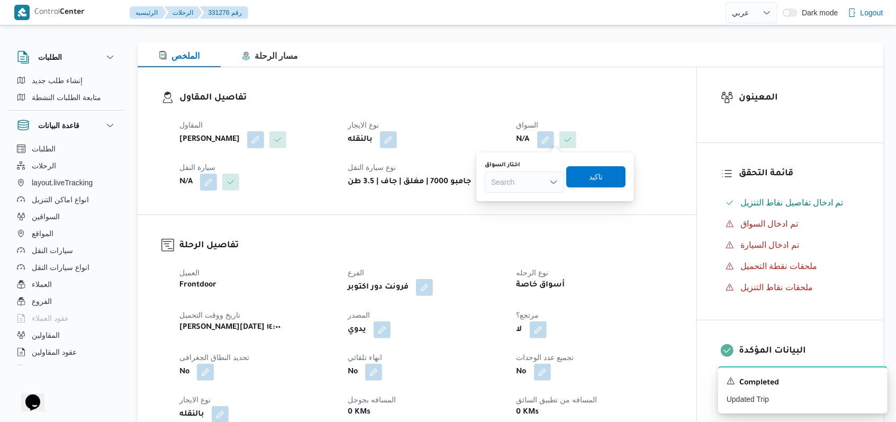
click at [537, 183] on div "Search" at bounding box center [524, 181] width 79 height 21
type input "اشر"
click at [536, 204] on span "اشر ف ايمن صلاح عبدالمنان" at bounding box center [531, 201] width 54 height 13
click at [619, 170] on span "تاكيد" at bounding box center [599, 176] width 59 height 21
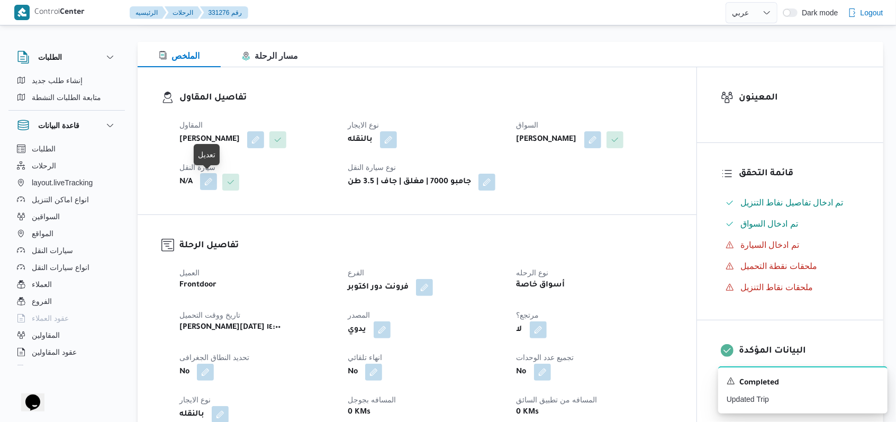
click at [205, 181] on button "button" at bounding box center [208, 181] width 17 height 17
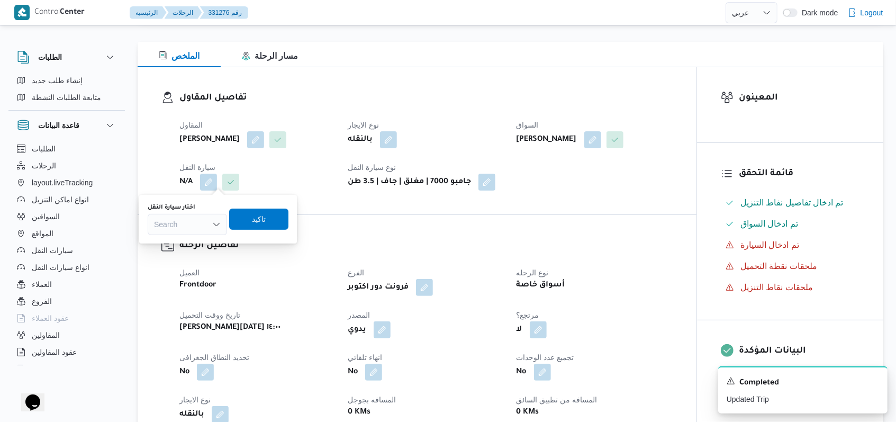
click at [211, 219] on div "Search" at bounding box center [187, 224] width 79 height 21
click at [205, 258] on span "نس4372 | null" at bounding box center [194, 258] width 54 height 13
click at [252, 228] on span "تاكيد" at bounding box center [265, 218] width 59 height 21
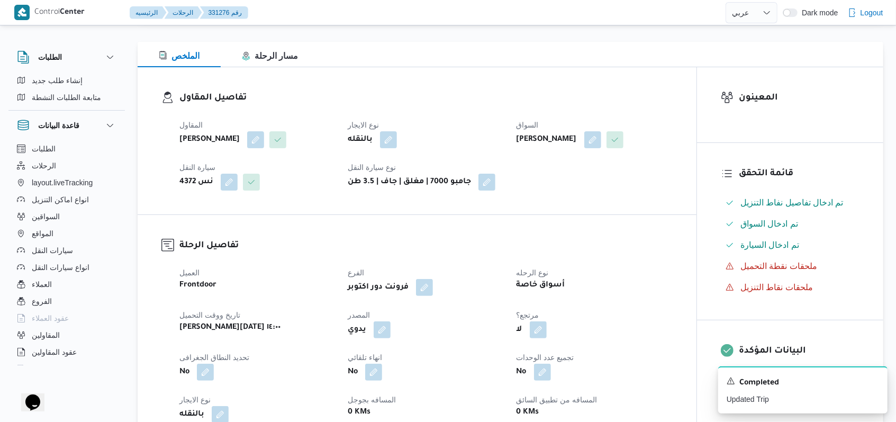
select select "ar"
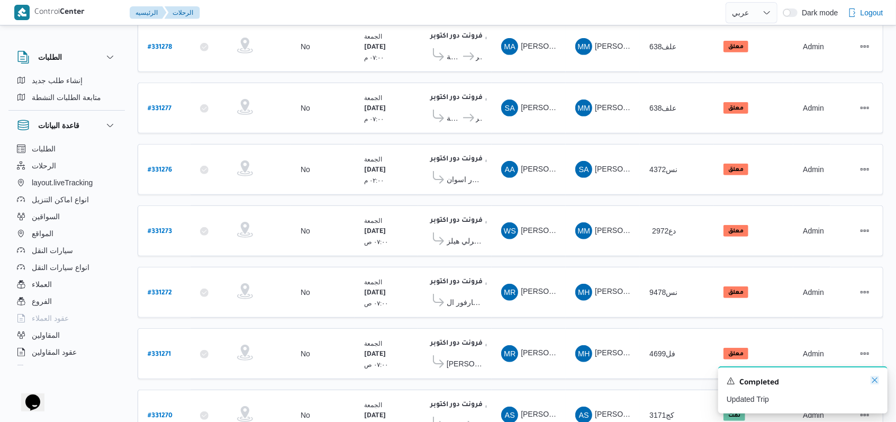
click at [873, 381] on icon "Dismiss toast" at bounding box center [874, 380] width 8 height 8
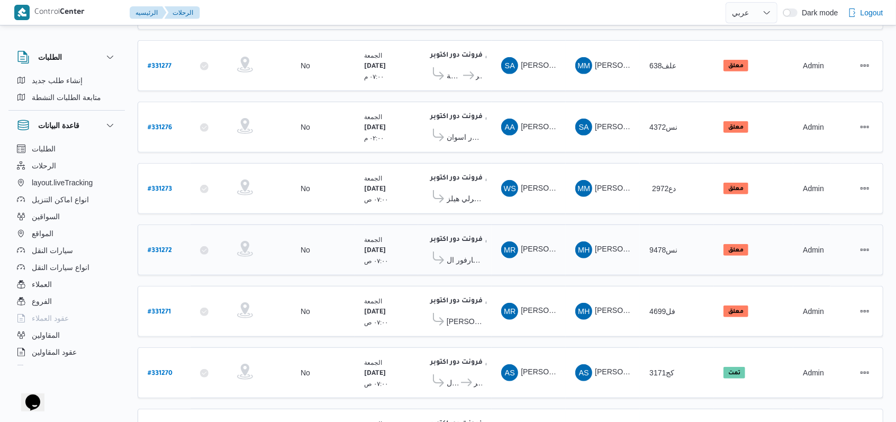
scroll to position [388, 0]
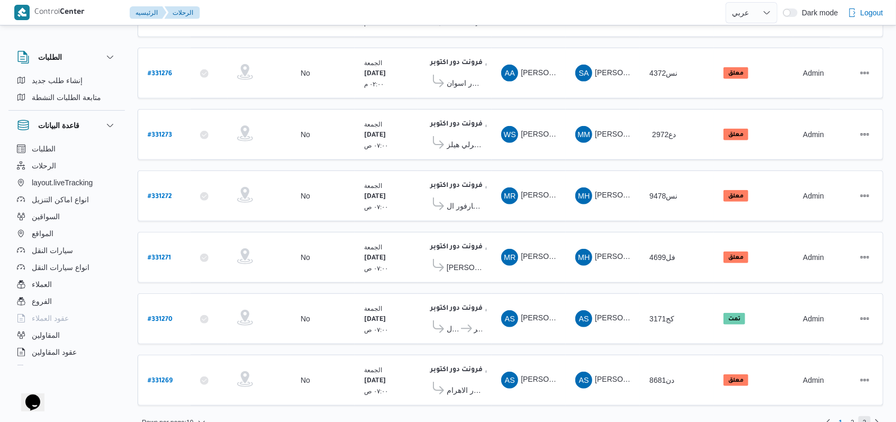
click at [863, 416] on span "3" at bounding box center [864, 422] width 4 height 13
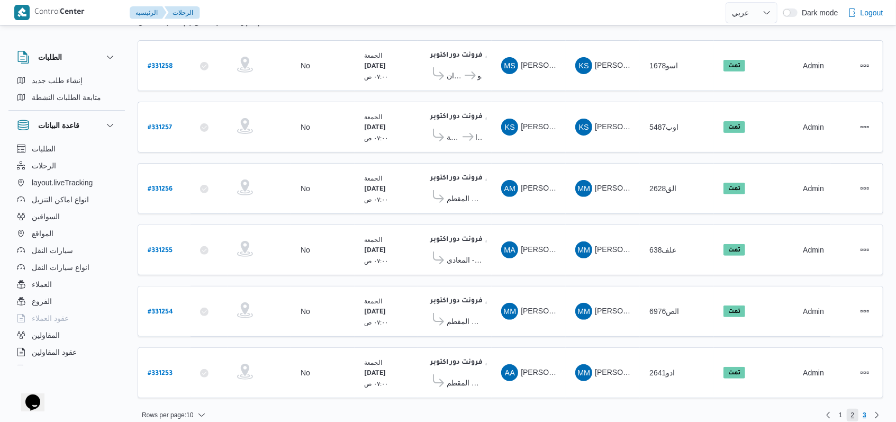
click at [851, 408] on span "2" at bounding box center [853, 414] width 4 height 13
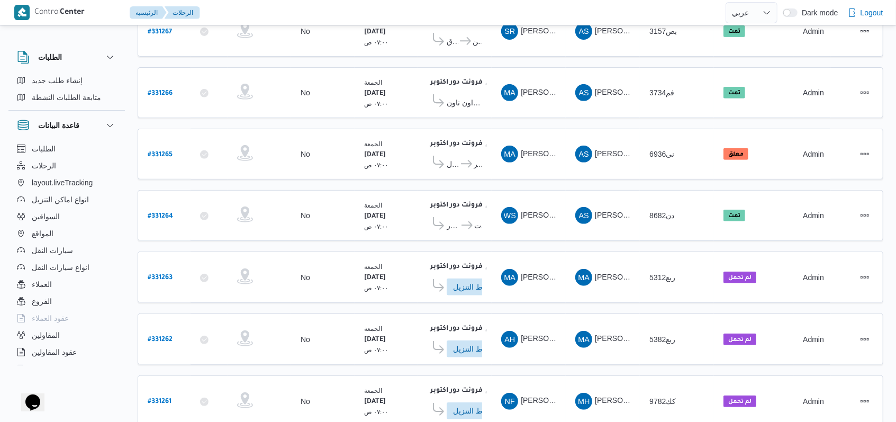
scroll to position [391, 0]
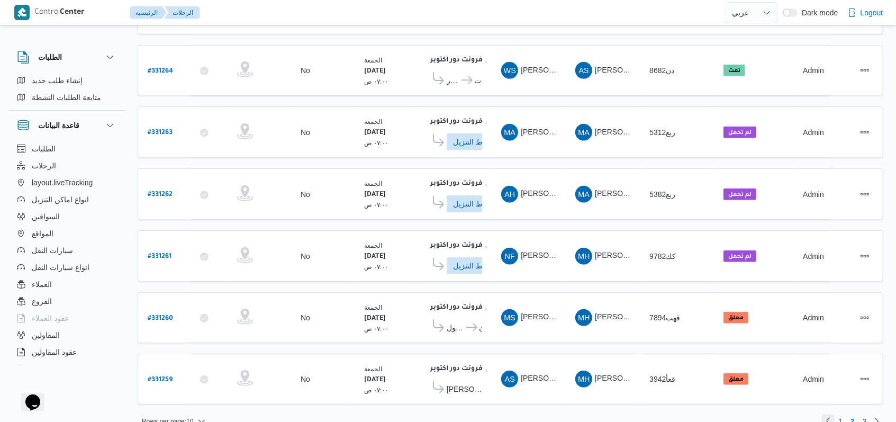
click at [830, 414] on link "Previous page, 1" at bounding box center [828, 420] width 13 height 13
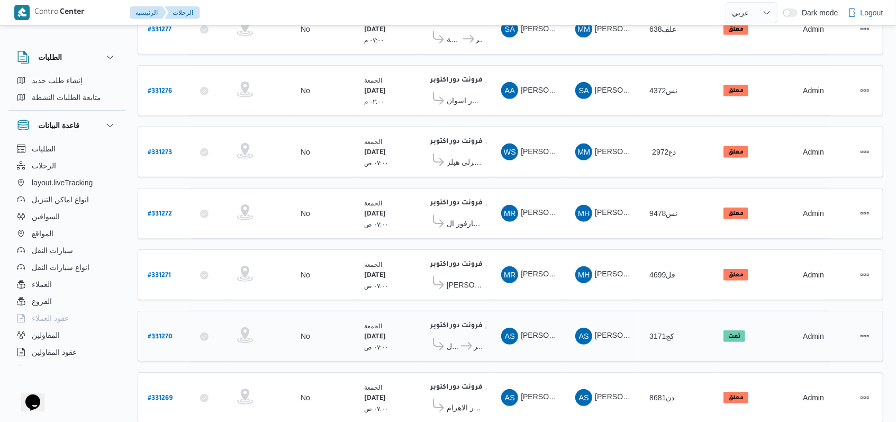
scroll to position [388, 0]
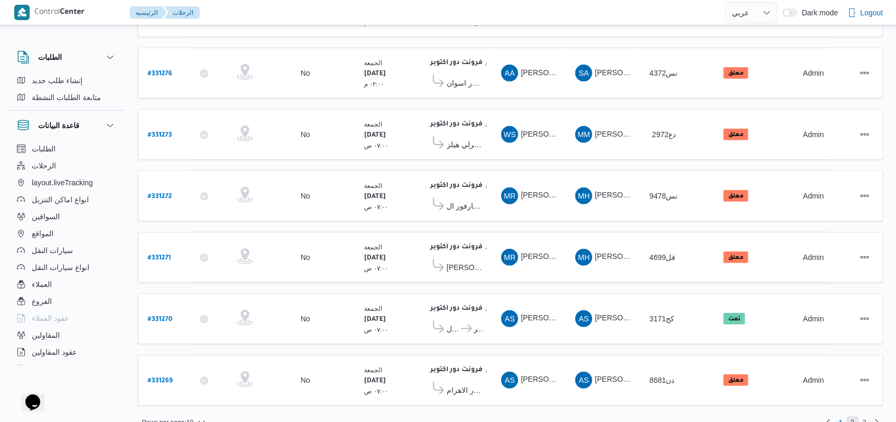
click at [850, 416] on span "2" at bounding box center [852, 422] width 12 height 13
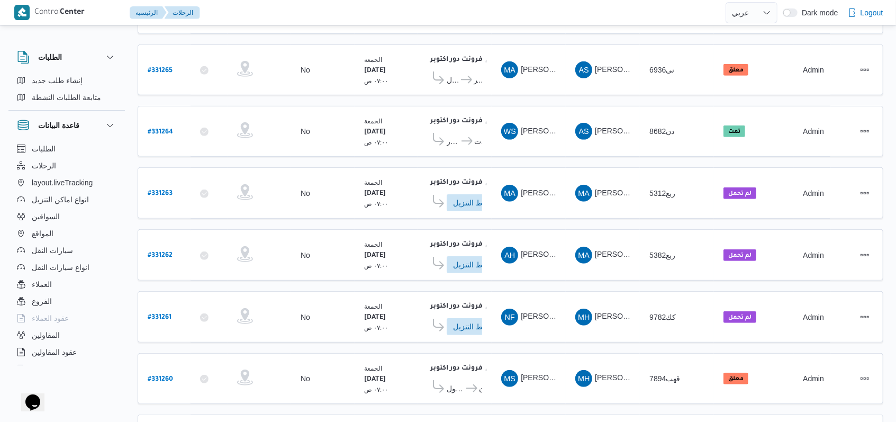
scroll to position [195, 0]
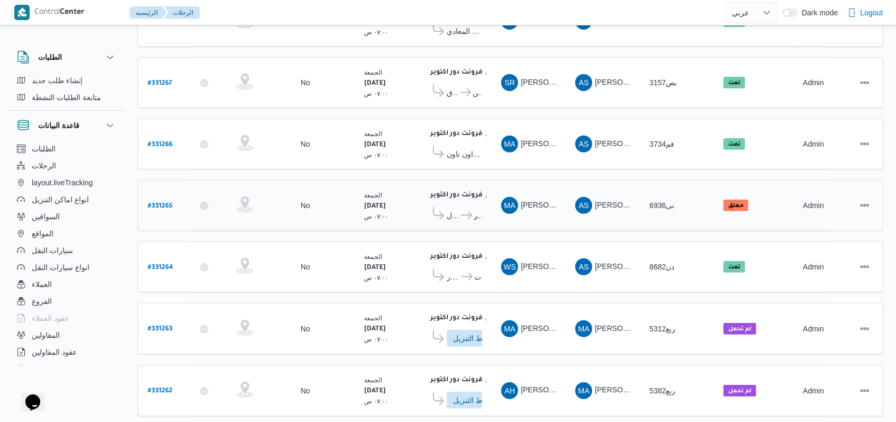
click at [474, 209] on span "هايبر ماركت مهدي عرفه" at bounding box center [477, 215] width 8 height 13
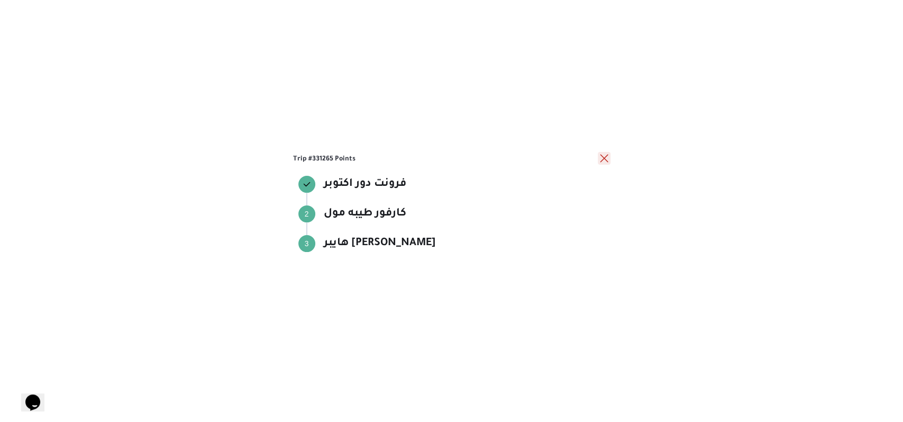
click at [600, 159] on button "close" at bounding box center [604, 158] width 13 height 13
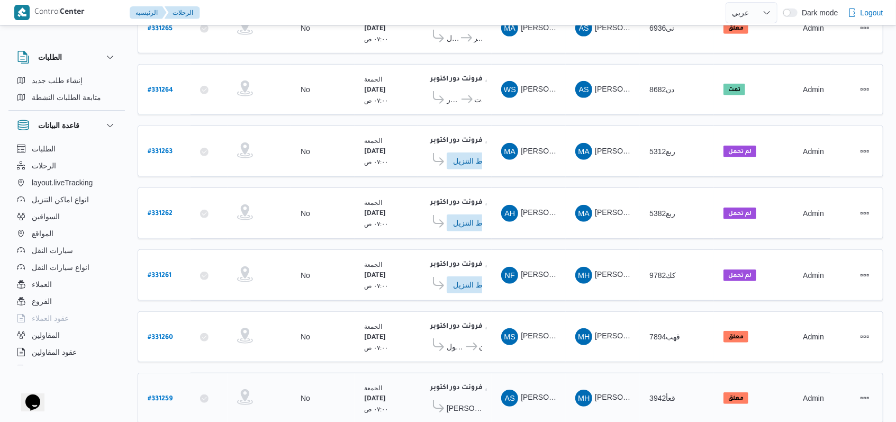
scroll to position [391, 0]
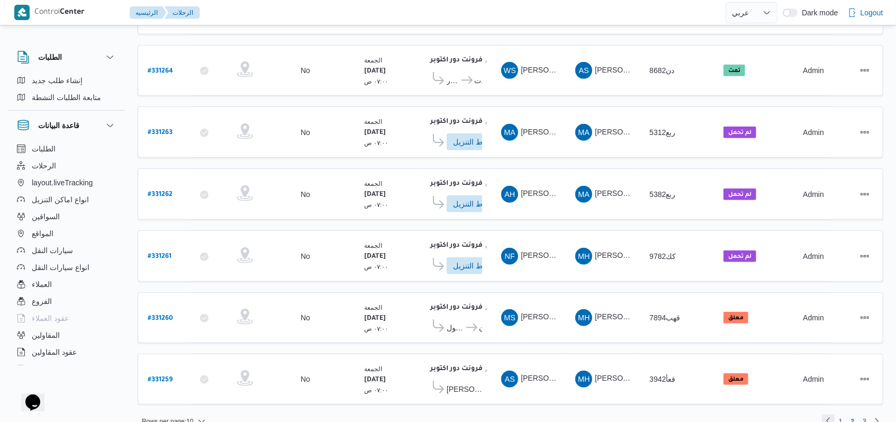
click at [833, 414] on link "Previous page, 1" at bounding box center [828, 420] width 13 height 13
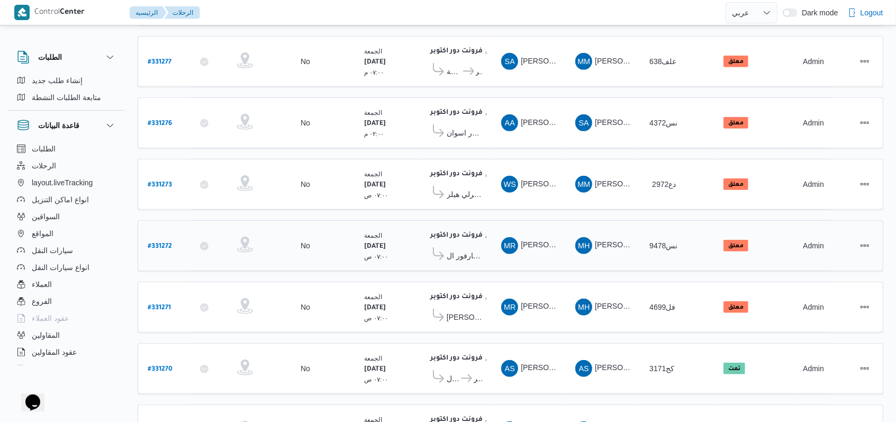
scroll to position [388, 0]
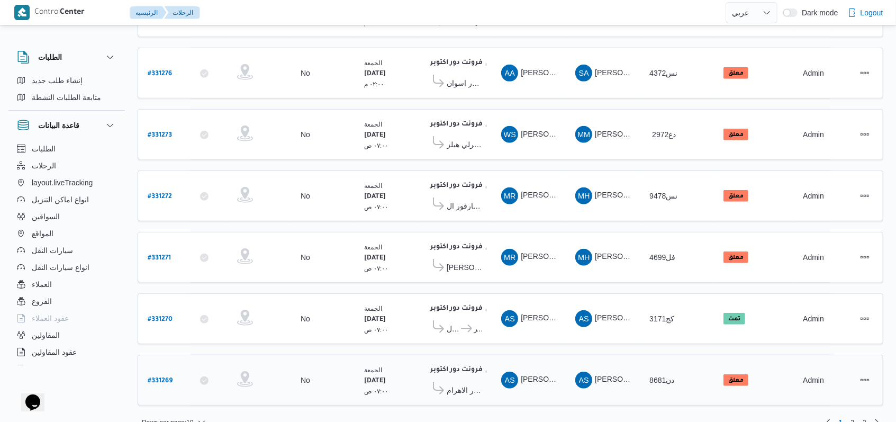
click at [157, 377] on b "# 331269" at bounding box center [160, 380] width 25 height 7
select select "ar"
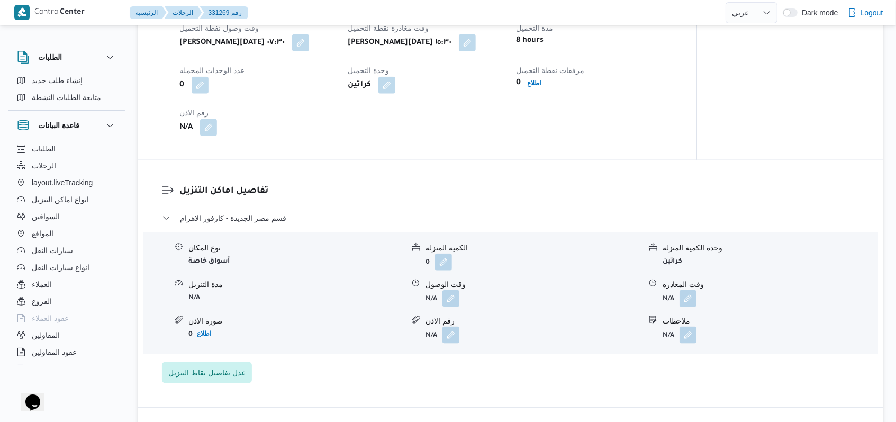
scroll to position [705, 0]
click at [448, 294] on button "button" at bounding box center [450, 297] width 17 height 17
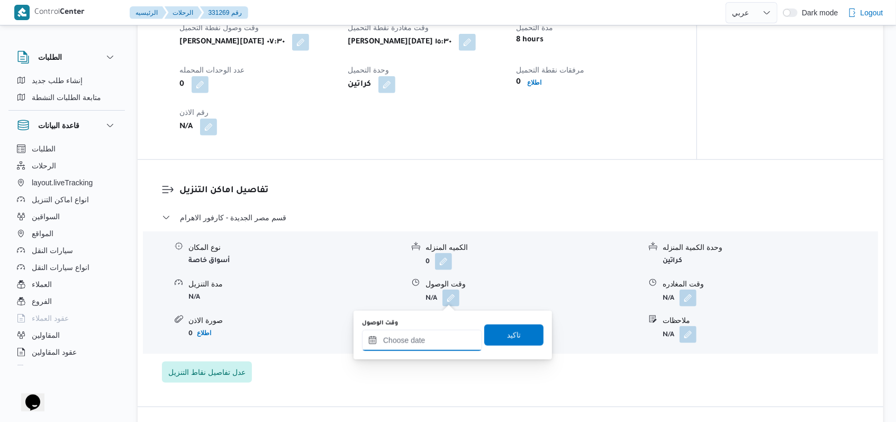
click at [422, 341] on input "وقت الوصول" at bounding box center [422, 340] width 120 height 21
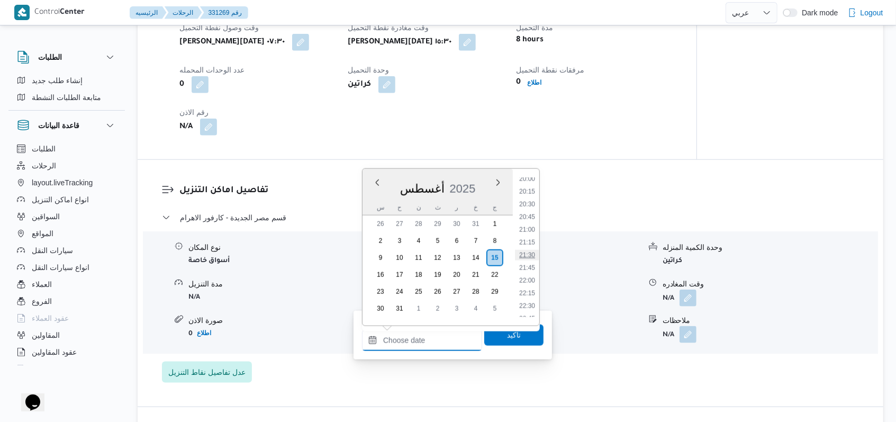
scroll to position [808, 0]
click at [529, 193] on ul "00:00 00:15 00:30 00:45 01:00 01:15 01:30 01:45 02:00 02:15 02:30 02:45 03:00 0…" at bounding box center [527, 247] width 24 height 140
click at [529, 192] on li "16:00" at bounding box center [527, 187] width 24 height 11
type input "١٥/٠٨/٢٠٢٥ ١٦:٠٠"
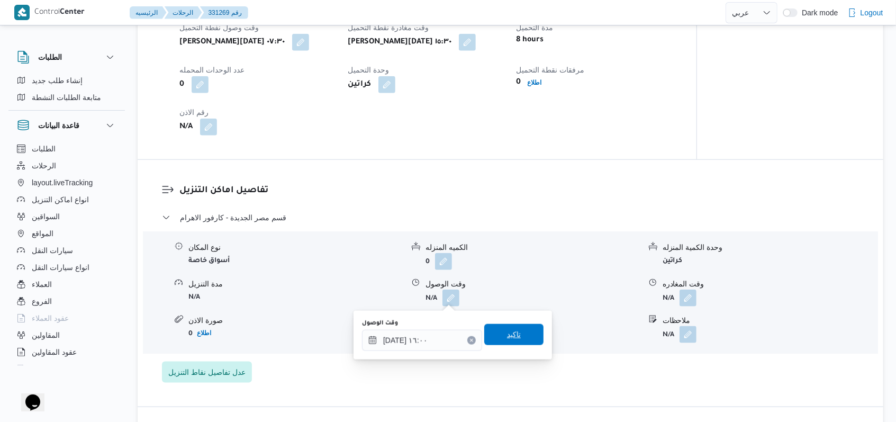
click at [521, 326] on span "تاكيد" at bounding box center [513, 334] width 59 height 21
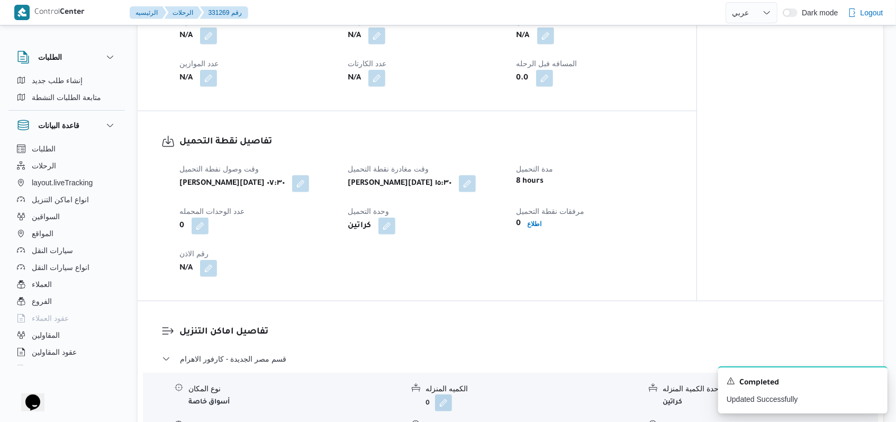
scroll to position [705, 0]
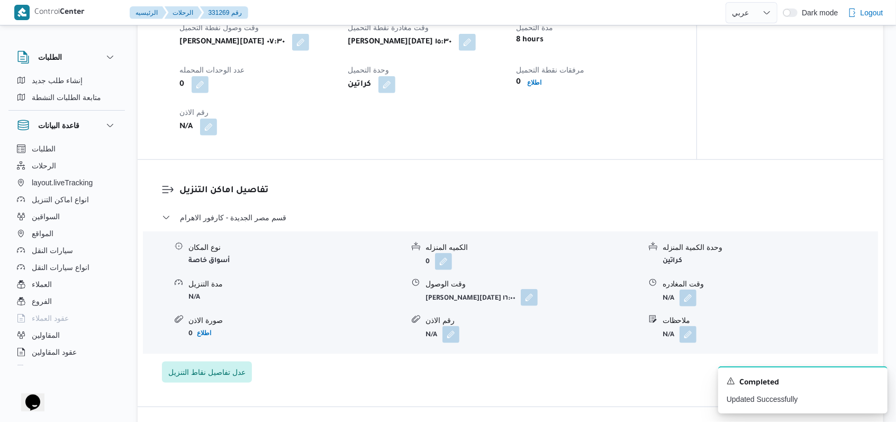
click at [530, 299] on button "button" at bounding box center [529, 297] width 17 height 17
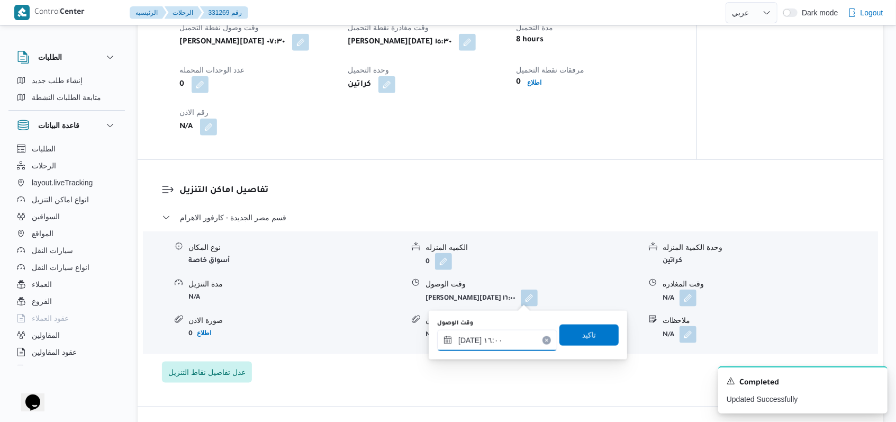
click at [513, 344] on input "١٥/٠٨/٢٠٢٥ ١٦:٠٠" at bounding box center [497, 340] width 120 height 21
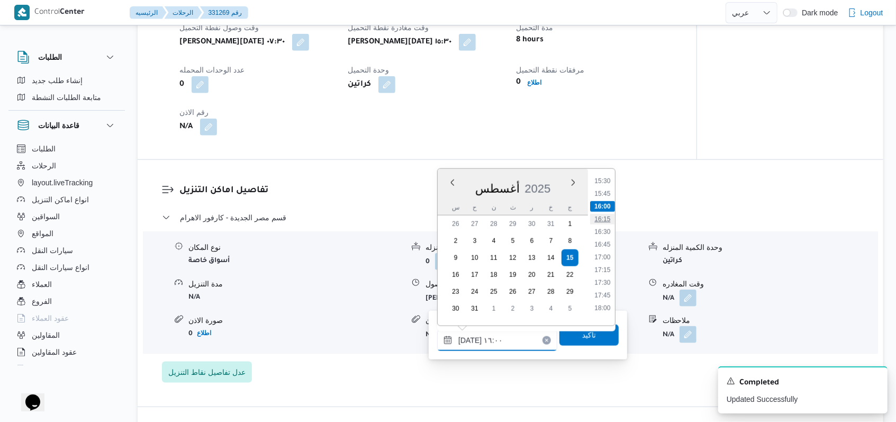
scroll to position [810, 0]
click at [604, 262] on li "17:30" at bounding box center [602, 261] width 24 height 11
type input "١٥/٠٨/٢٠٢٥ ١٧:٣٠"
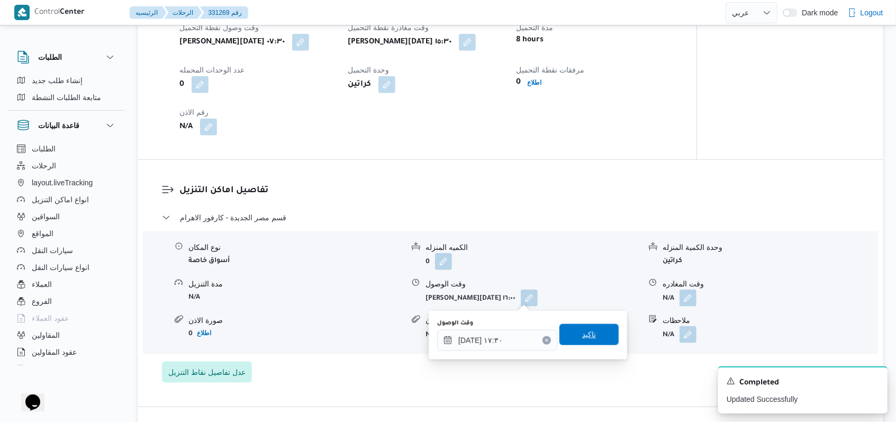
click at [585, 343] on span "تاكيد" at bounding box center [588, 334] width 59 height 21
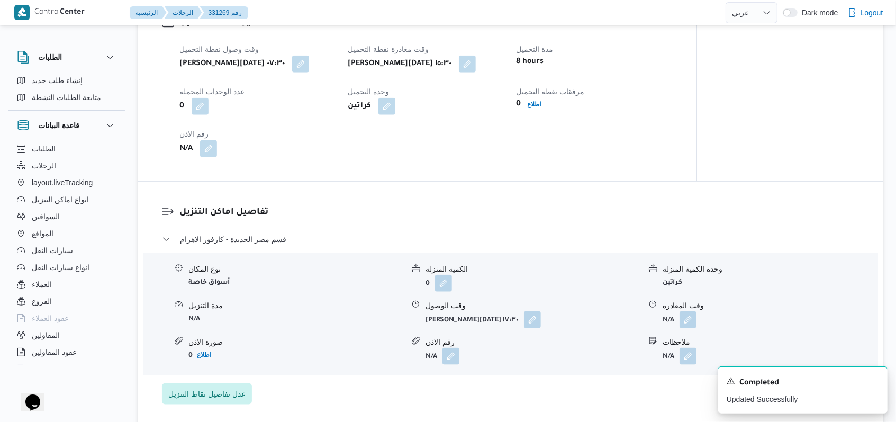
scroll to position [705, 0]
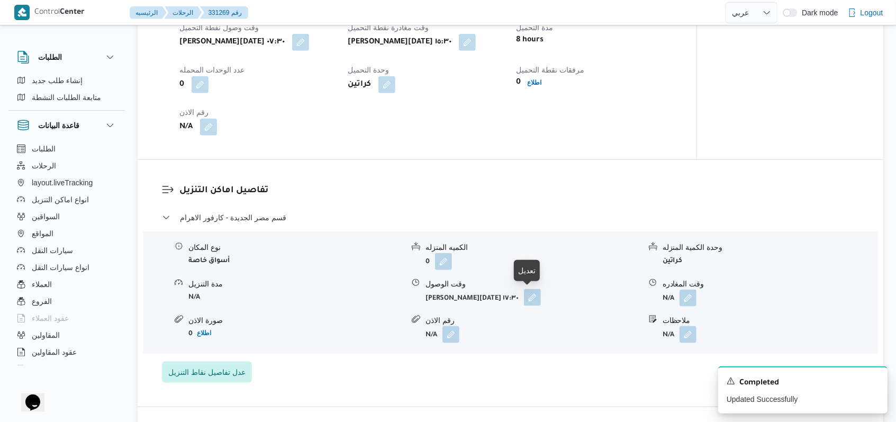
click at [533, 299] on button "button" at bounding box center [532, 297] width 17 height 17
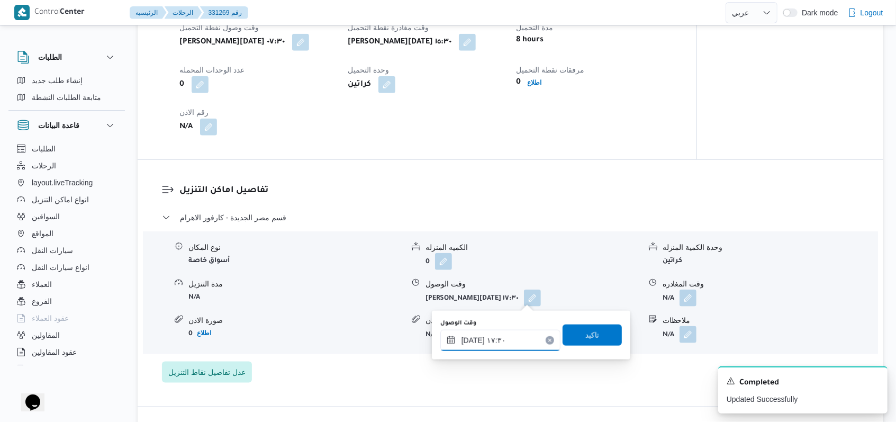
click at [524, 330] on div "١٥/٠٨/٢٠٢٥ ١٧:٣٠" at bounding box center [500, 340] width 120 height 21
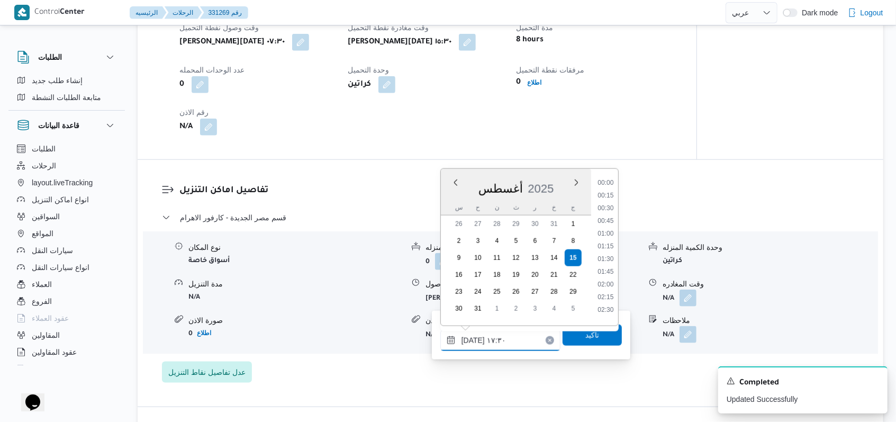
scroll to position [816, 0]
click at [604, 225] on li "17:00" at bounding box center [605, 229] width 24 height 11
type input "١٥/٠٨/٢٠٢٥ ١٧:٠٠"
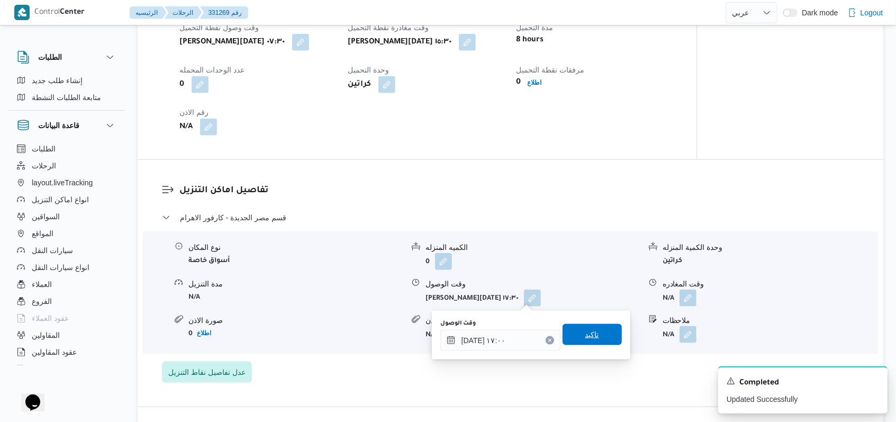
click at [589, 336] on span "تاكيد" at bounding box center [592, 334] width 14 height 13
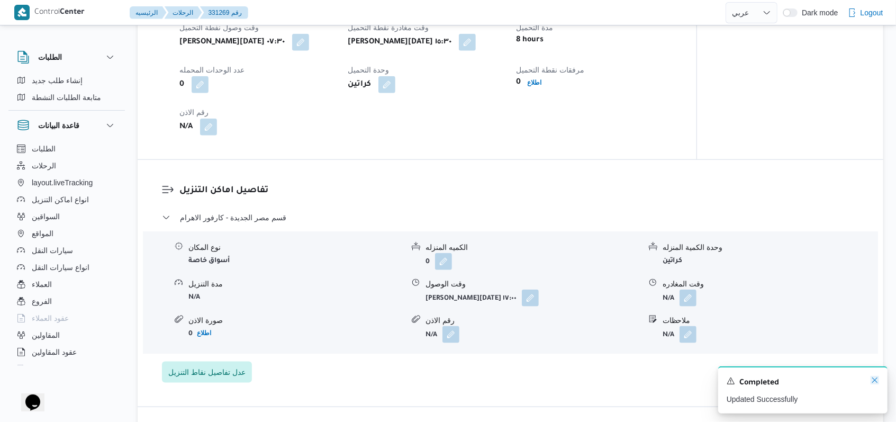
click at [872, 382] on icon "Dismiss toast" at bounding box center [874, 380] width 8 height 8
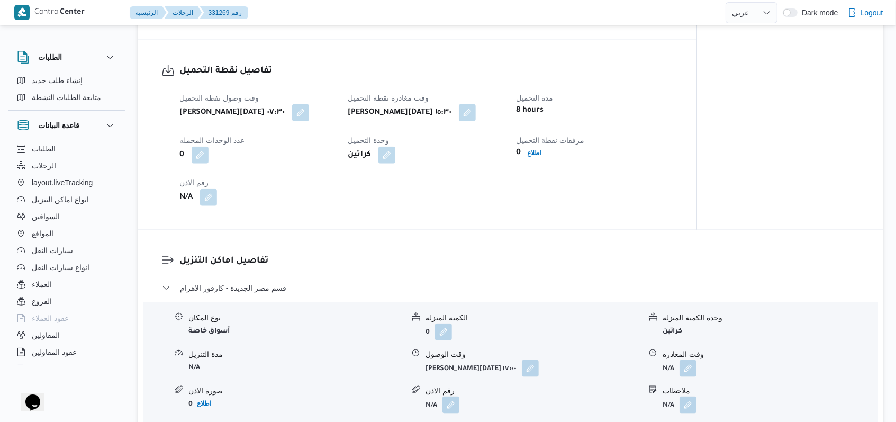
scroll to position [705, 0]
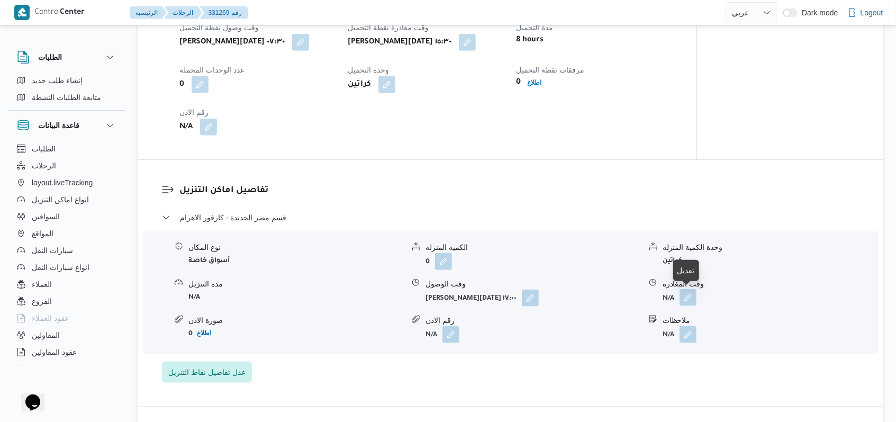
click at [682, 294] on button "button" at bounding box center [687, 297] width 17 height 17
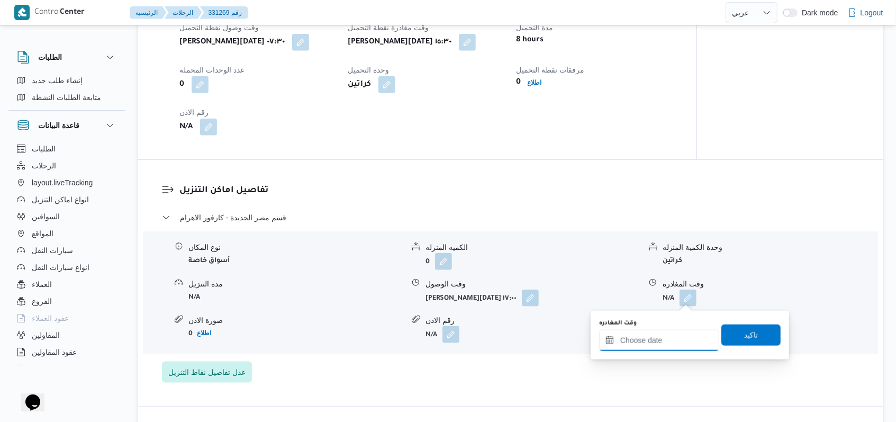
click at [676, 330] on div at bounding box center [659, 340] width 120 height 21
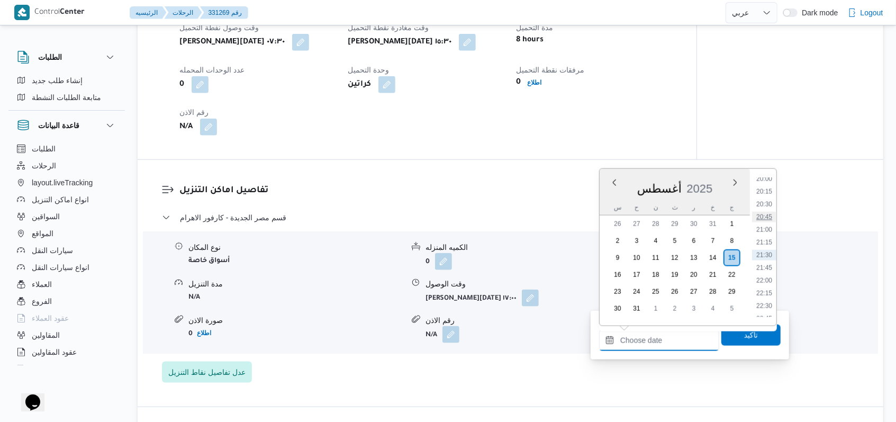
scroll to position [949, 0]
click at [767, 203] on li "19:00" at bounding box center [764, 199] width 24 height 11
type input "١٥/٠٨/٢٠٢٥ ١٩:٠٠"
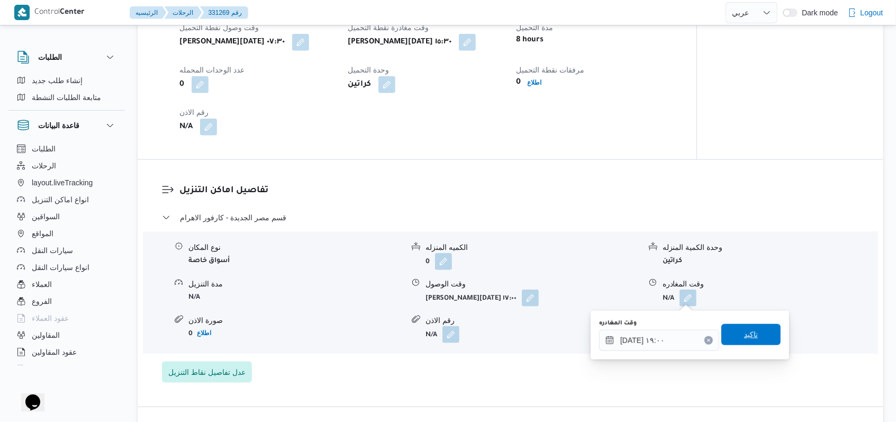
click at [759, 343] on span "تاكيد" at bounding box center [750, 334] width 59 height 21
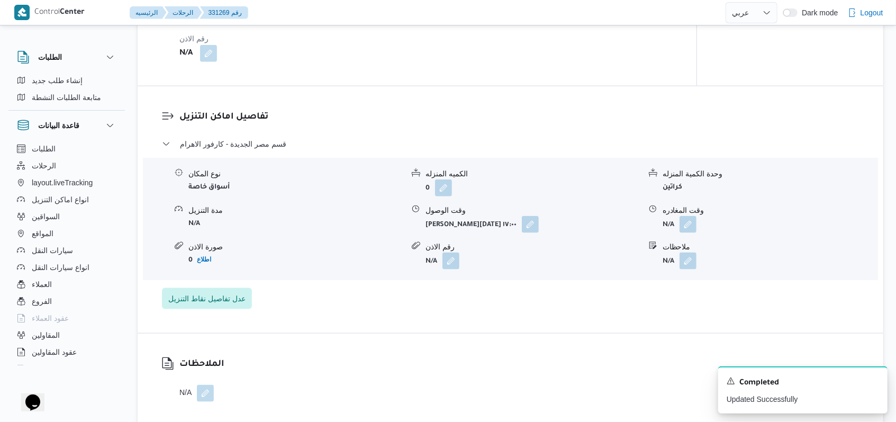
scroll to position [846, 0]
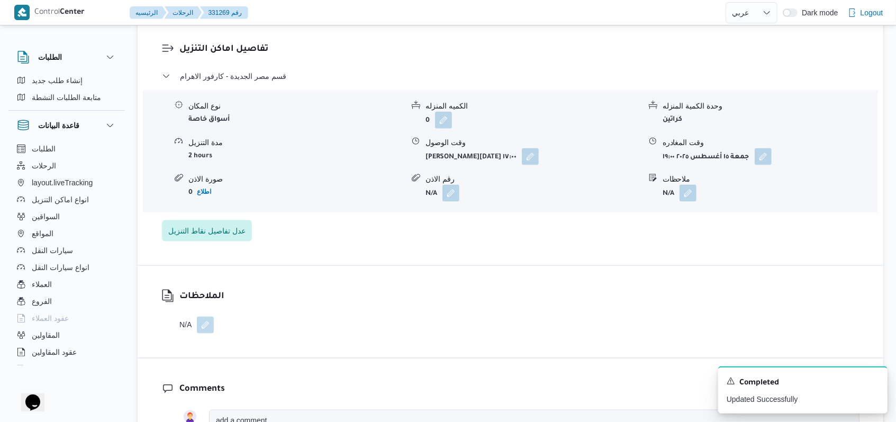
click at [209, 330] on button "button" at bounding box center [205, 324] width 17 height 17
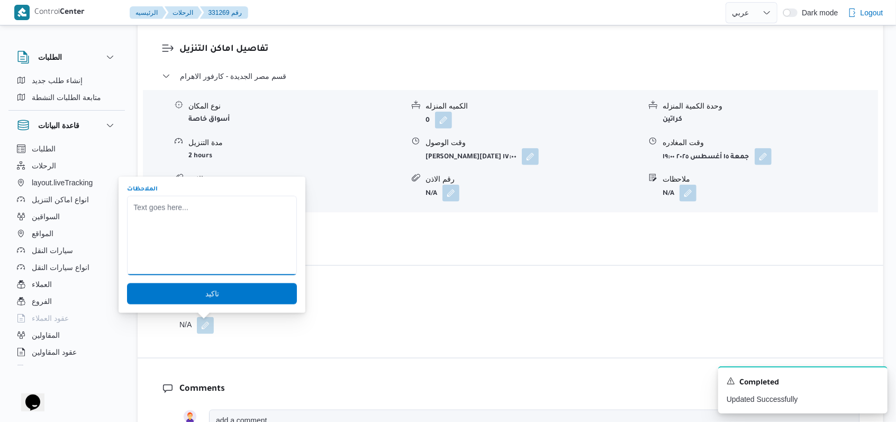
click at [222, 252] on textarea "الملاحظات" at bounding box center [212, 235] width 170 height 79
type textarea "السواق مش بيرد وخدت مواعيد الانتهاء من عماد"
click at [215, 295] on span "تاكيد" at bounding box center [212, 293] width 170 height 21
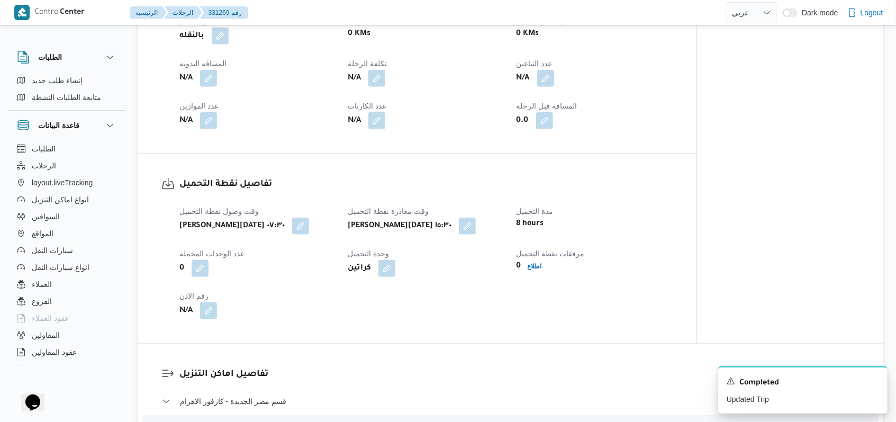
scroll to position [494, 0]
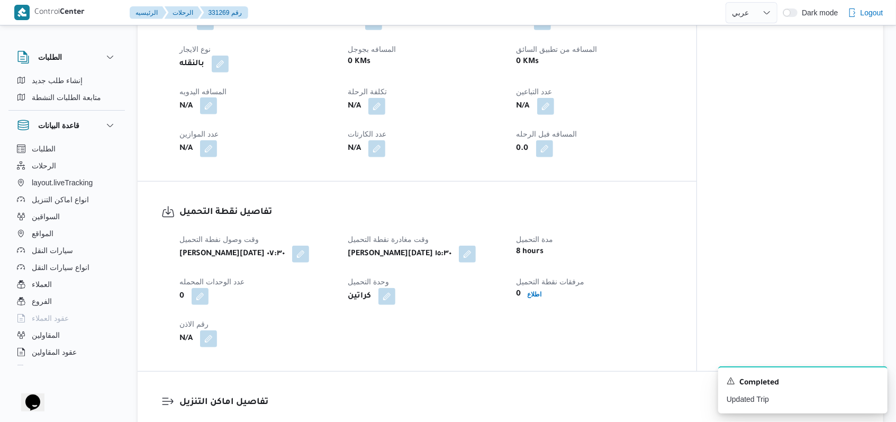
click at [208, 101] on button "button" at bounding box center [208, 105] width 17 height 17
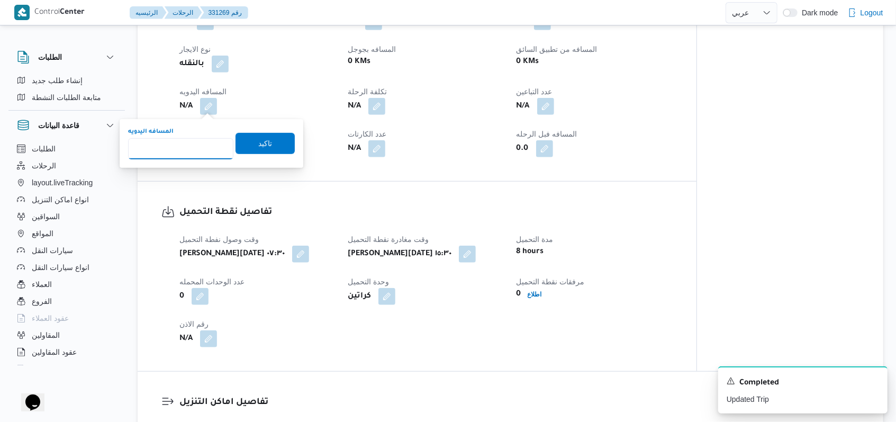
click at [194, 149] on input "المسافه اليدويه" at bounding box center [180, 148] width 105 height 21
type input "55"
click at [257, 133] on span "تاكيد" at bounding box center [264, 142] width 59 height 21
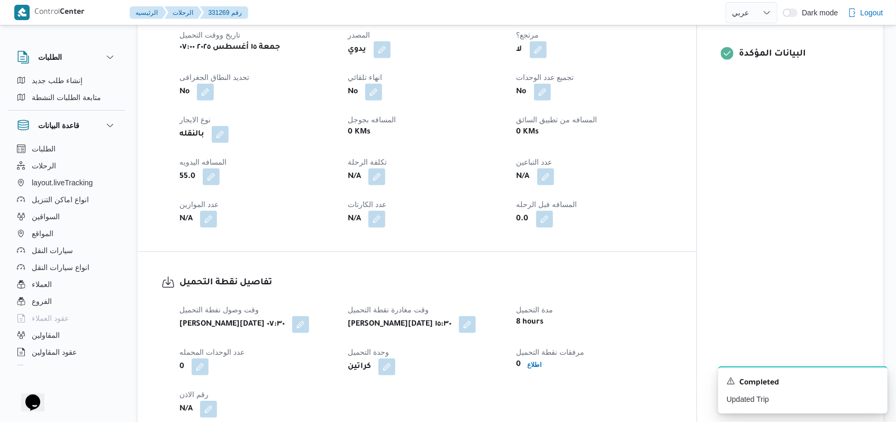
scroll to position [0, 0]
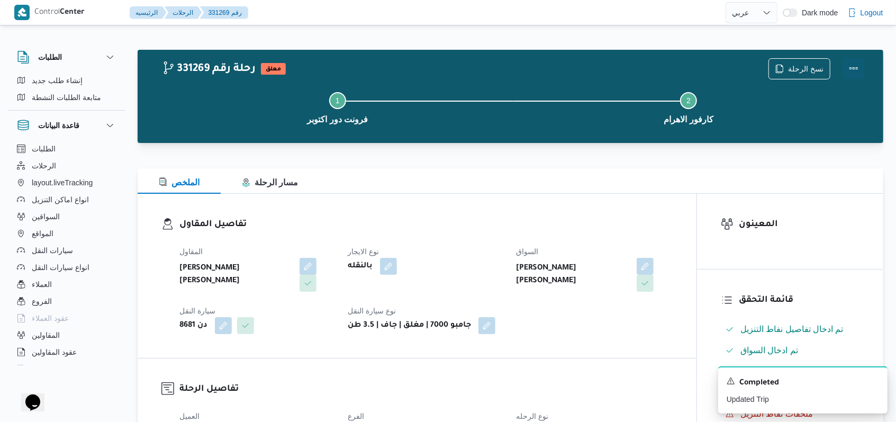
click at [861, 65] on button "Actions" at bounding box center [853, 68] width 21 height 21
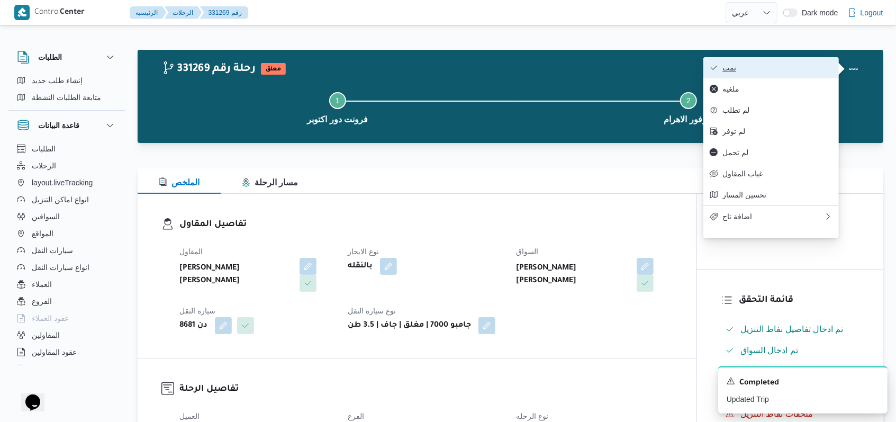
click at [809, 65] on span "تمت" at bounding box center [777, 67] width 110 height 8
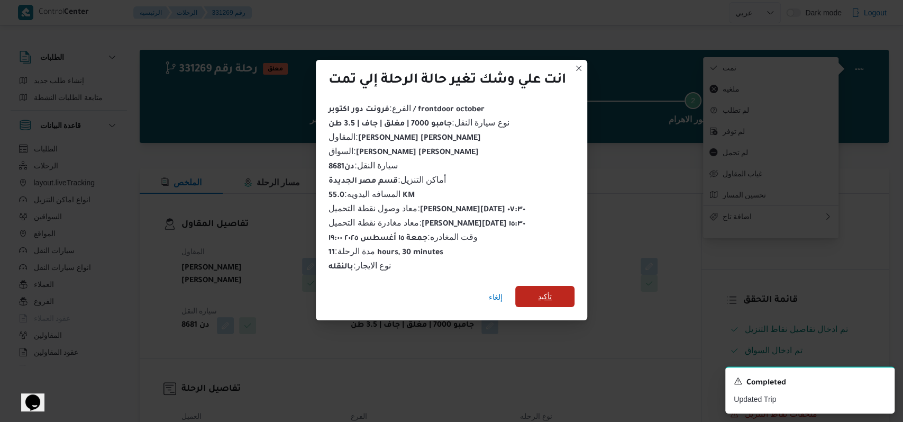
click at [550, 290] on span "تأكيد" at bounding box center [545, 296] width 14 height 13
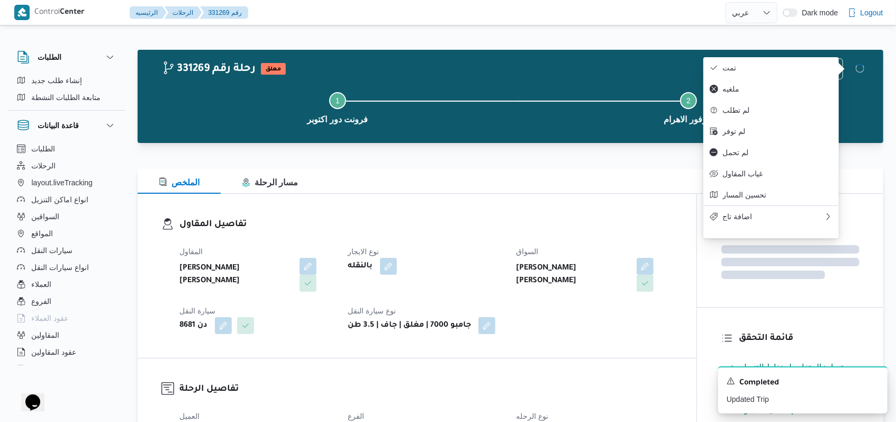
click at [621, 327] on div "المقاول عليوه سراج الدين عليوه محمد نوع الايجار بالنقله السواق عليوه سراج الدين…" at bounding box center [426, 290] width 506 height 102
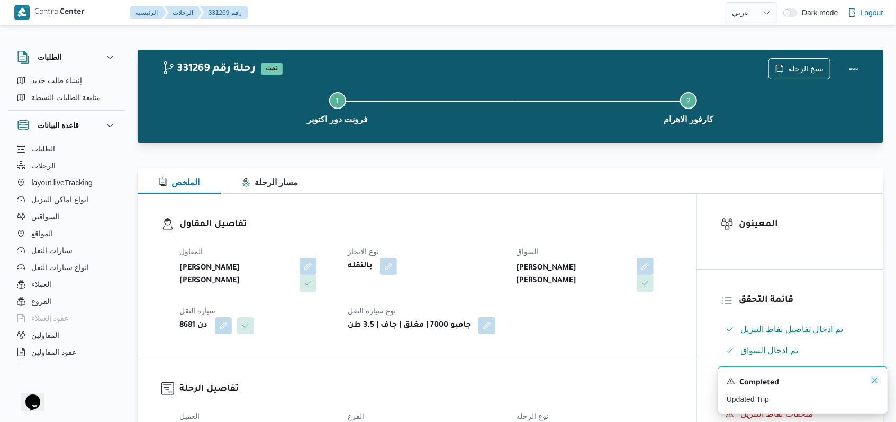
click at [873, 383] on icon "Dismiss toast" at bounding box center [874, 380] width 8 height 8
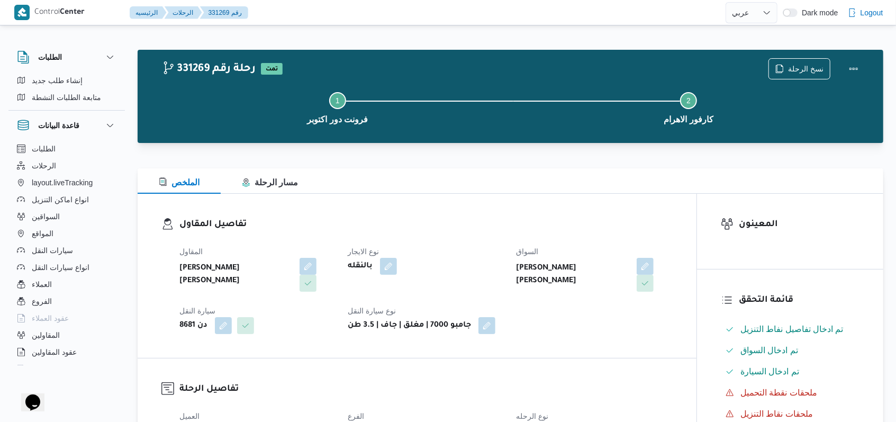
click at [486, 268] on div "بالنقله" at bounding box center [426, 266] width 158 height 19
select select "ar"
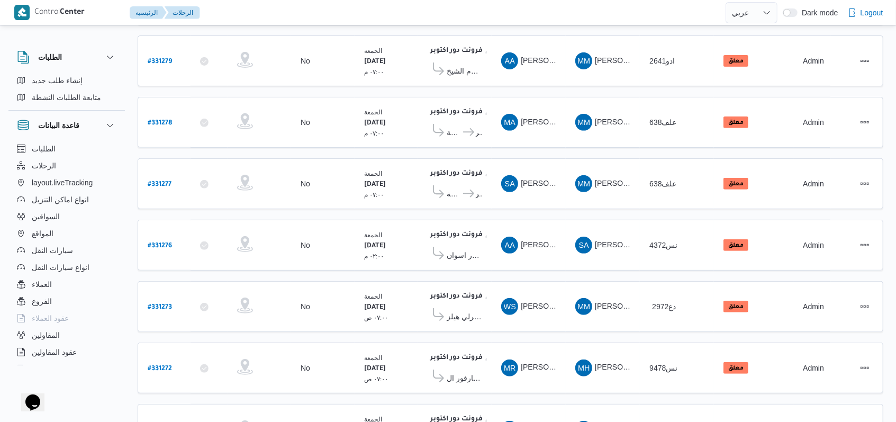
scroll to position [388, 0]
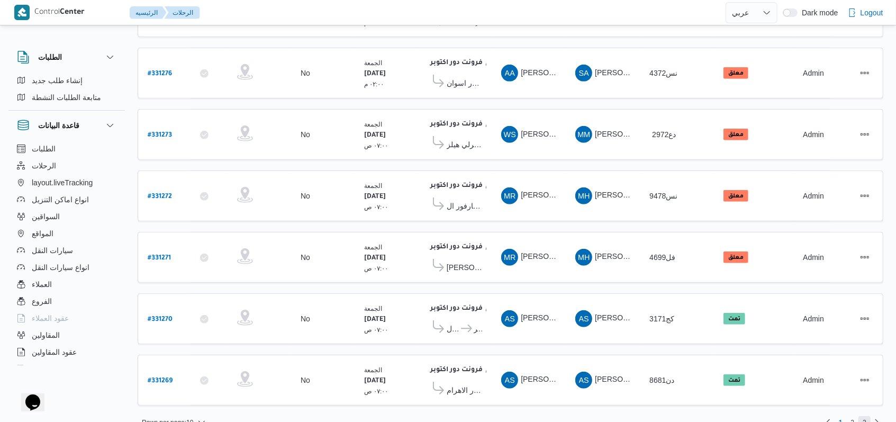
click at [866, 416] on span "3" at bounding box center [864, 422] width 12 height 13
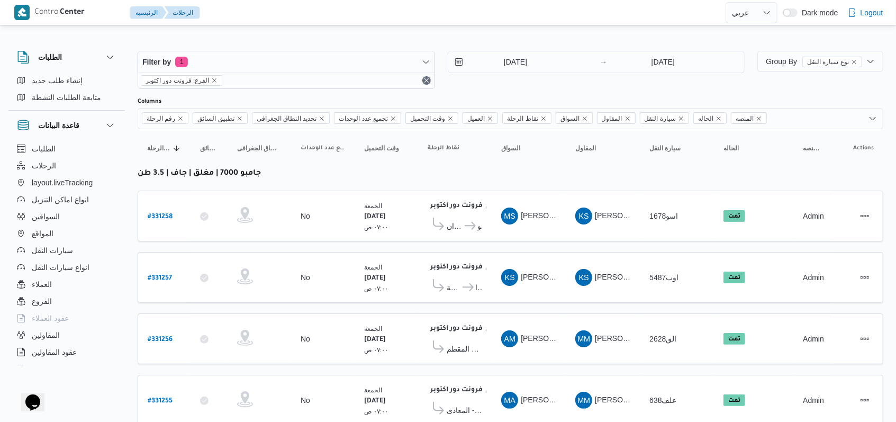
scroll to position [150, 0]
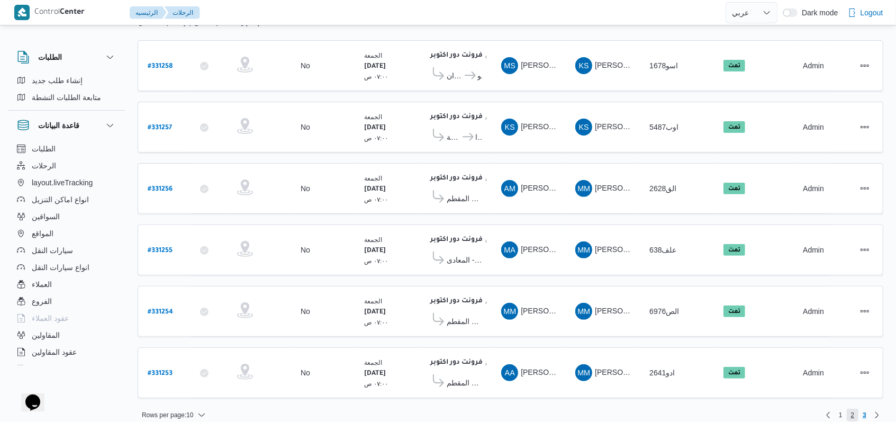
click at [851, 408] on span "2" at bounding box center [853, 414] width 4 height 13
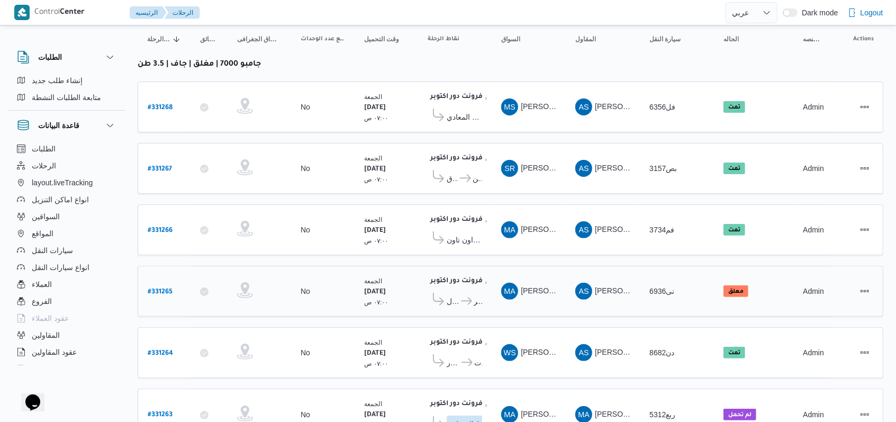
scroll to position [391, 0]
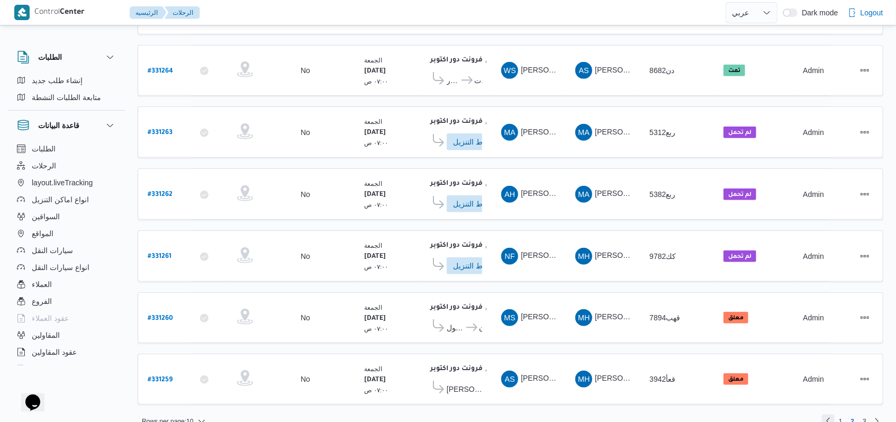
click at [834, 414] on link "Previous page, 1" at bounding box center [828, 420] width 13 height 13
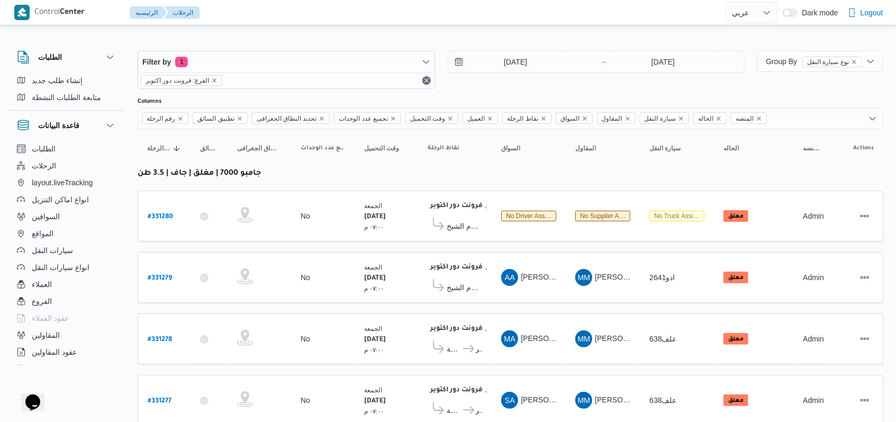
click at [540, 91] on div "Filter by 1 الفرع: فرونت دور اكتوبر 15/8/2025 → 15/8/2025" at bounding box center [440, 69] width 619 height 51
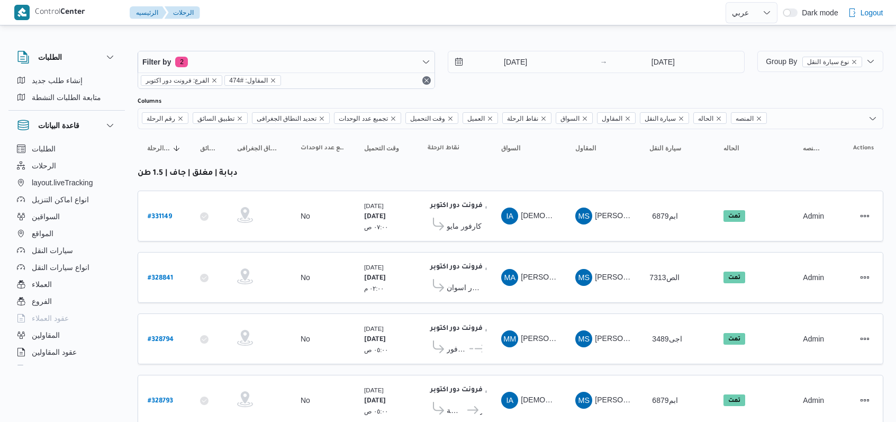
select select "ar"
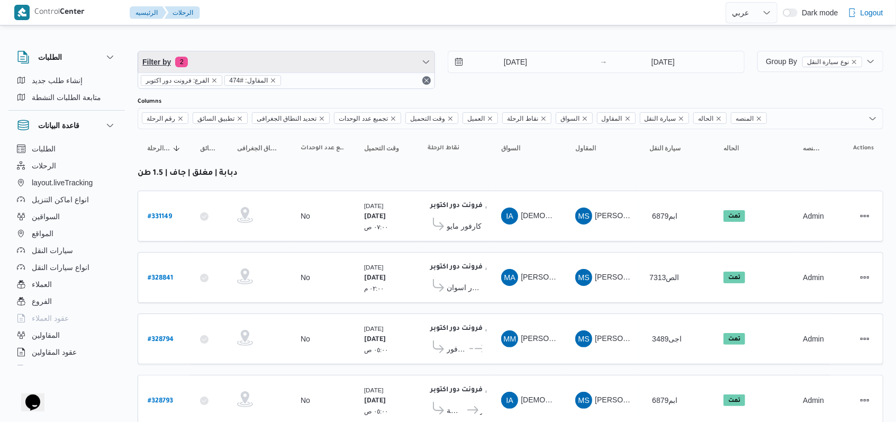
click at [236, 60] on span "Filter by 2" at bounding box center [286, 61] width 296 height 21
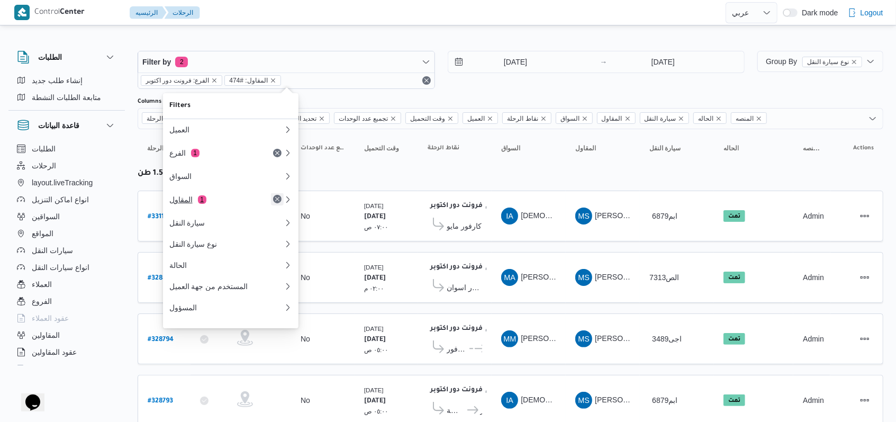
click at [276, 201] on button "Remove" at bounding box center [277, 199] width 13 height 13
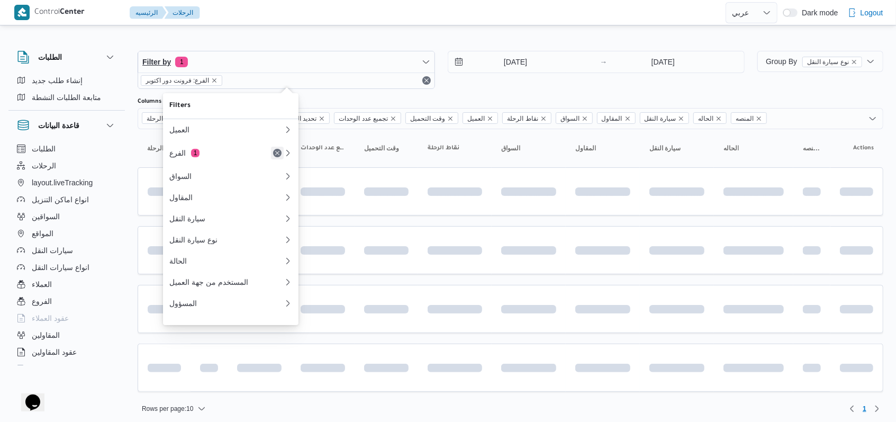
click at [275, 153] on button "Remove" at bounding box center [277, 153] width 13 height 13
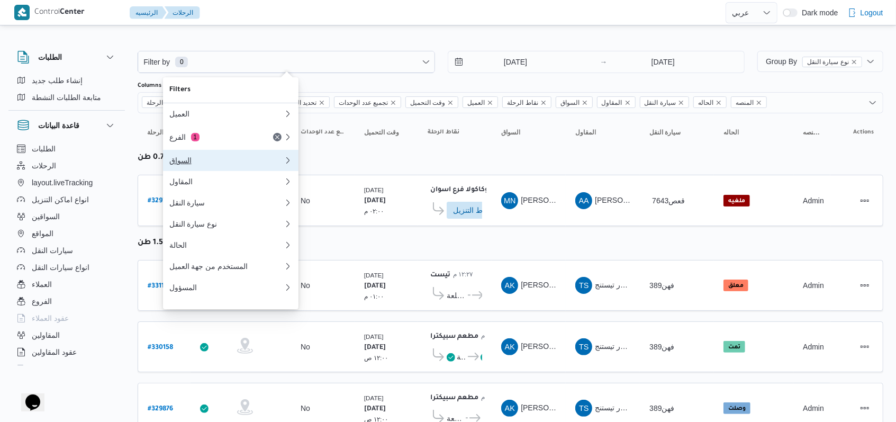
click at [217, 168] on button "السواق" at bounding box center [230, 160] width 135 height 21
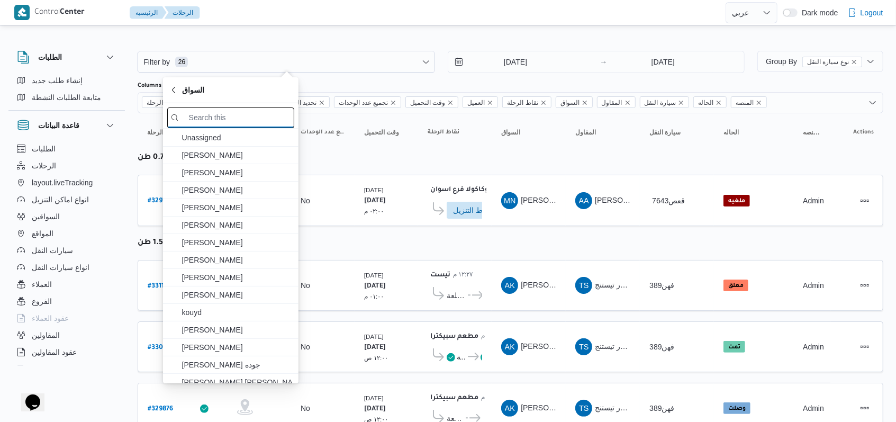
paste input "[PERSON_NAME]"
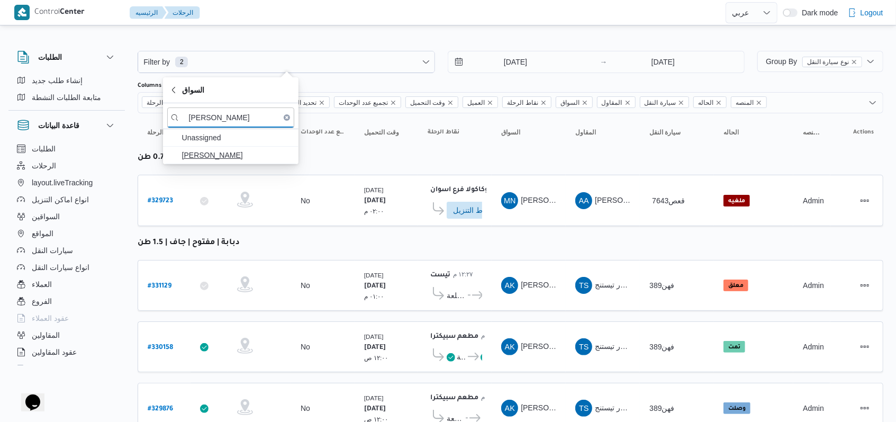
type input "[PERSON_NAME]"
click at [236, 157] on span "سيف الدين بابو اترون" at bounding box center [237, 155] width 110 height 13
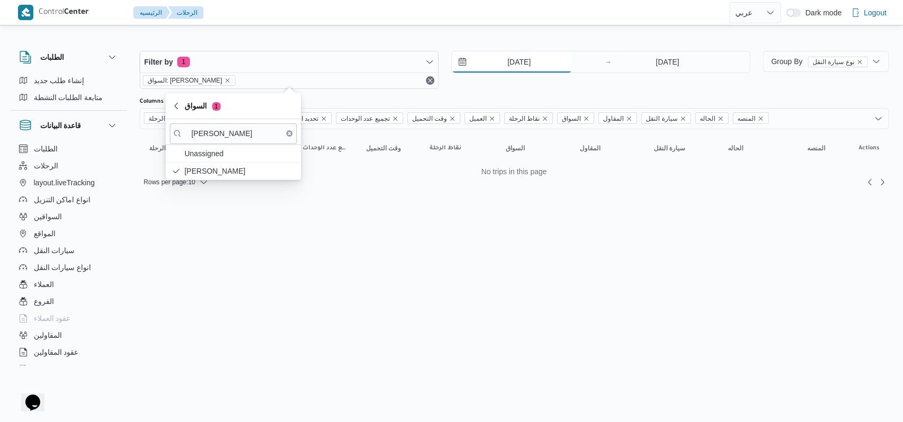
click at [508, 66] on input "1/8/2025" at bounding box center [512, 61] width 120 height 21
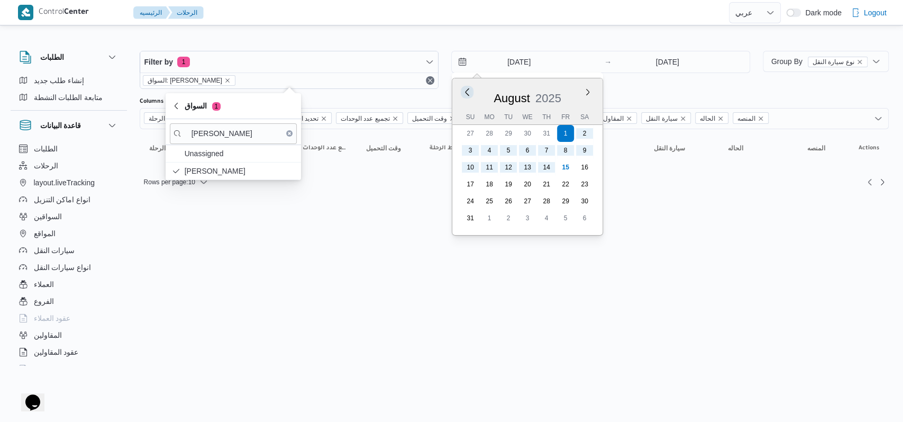
click at [470, 92] on button "Previous Month" at bounding box center [467, 92] width 10 height 10
type input "1/7/2025"
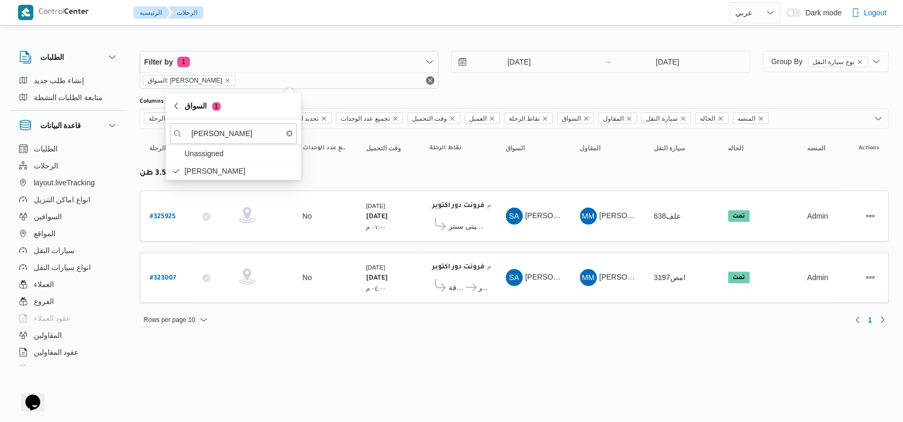
click at [626, 90] on div "Filter by 1 السواق: سيف الدين بابو اترون 1/7/2025 → 14/8/2025" at bounding box center [444, 69] width 623 height 51
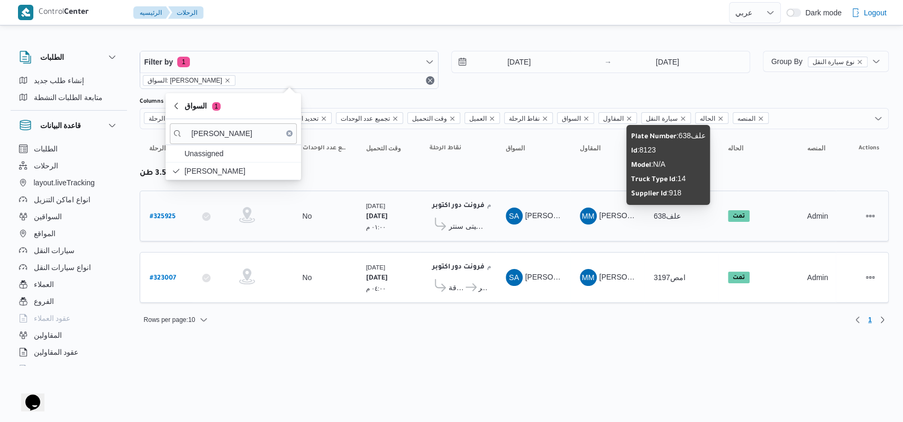
click at [662, 218] on span "علف638" at bounding box center [667, 216] width 27 height 8
copy span "علف638"
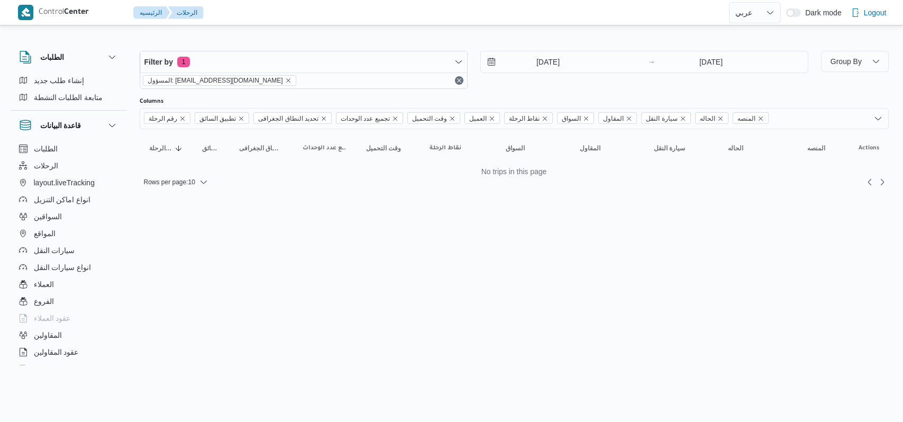
select select "ar"
